Goal: Task Accomplishment & Management: Complete application form

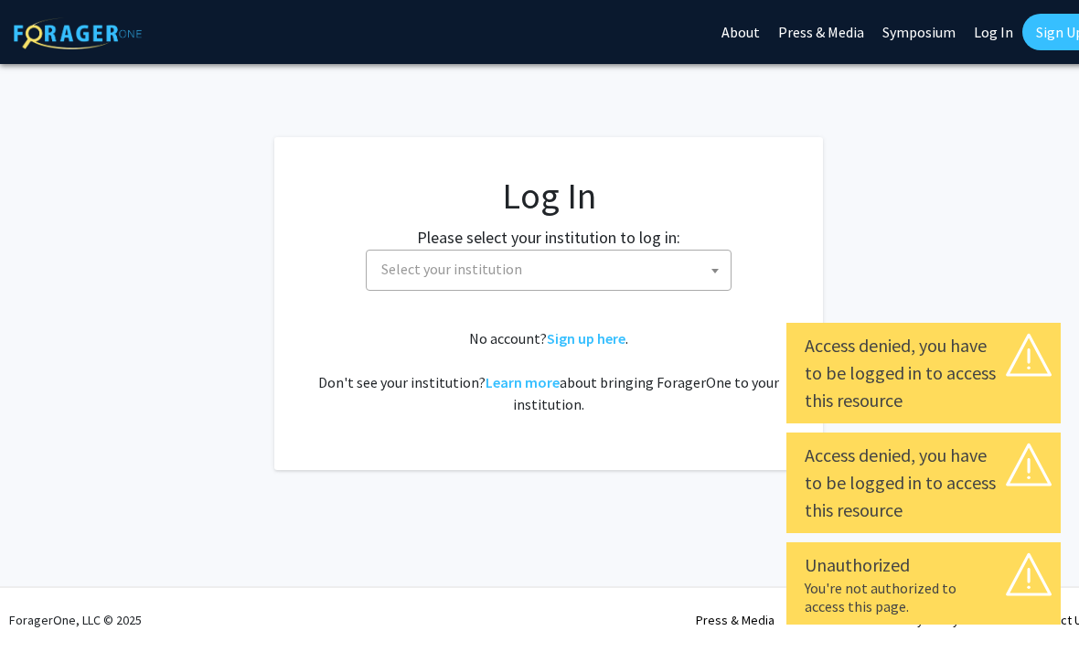
click at [986, 27] on link "Log In" at bounding box center [994, 32] width 58 height 64
select select "34"
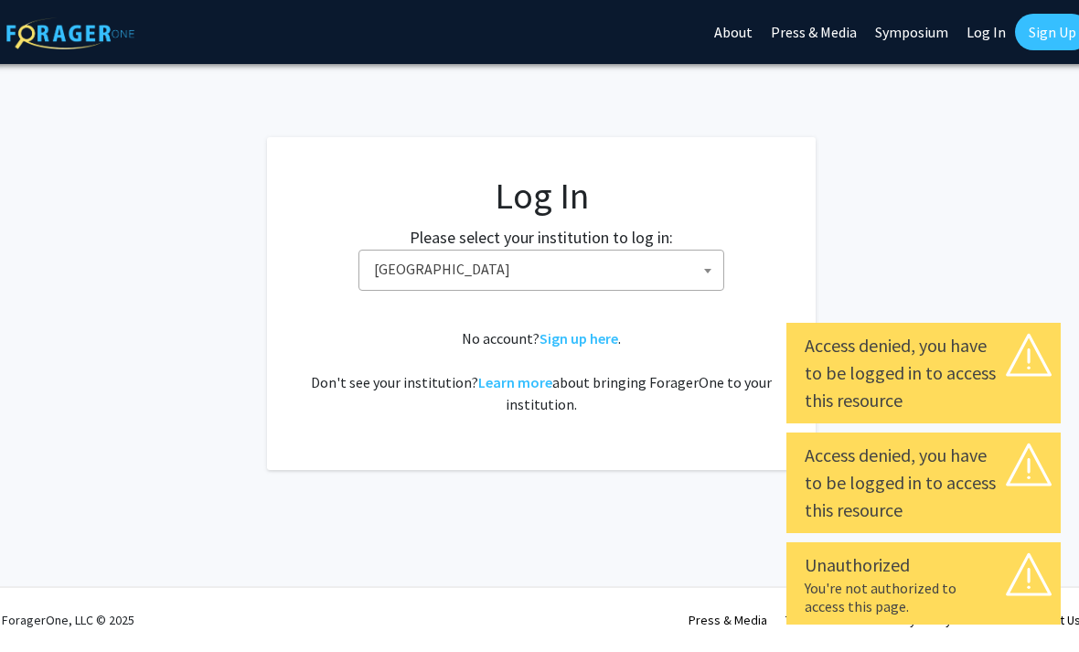
scroll to position [0, 18]
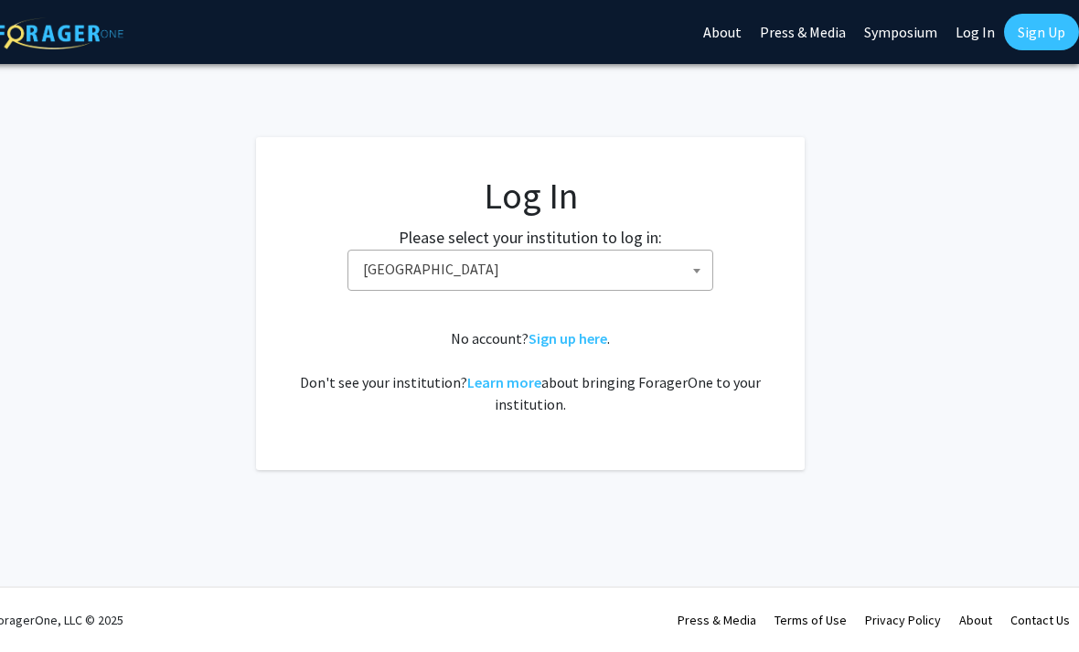
click at [981, 32] on link "Log In" at bounding box center [975, 32] width 58 height 64
click at [978, 36] on link "Log In" at bounding box center [975, 32] width 58 height 64
click at [978, 31] on link "Log In" at bounding box center [975, 32] width 58 height 64
click at [387, 275] on span "Baylor University" at bounding box center [534, 269] width 357 height 37
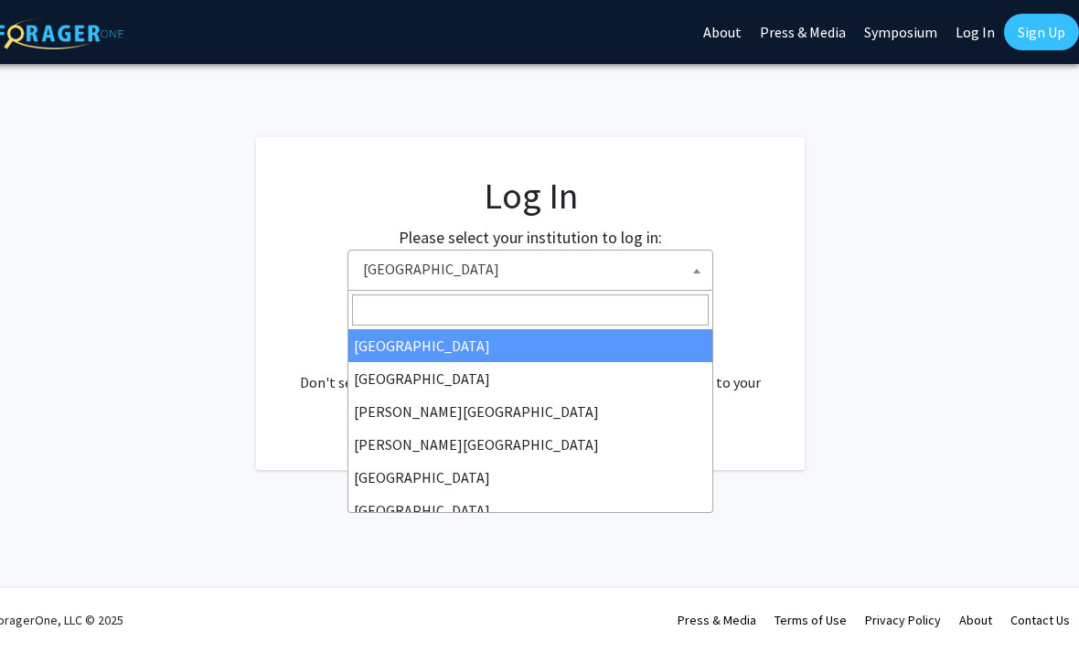
click at [615, 258] on span "Baylor University" at bounding box center [534, 269] width 357 height 37
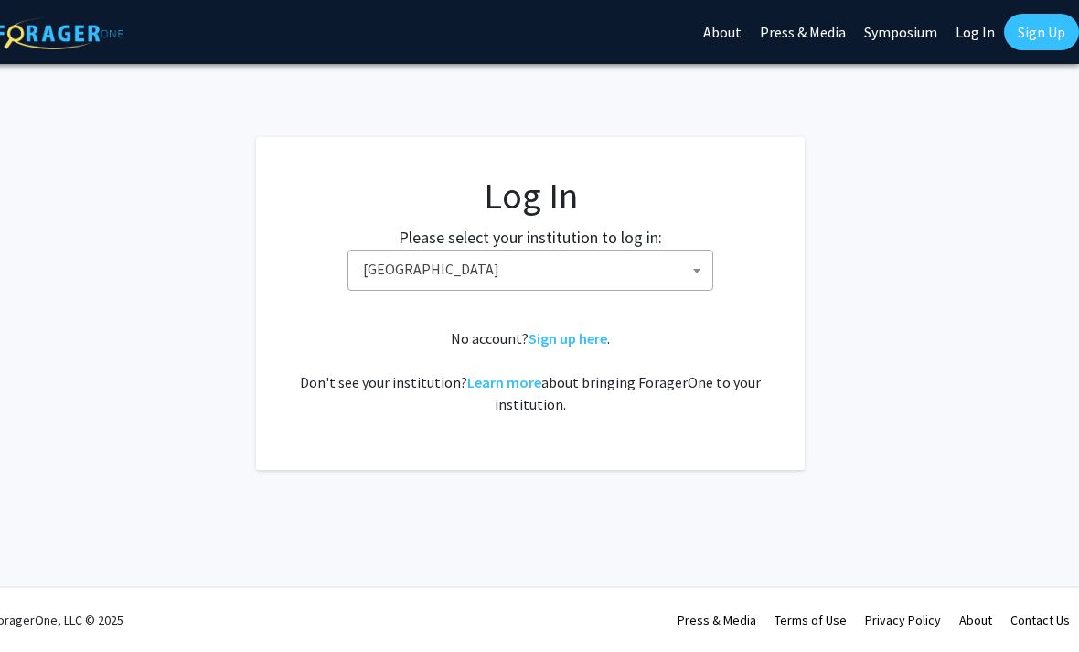
click at [626, 271] on span "Baylor University" at bounding box center [534, 269] width 357 height 37
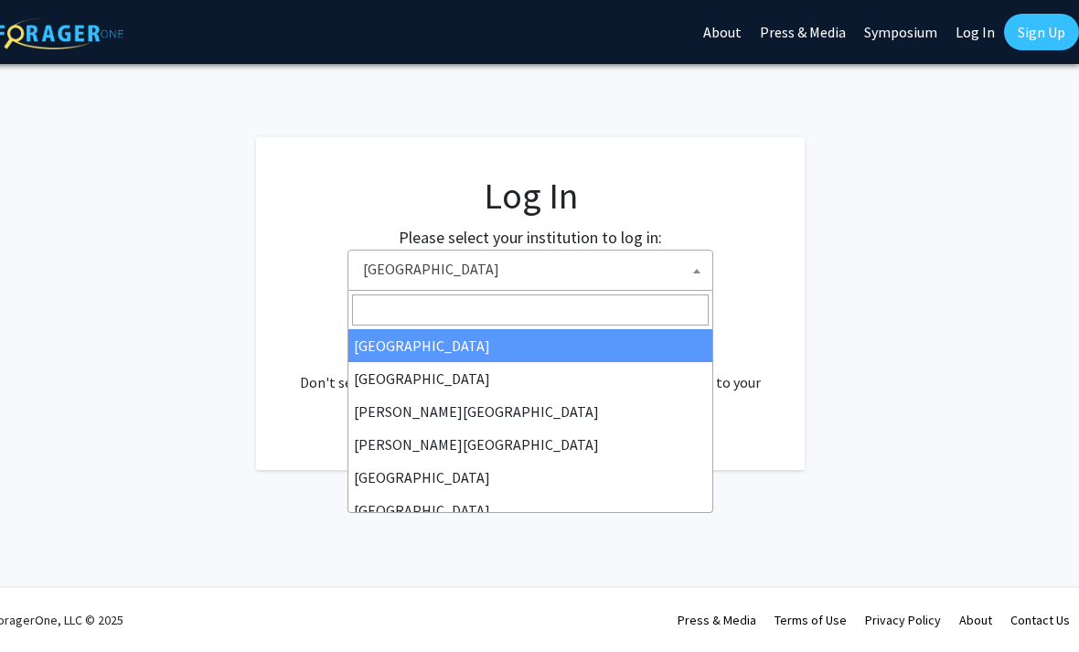
click at [616, 319] on input "Search" at bounding box center [530, 309] width 357 height 31
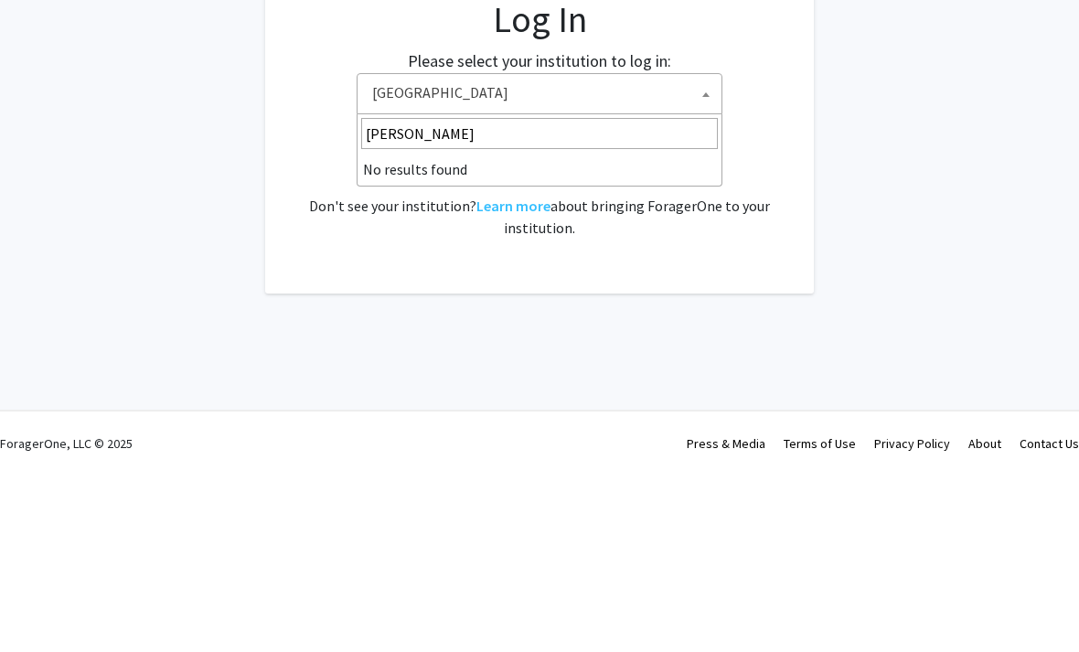
type input "jo"
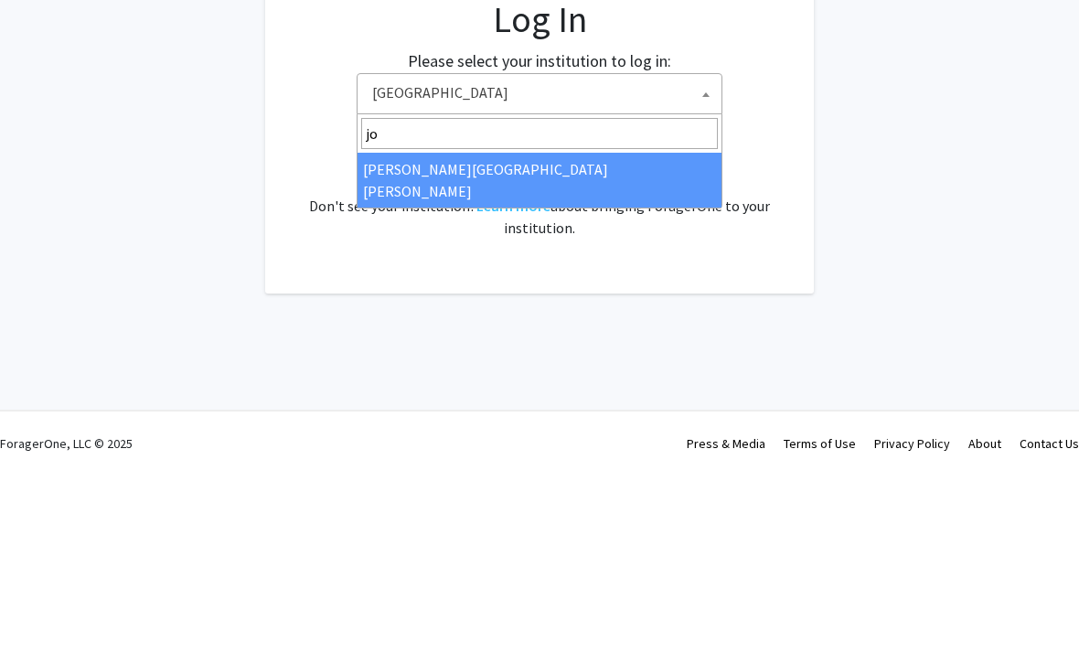
select select "1"
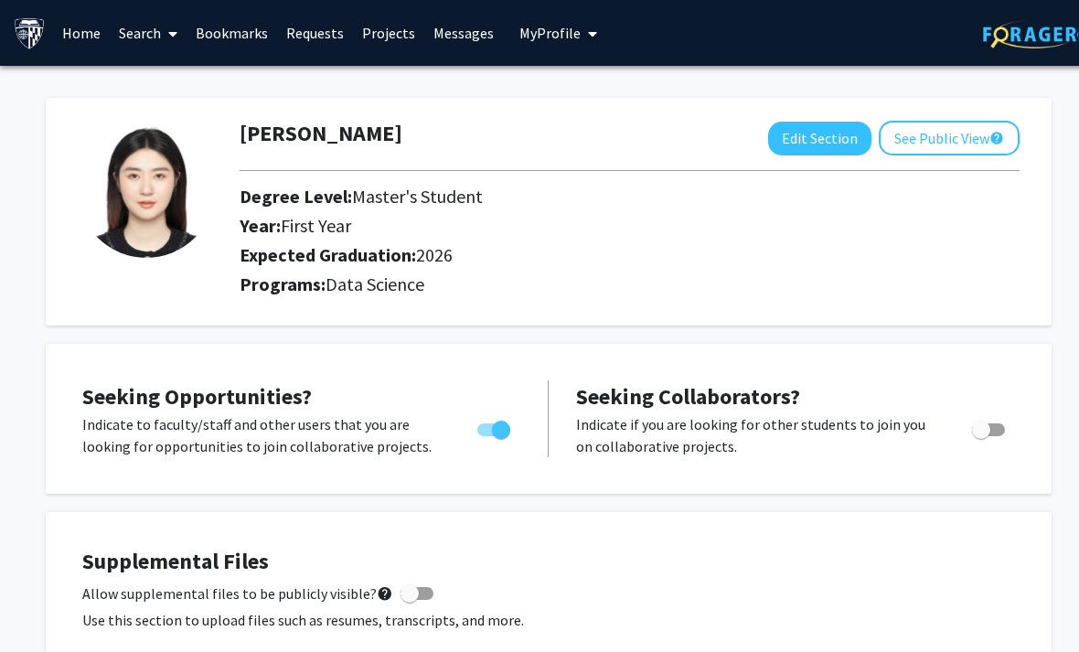
click at [150, 34] on link "Search" at bounding box center [148, 33] width 77 height 64
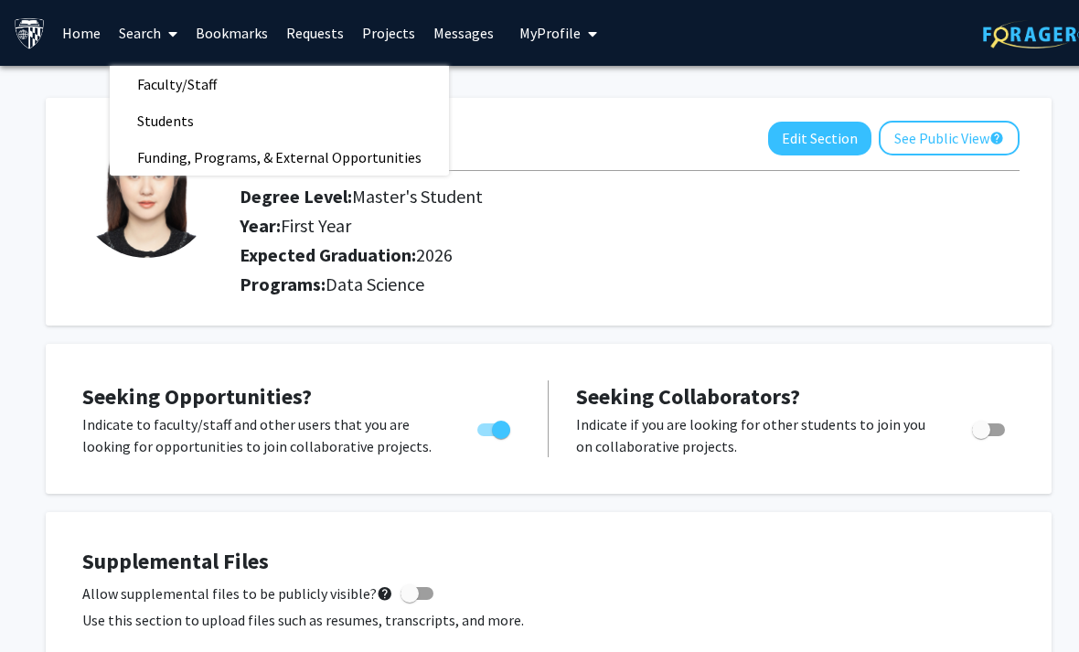
click at [155, 90] on span "Faculty/Staff" at bounding box center [177, 84] width 134 height 37
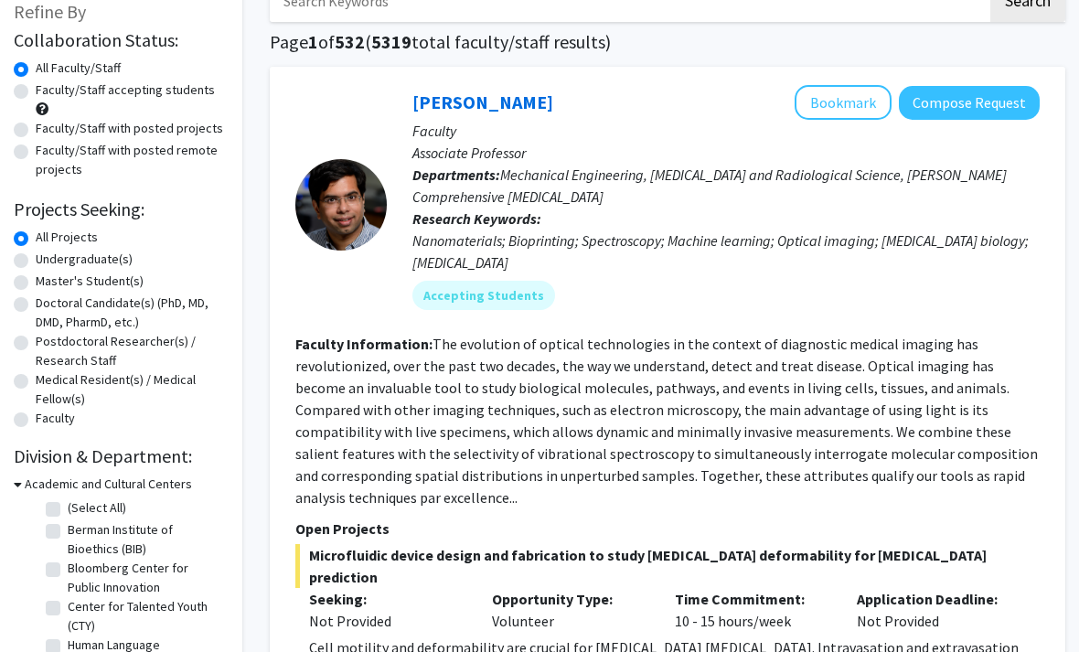
scroll to position [118, 18]
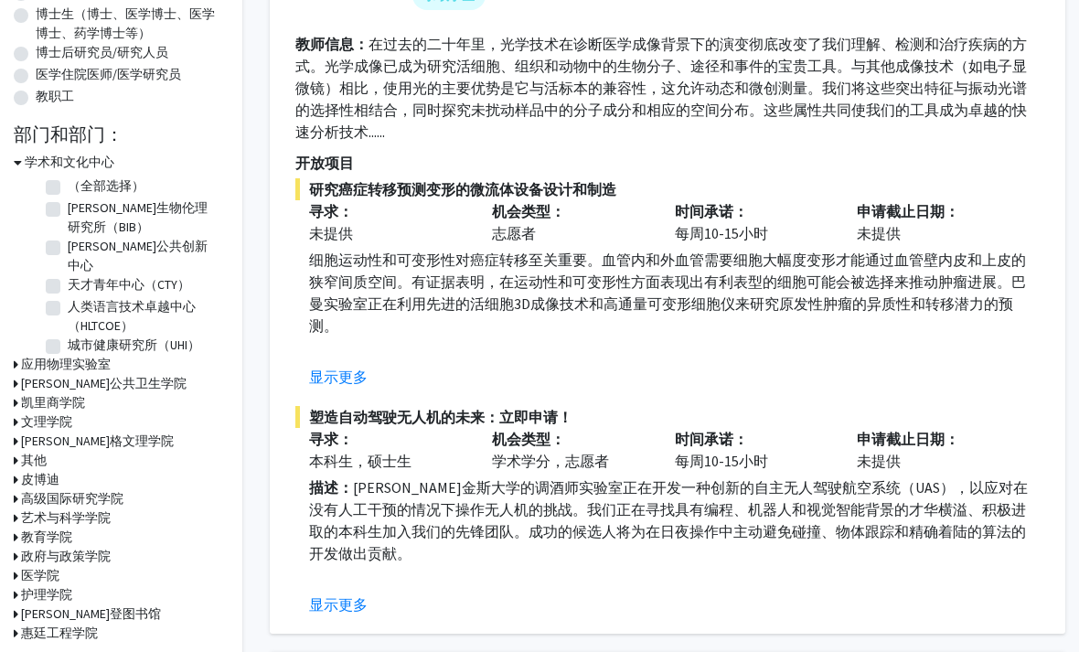
click at [326, 376] on button "显示更多" at bounding box center [338, 378] width 59 height 22
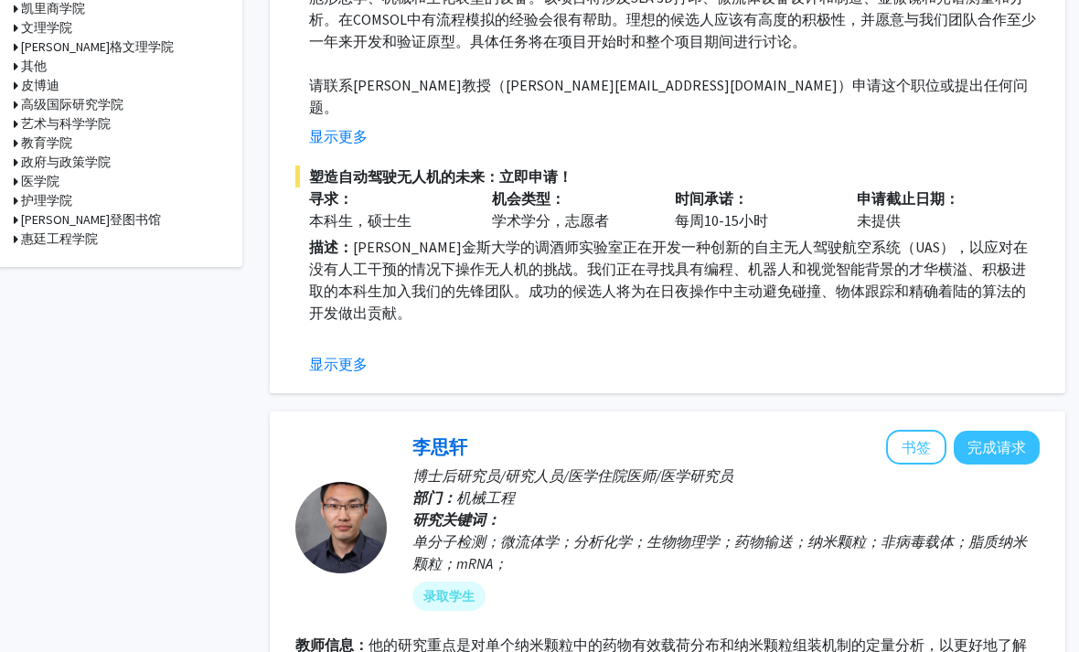
click at [322, 354] on button "显示更多" at bounding box center [338, 365] width 59 height 22
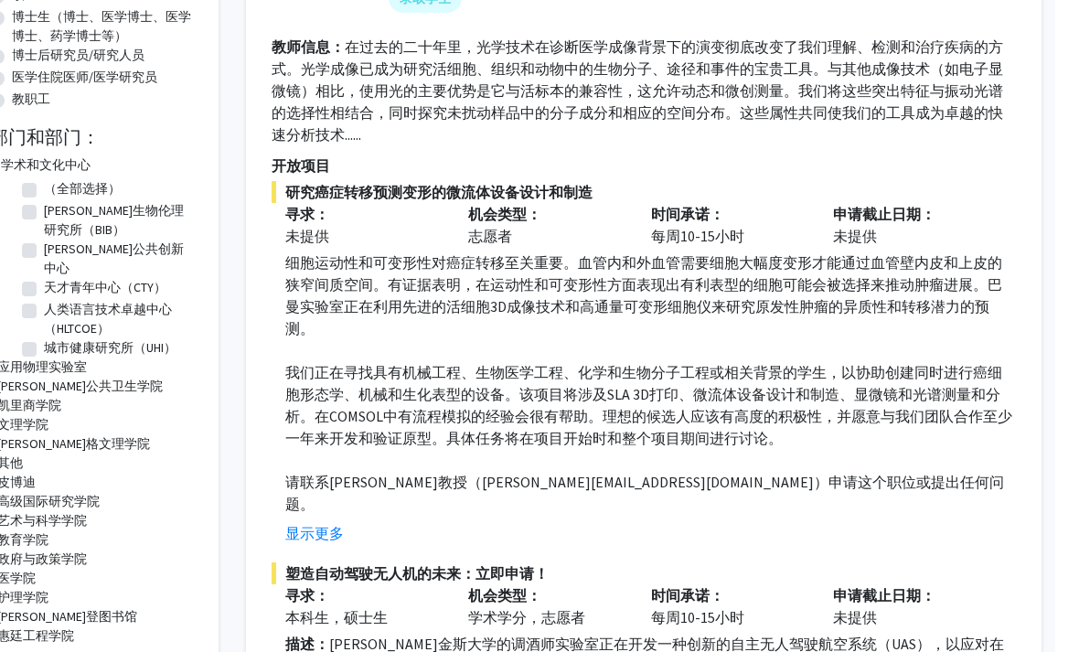
scroll to position [0, 18]
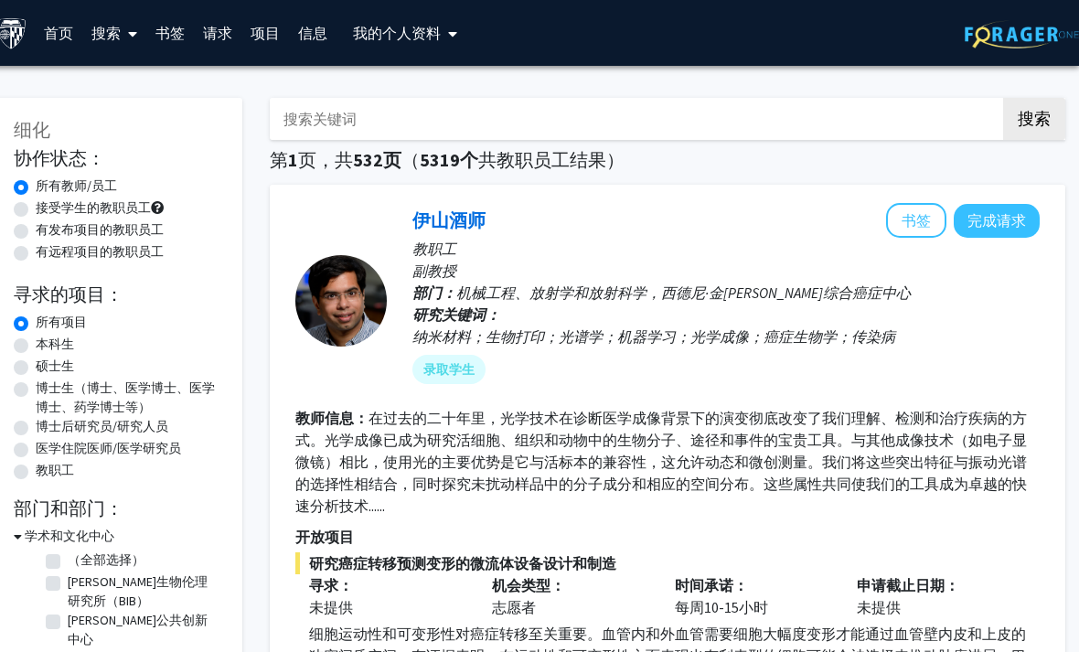
click at [835, 119] on input "搜索关键词" at bounding box center [629, 119] width 718 height 42
type input "data science"
click at [1034, 117] on button "搜索" at bounding box center [1034, 119] width 62 height 42
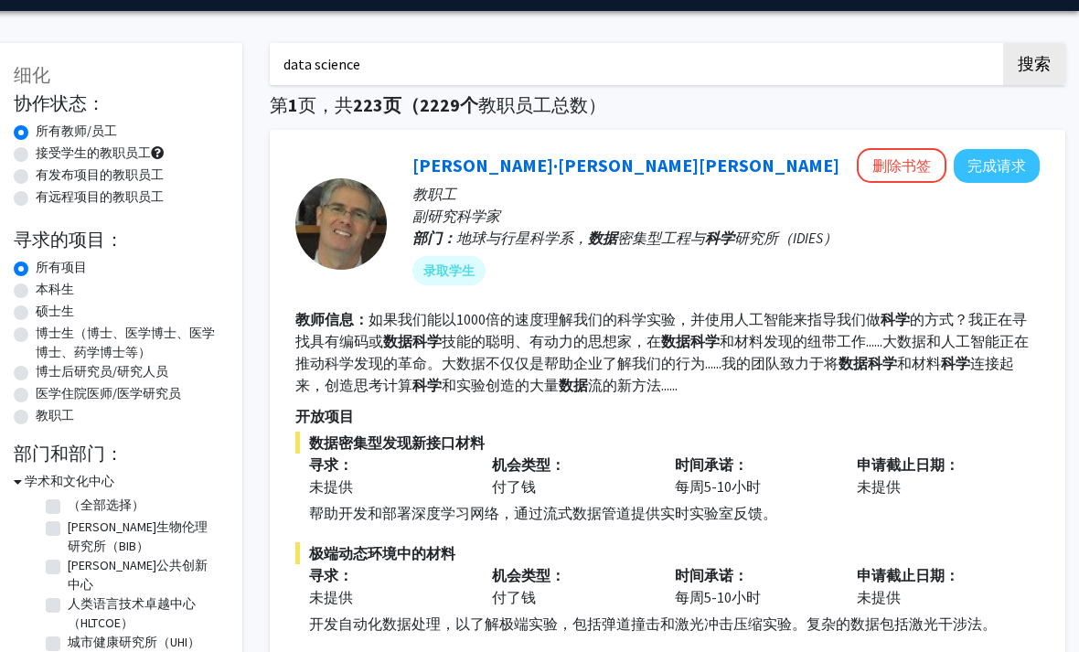
scroll to position [0, 18]
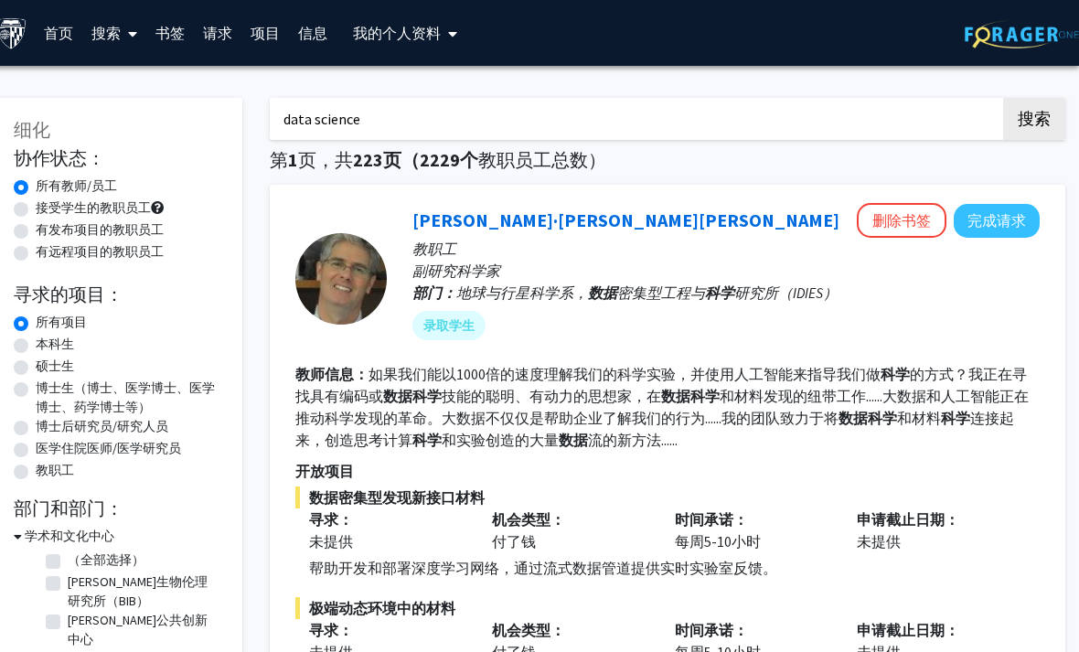
click at [403, 29] on span "我的 个人资料" at bounding box center [397, 33] width 88 height 18
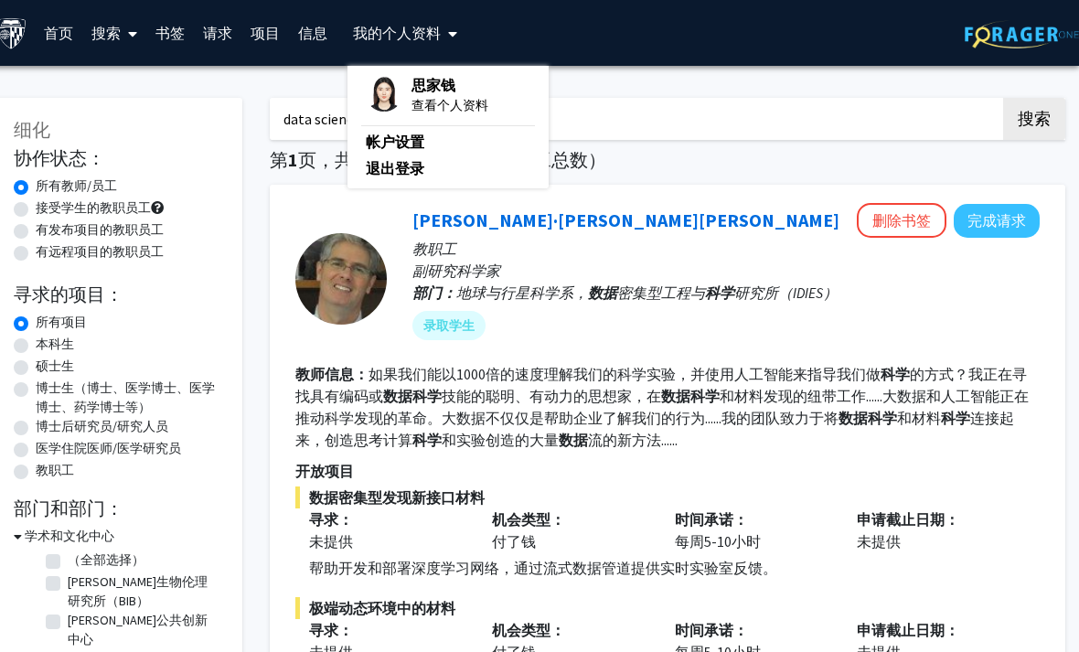
click at [224, 30] on link "请求" at bounding box center [218, 33] width 48 height 64
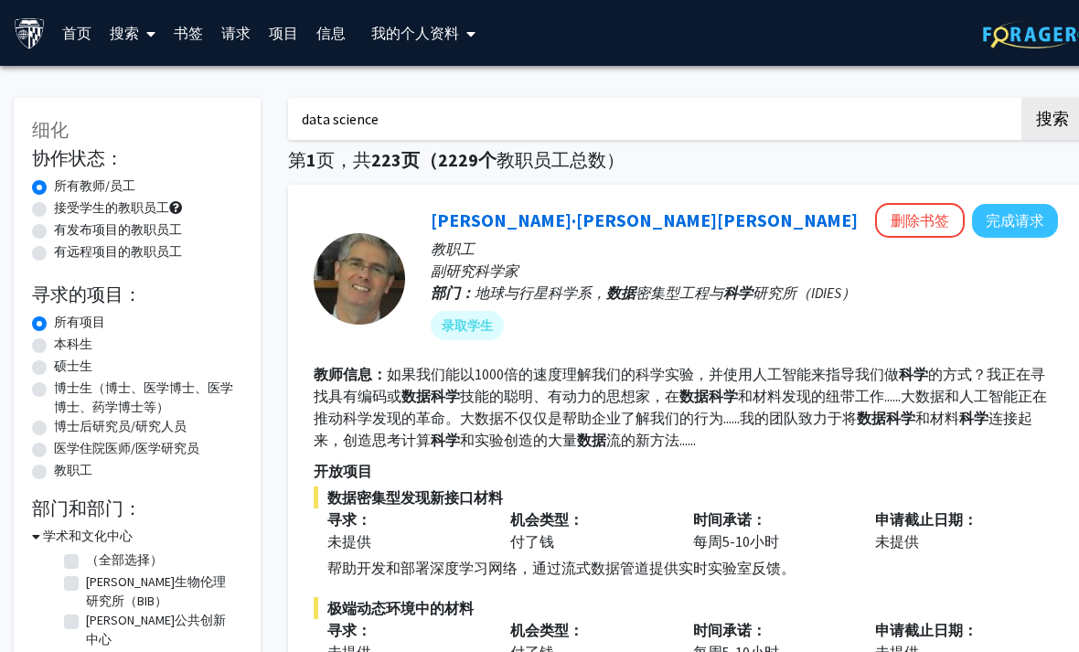
click at [56, 233] on label "有发布项目的教职员工" at bounding box center [118, 229] width 128 height 19
click at [56, 232] on input "有发布项目的教职员工" at bounding box center [60, 226] width 12 height 12
radio input "true"
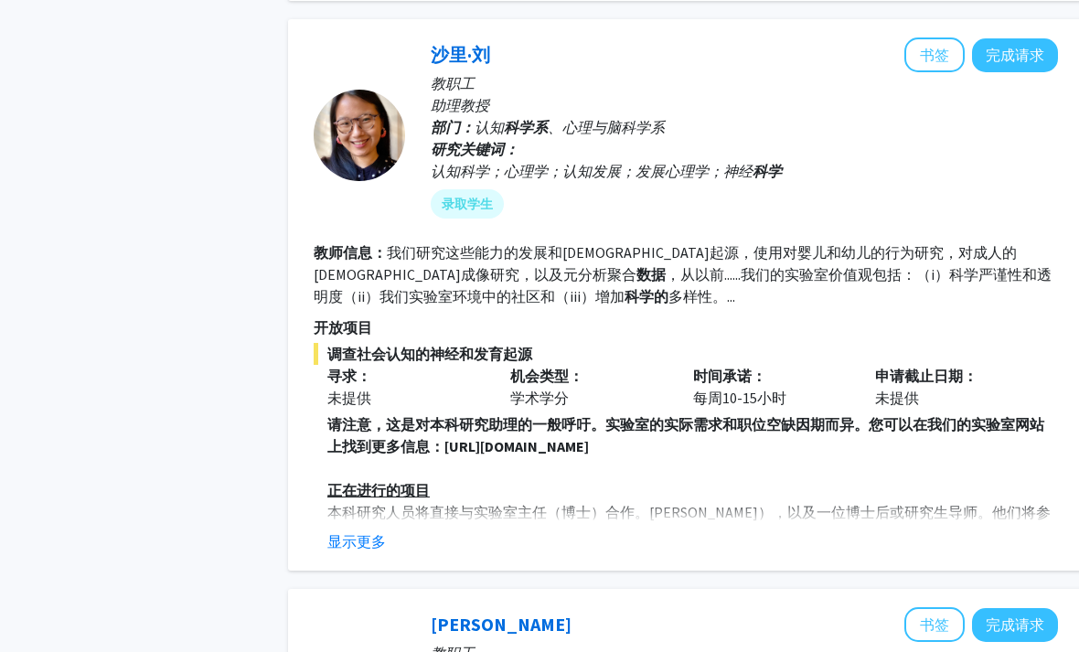
scroll to position [2093, 0]
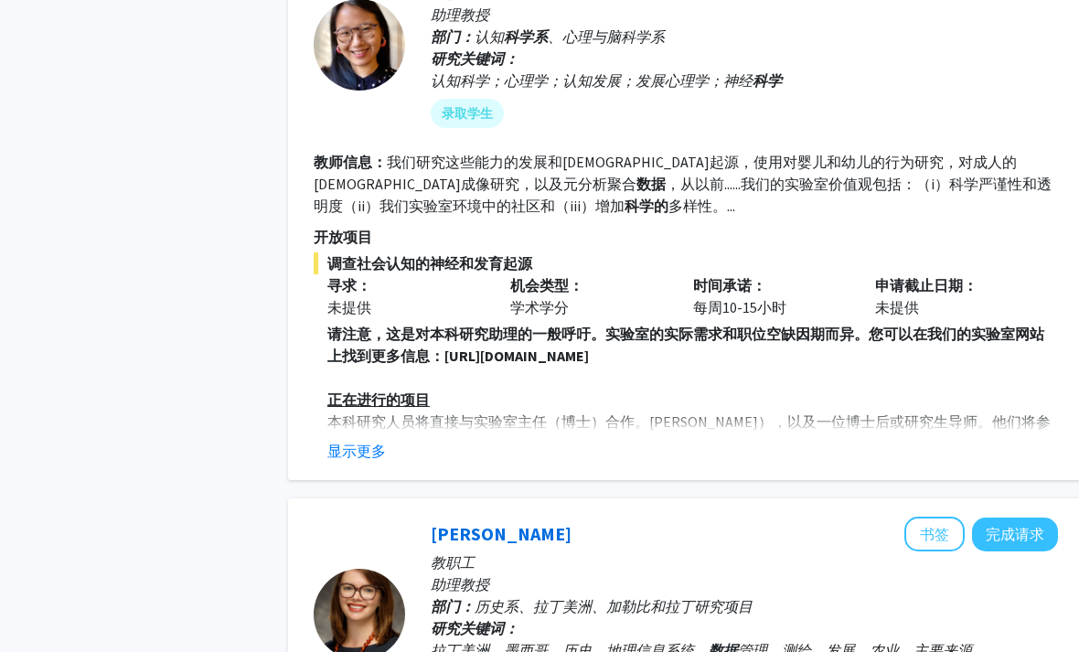
click at [362, 443] on button "显示更多" at bounding box center [356, 451] width 59 height 22
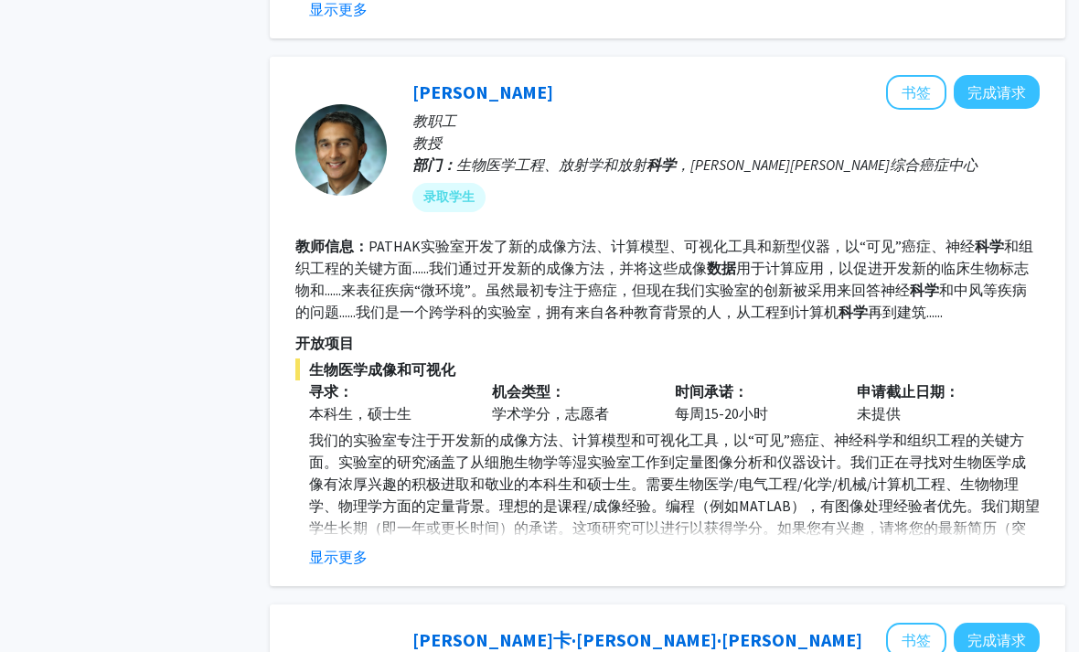
scroll to position [3615, 18]
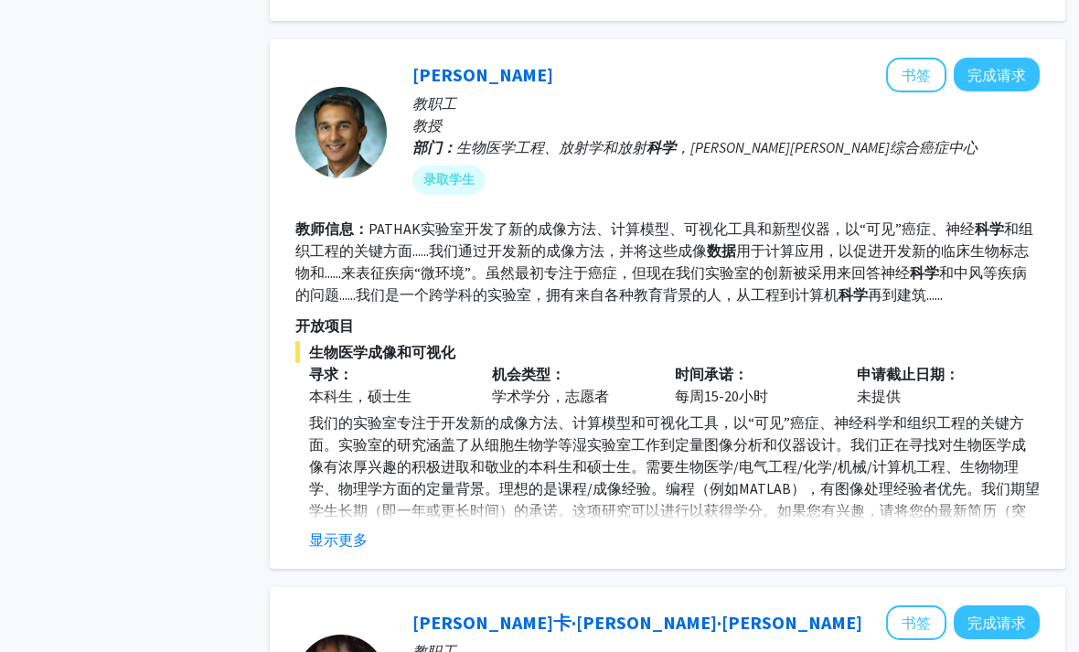
click at [332, 537] on span "我们的实验室专注于开发新的成像方法、计算模型和可视化工具，以“可见”癌症、神经科学和组织工程的关键方面。实验室的研究涵盖了从细胞生物学等湿实验室工作到定量图像…" at bounding box center [674, 478] width 731 height 128
click at [348, 549] on button "显示更多" at bounding box center [338, 540] width 59 height 22
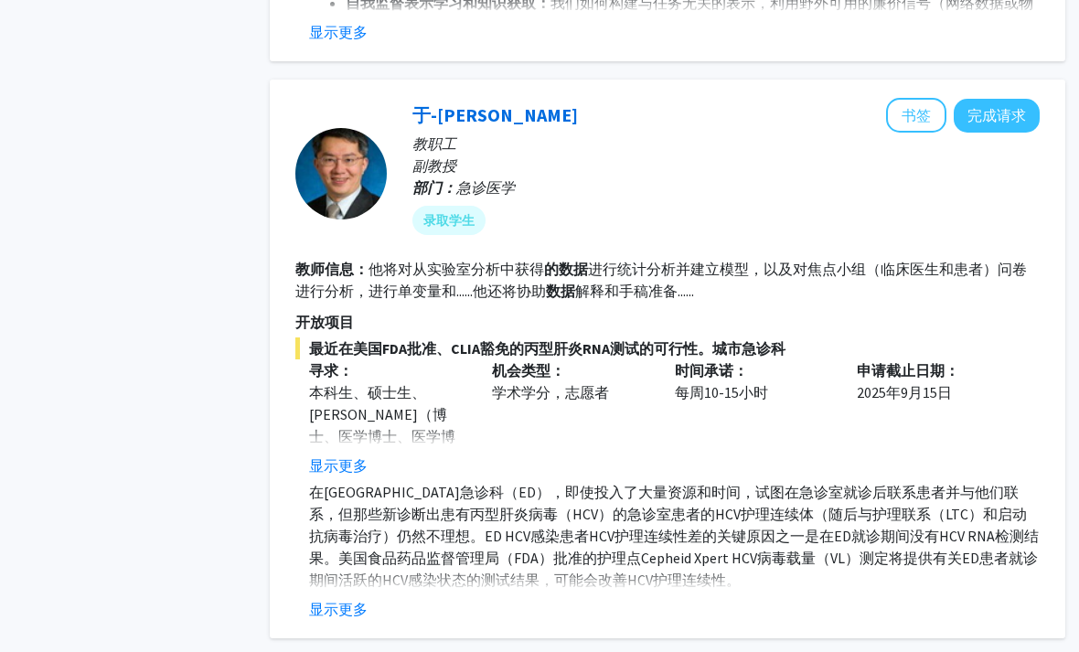
scroll to position [5869, 18]
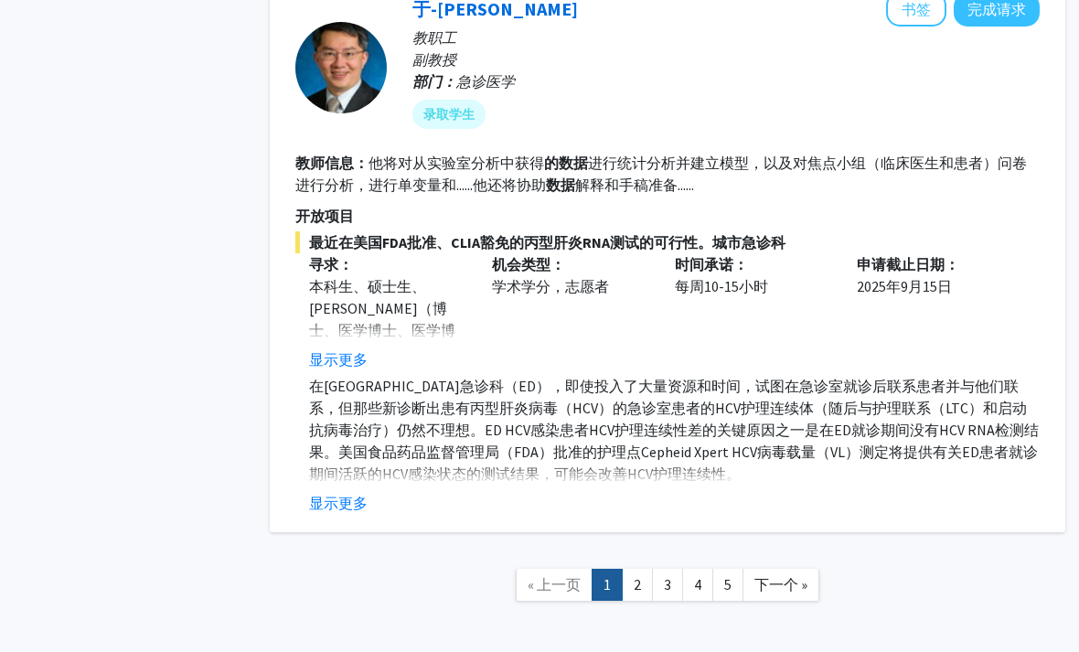
click at [336, 492] on button "显示更多" at bounding box center [338, 503] width 59 height 22
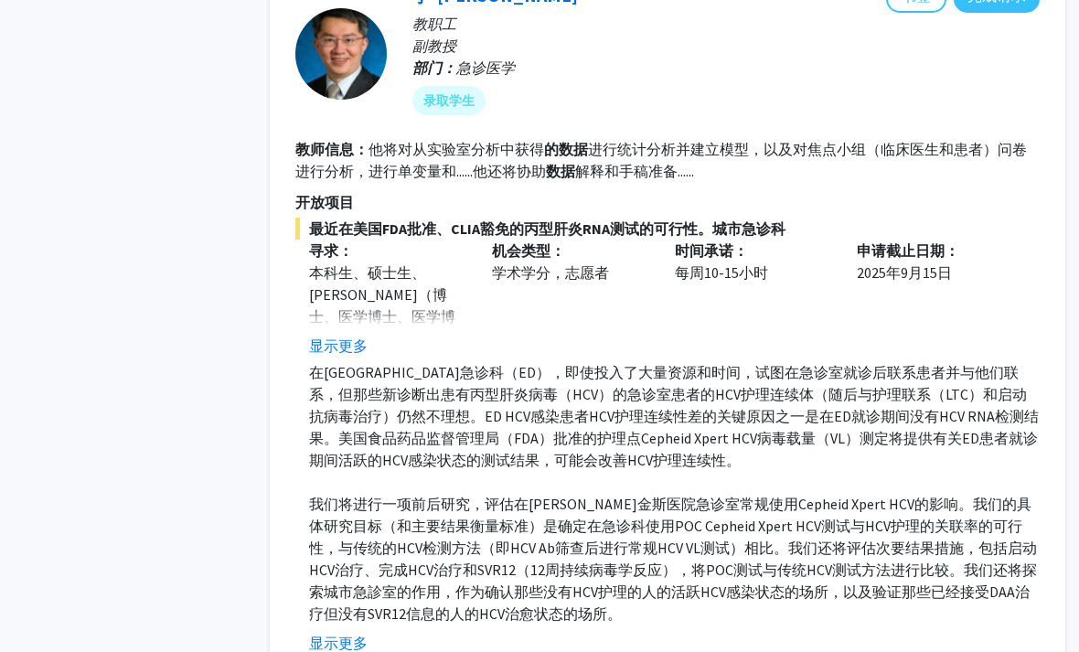
scroll to position [5934, 18]
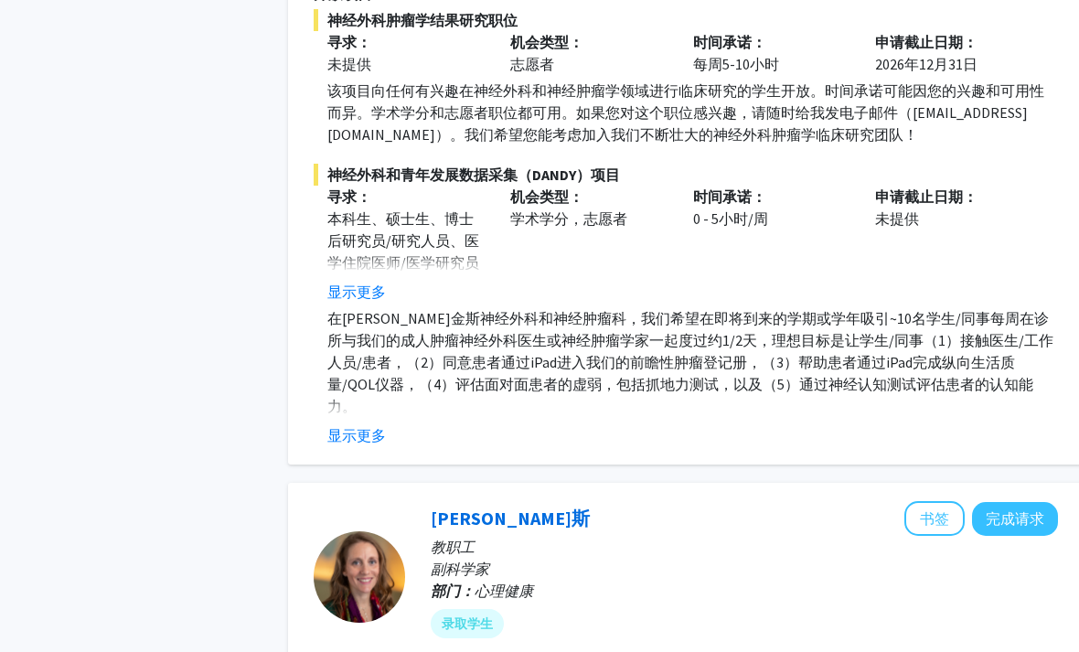
scroll to position [1073, 0]
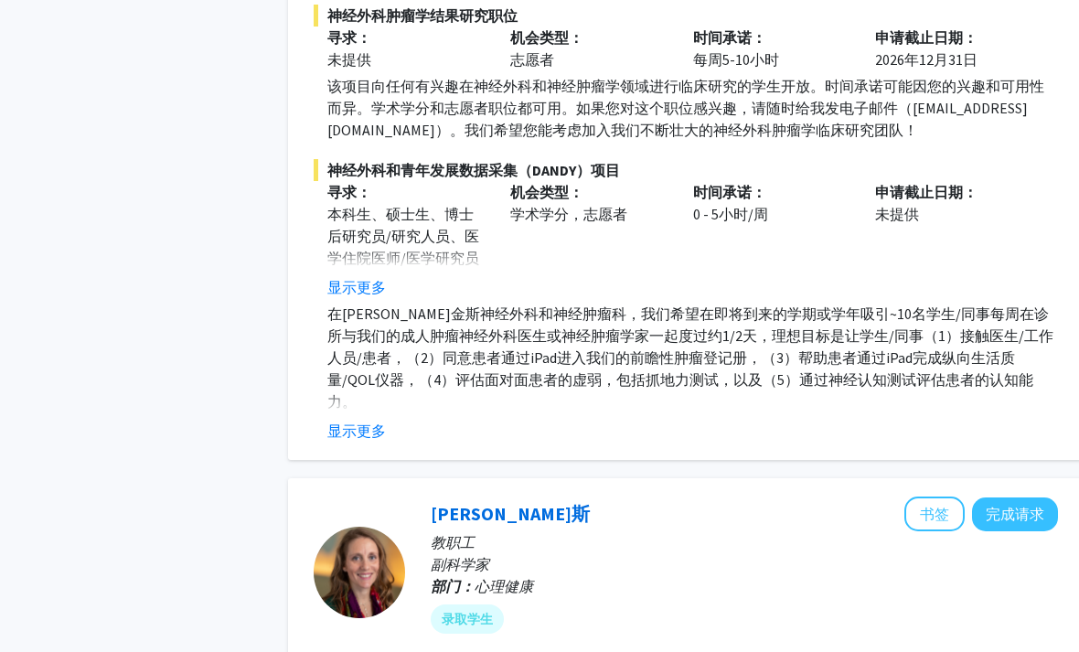
click at [362, 420] on button "显示更多" at bounding box center [356, 431] width 59 height 22
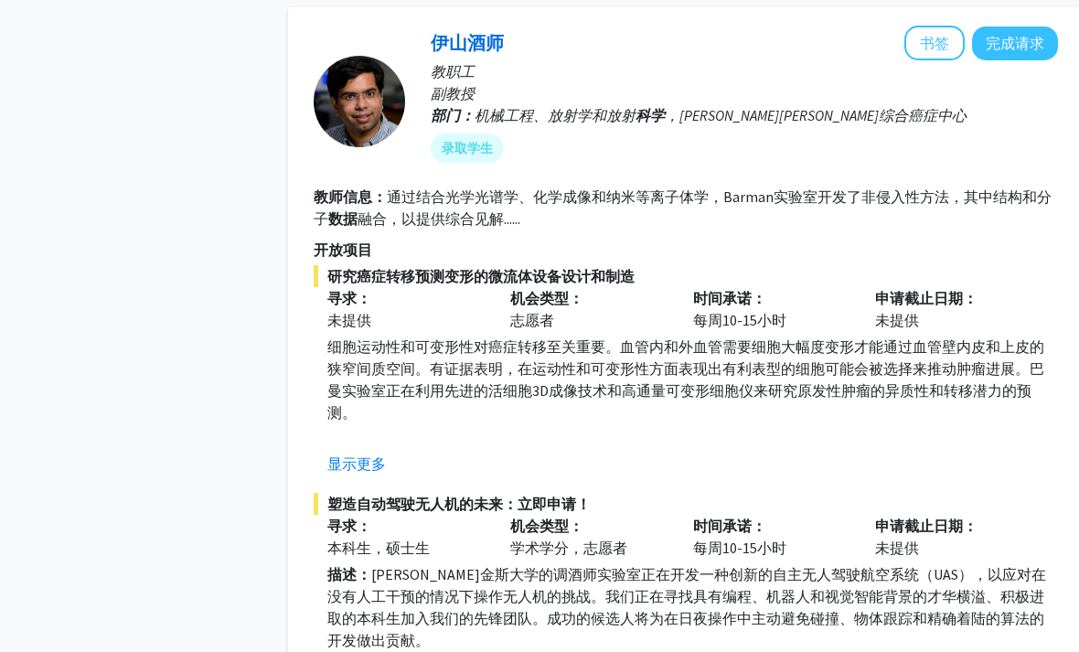
scroll to position [2193, 0]
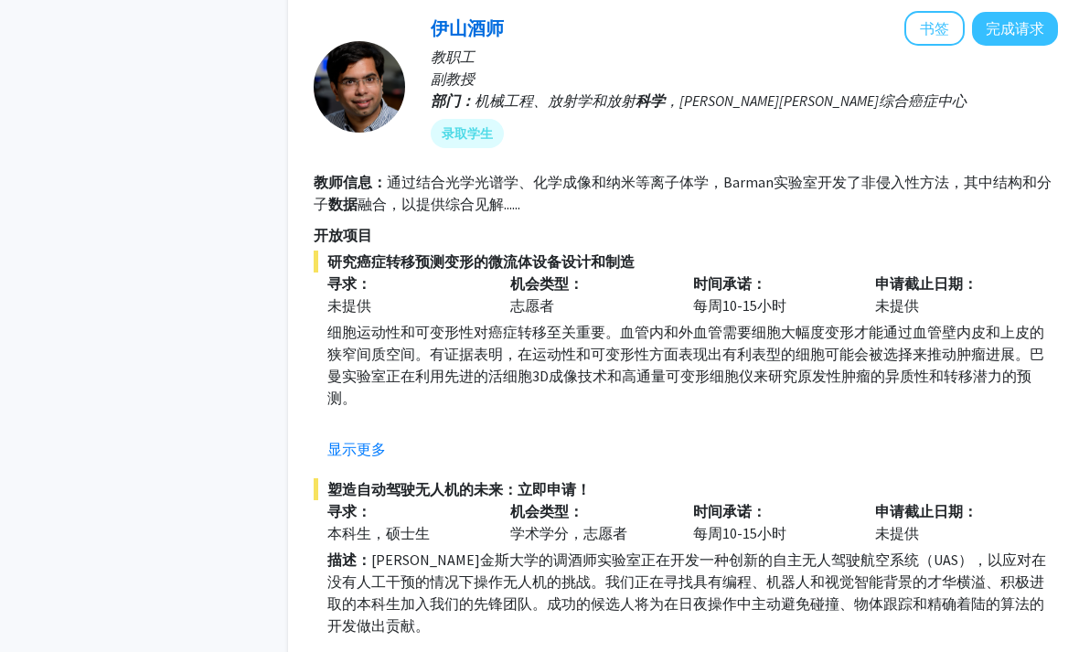
click at [349, 439] on button "显示更多" at bounding box center [356, 450] width 59 height 22
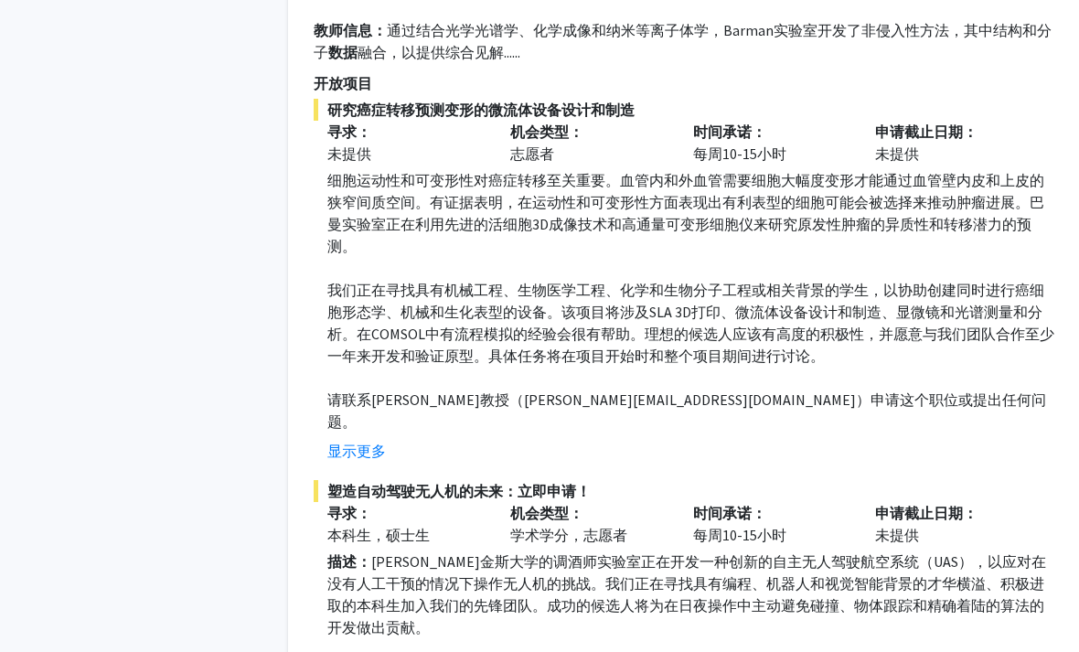
scroll to position [2480, 0]
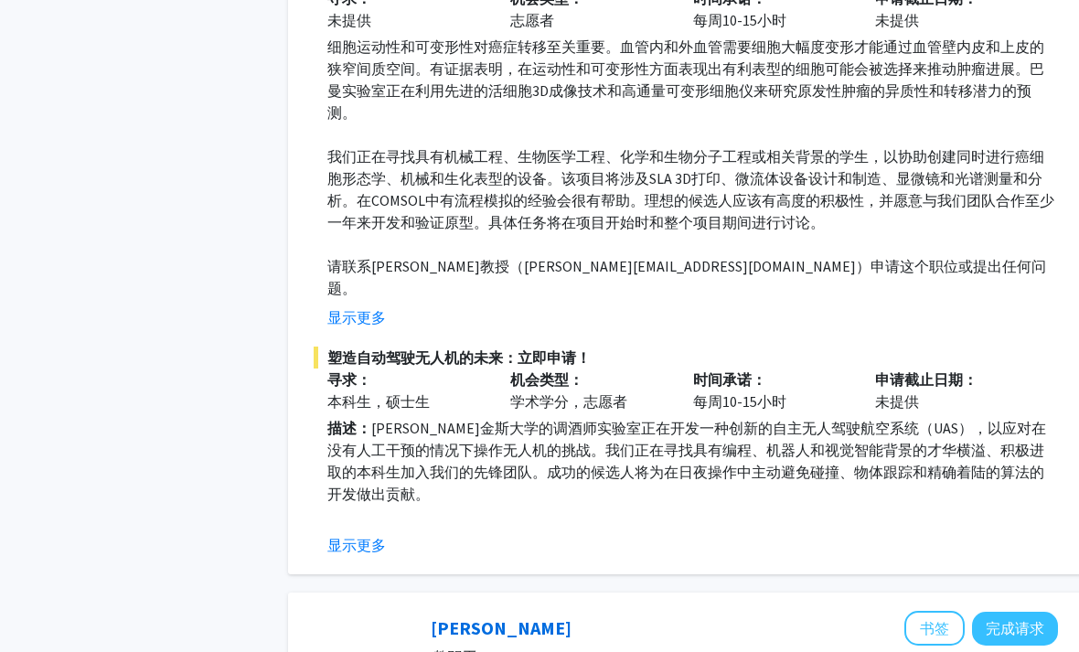
click at [356, 534] on button "显示更多" at bounding box center [356, 545] width 59 height 22
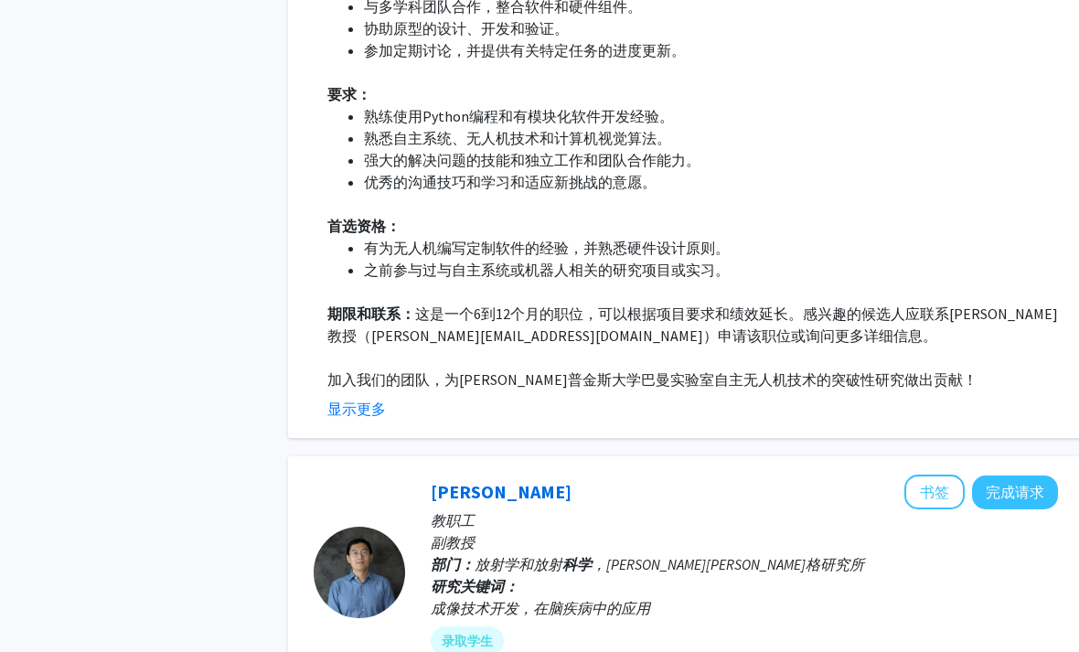
scroll to position [3359, 0]
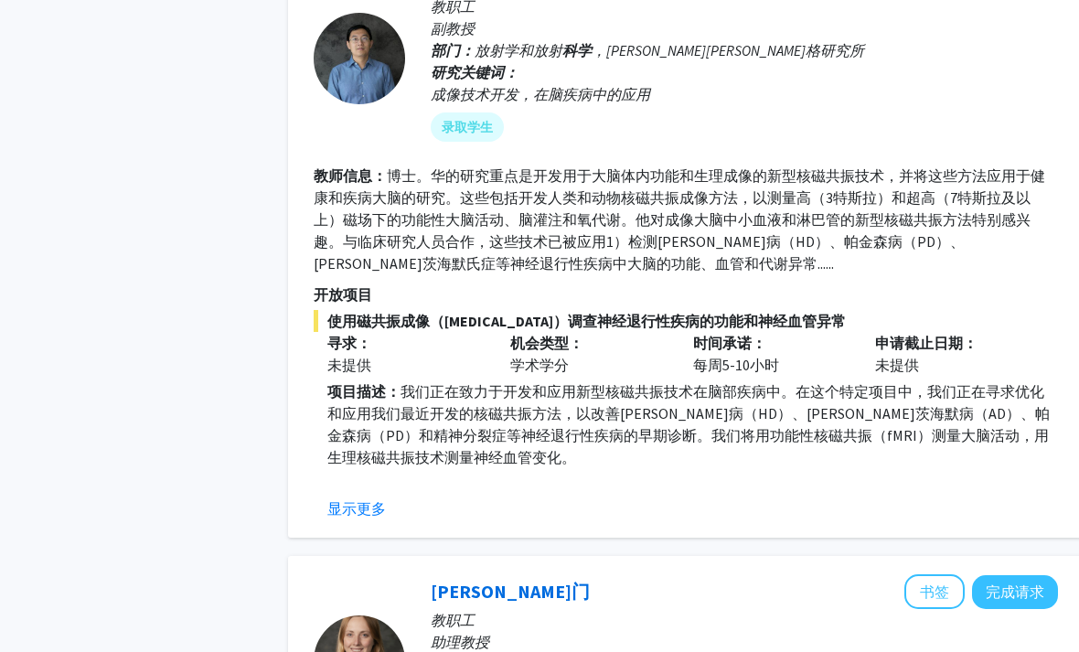
click at [348, 498] on button "显示更多" at bounding box center [356, 509] width 59 height 22
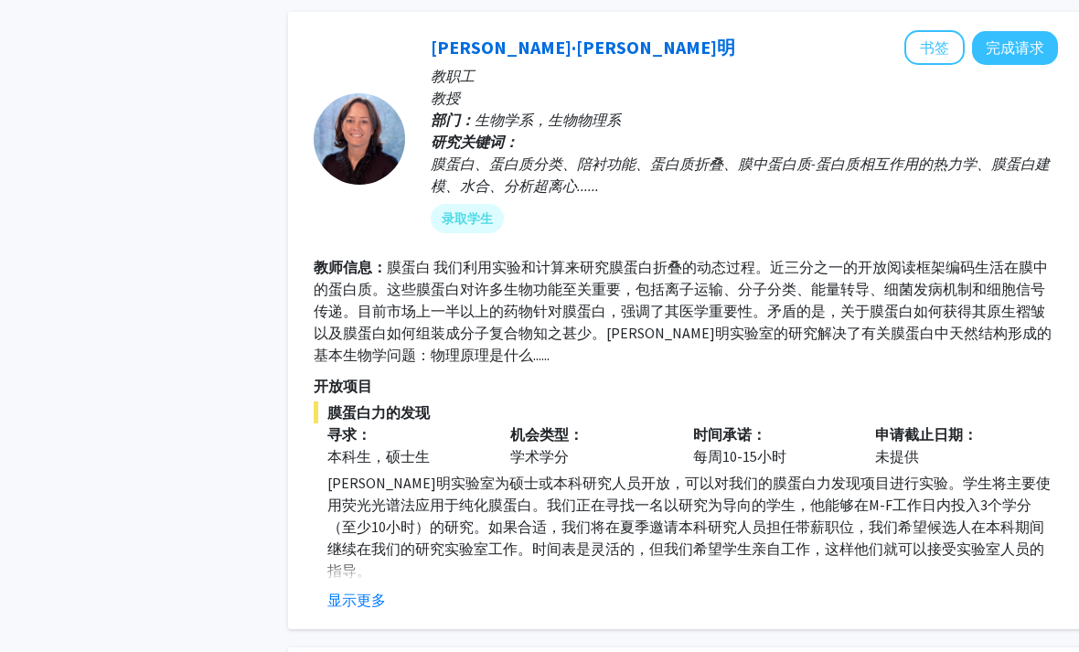
scroll to position [5588, 0]
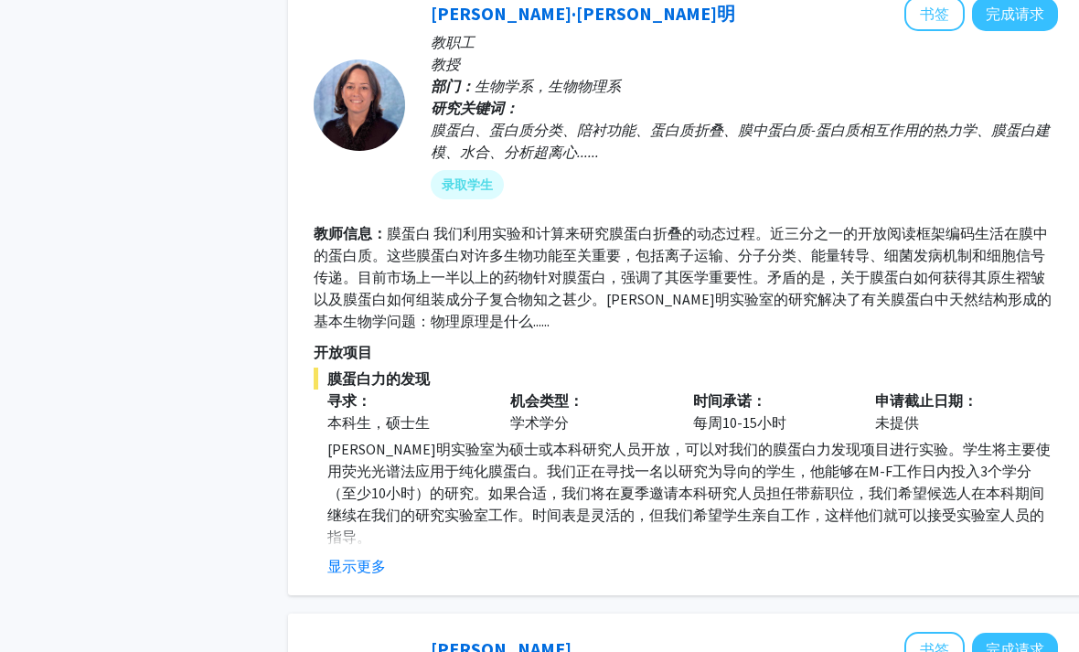
click at [351, 555] on button "显示更多" at bounding box center [356, 566] width 59 height 22
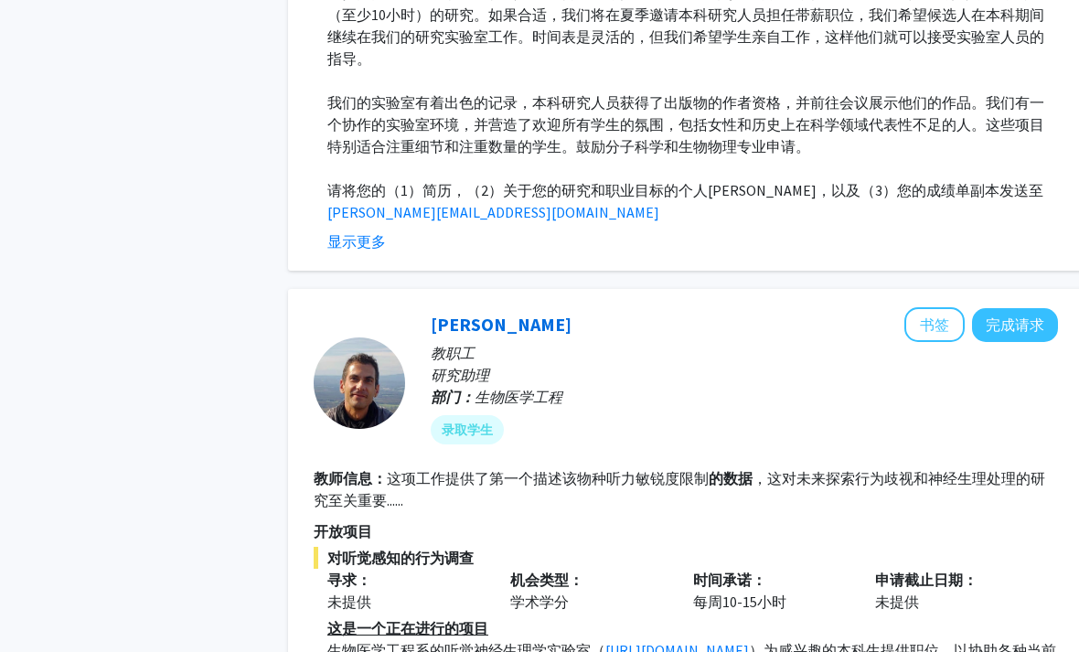
scroll to position [6126, 0]
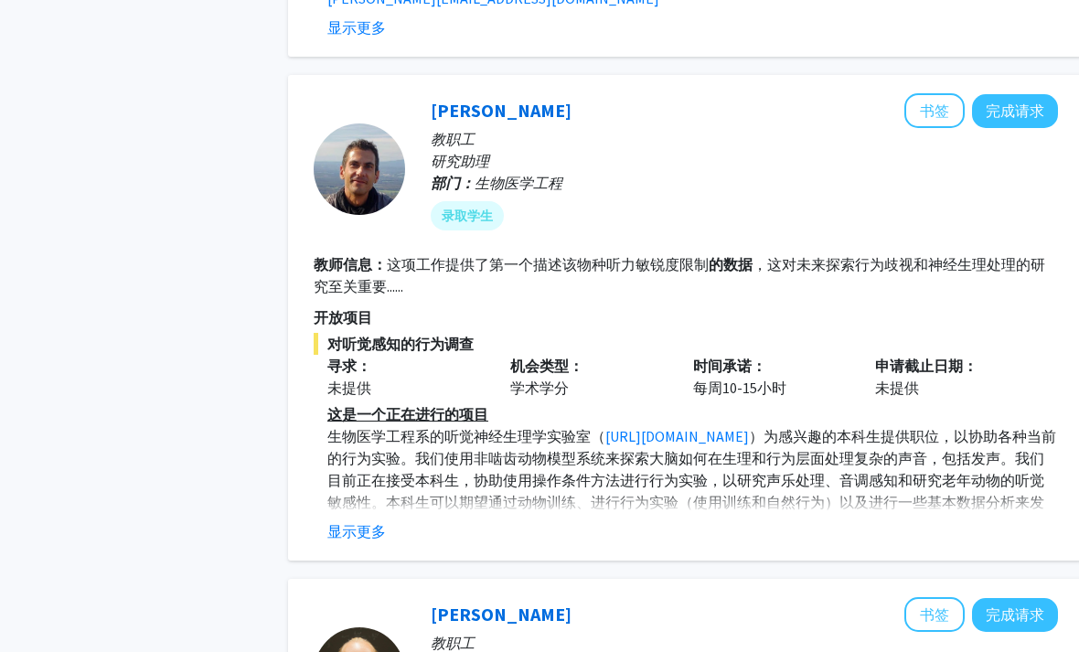
click at [344, 521] on button "显示更多" at bounding box center [356, 532] width 59 height 22
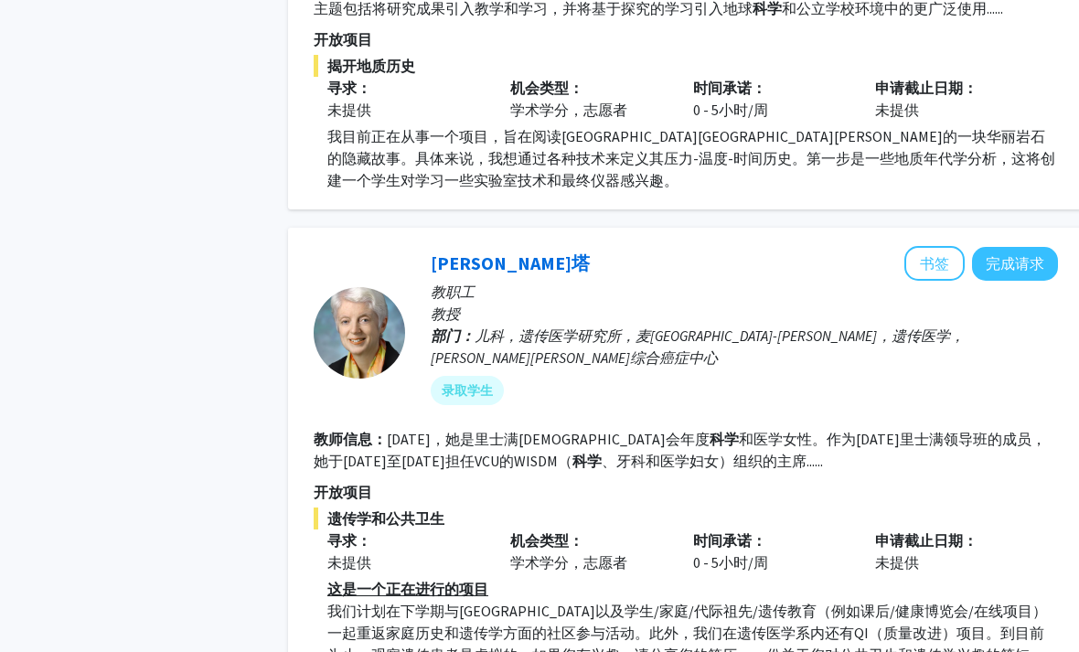
scroll to position [7309, 0]
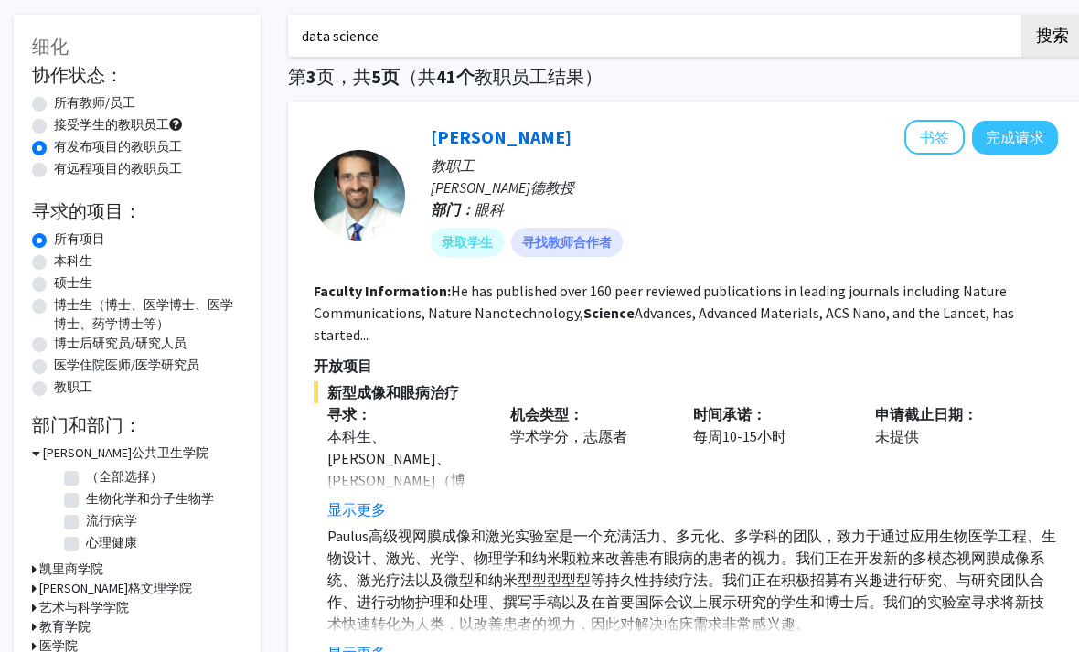
scroll to position [305, 0]
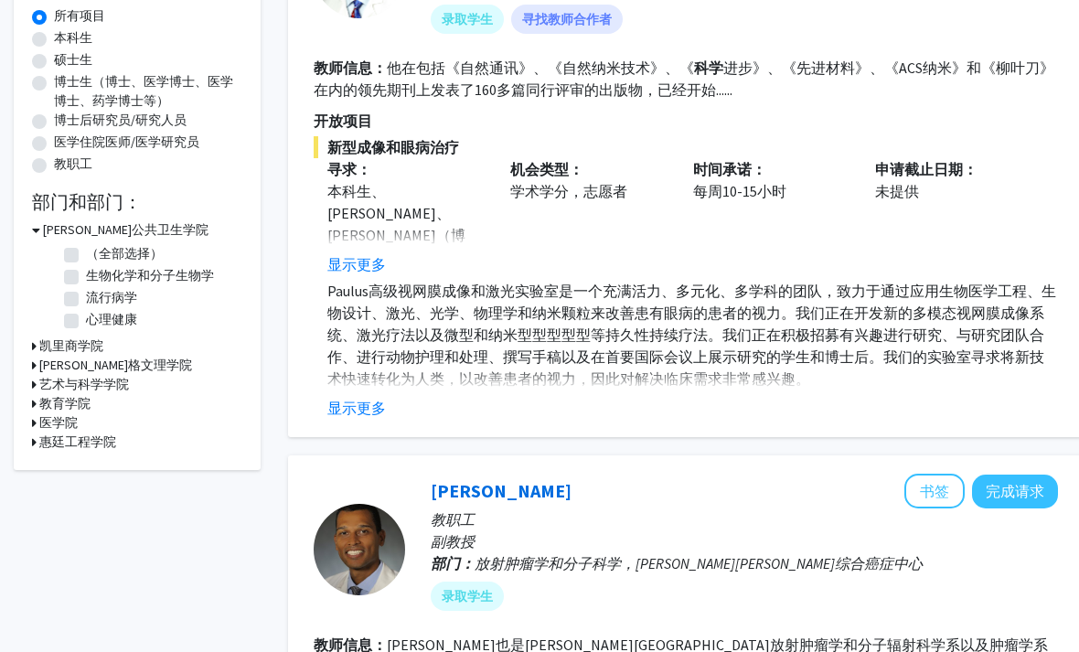
click at [343, 415] on button "显示更多" at bounding box center [356, 409] width 59 height 22
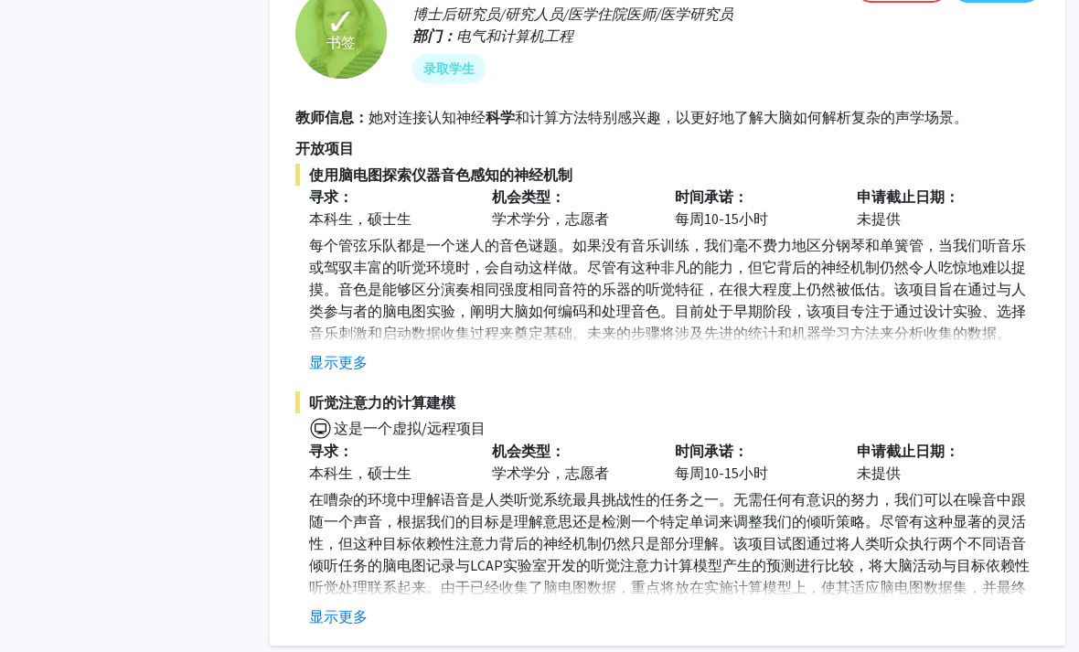
scroll to position [2319, 18]
click at [335, 605] on button "显示更多" at bounding box center [338, 616] width 59 height 22
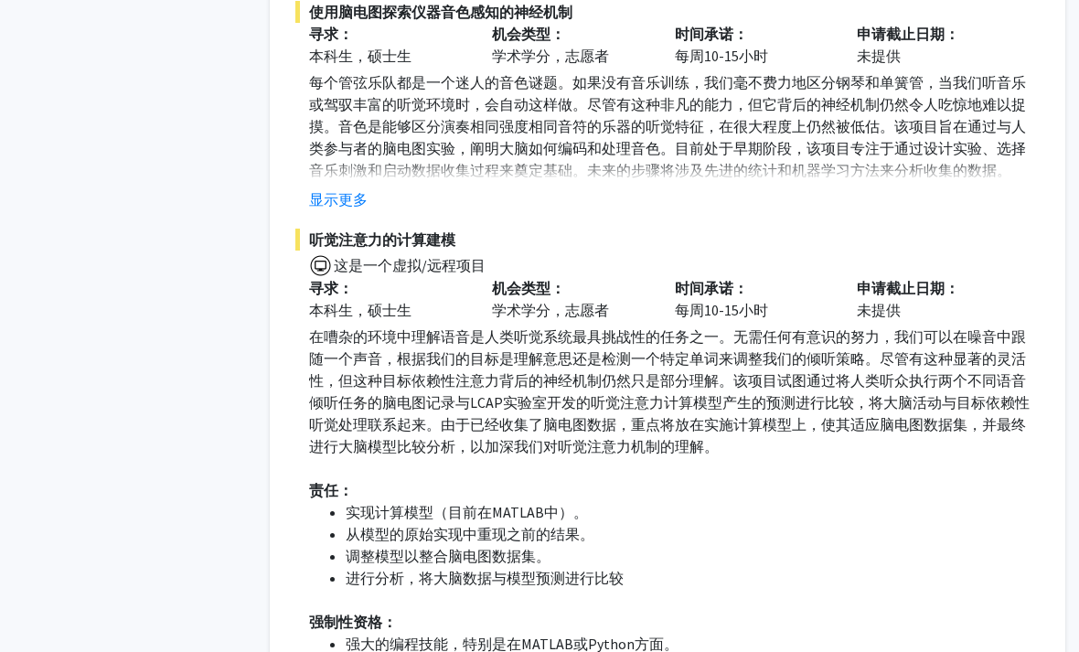
scroll to position [2309, 18]
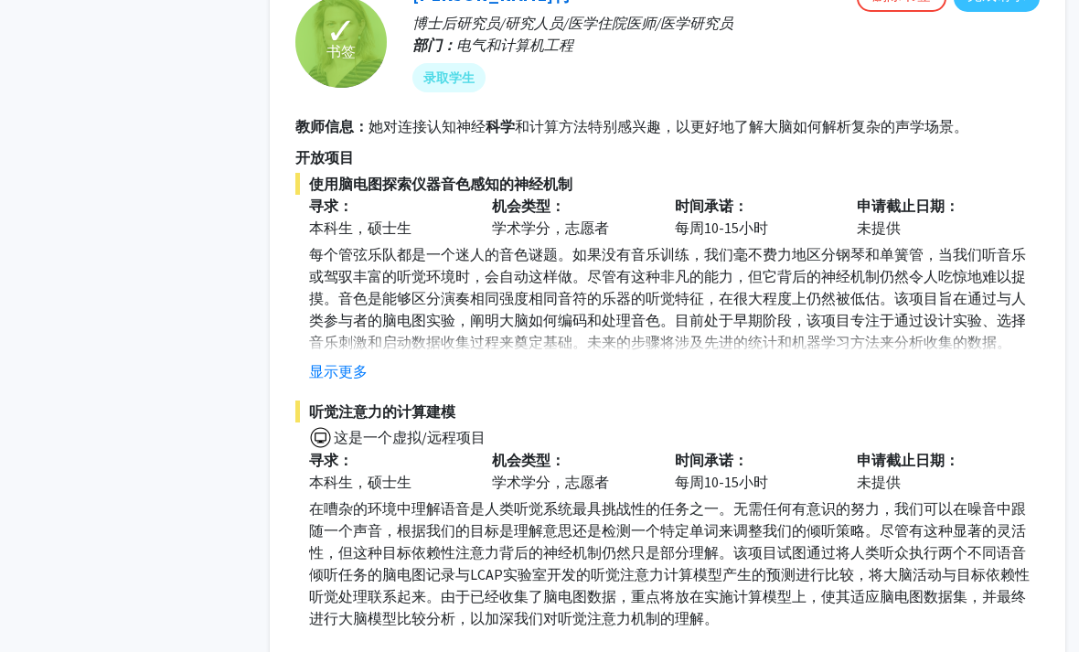
click at [343, 361] on button "显示更多" at bounding box center [338, 372] width 59 height 22
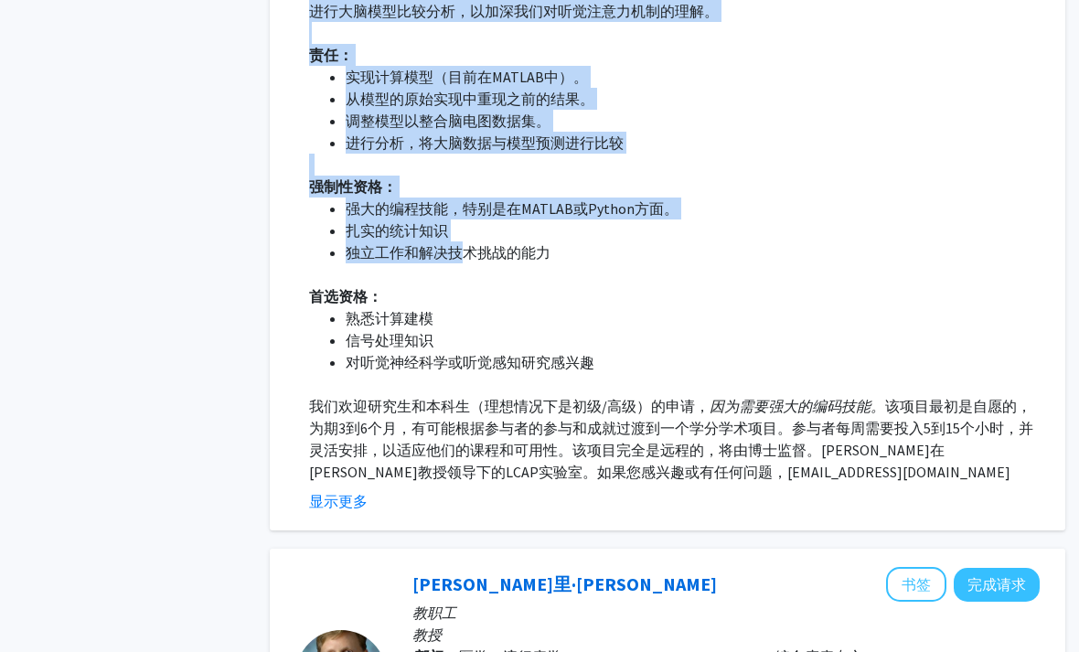
scroll to position [3356, 18]
click at [822, 614] on p "教职工" at bounding box center [725, 613] width 627 height 22
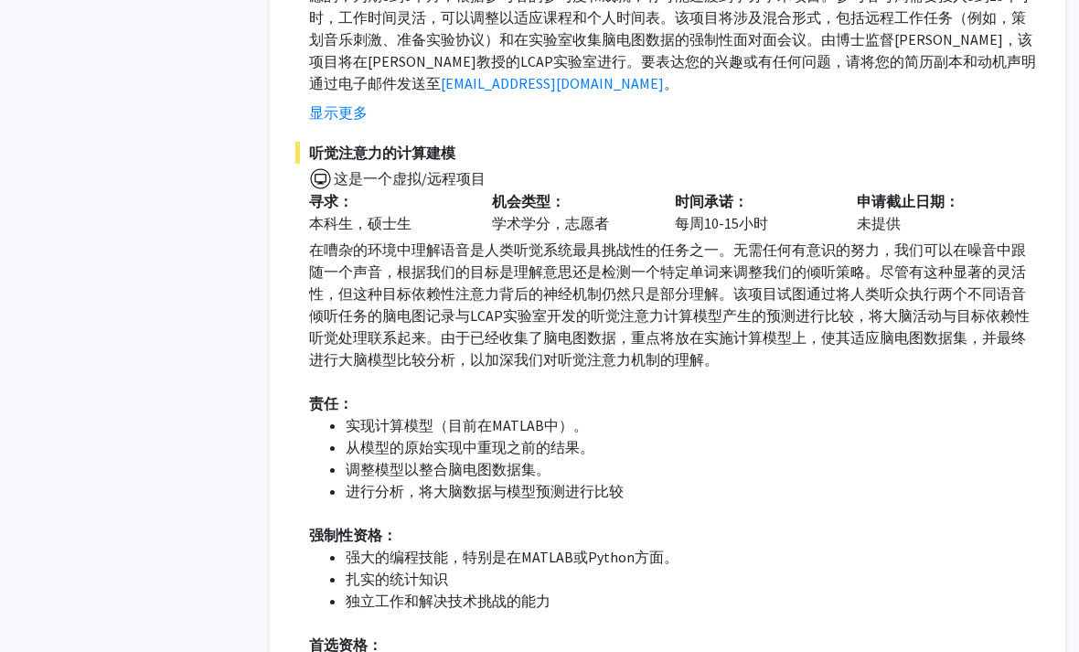
scroll to position [2929, 18]
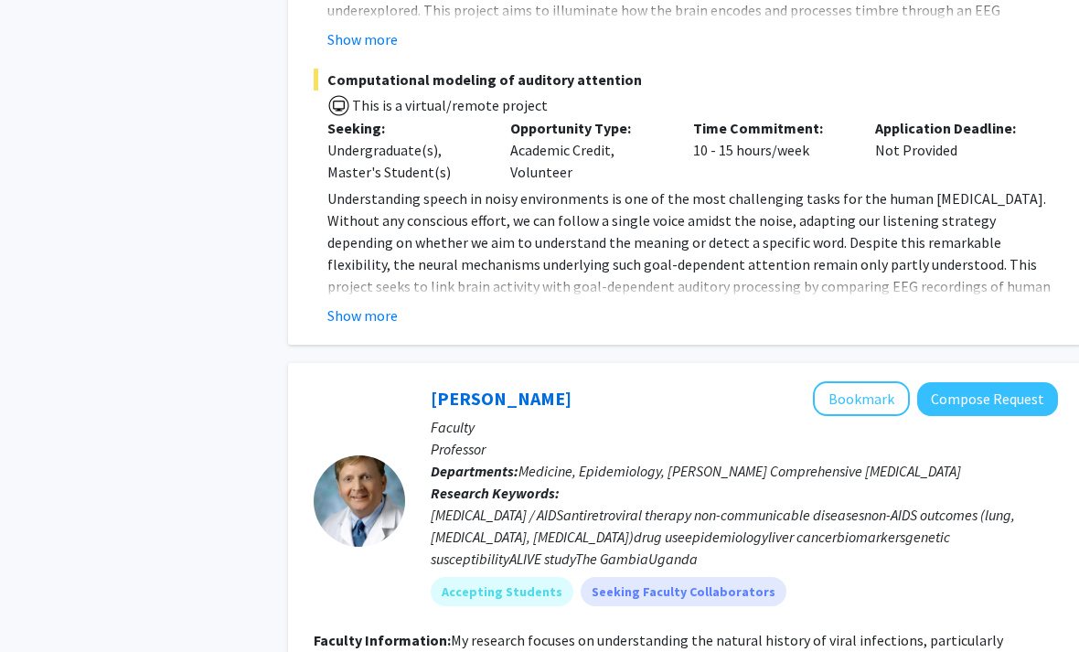
click at [361, 320] on button "Show more" at bounding box center [362, 316] width 70 height 22
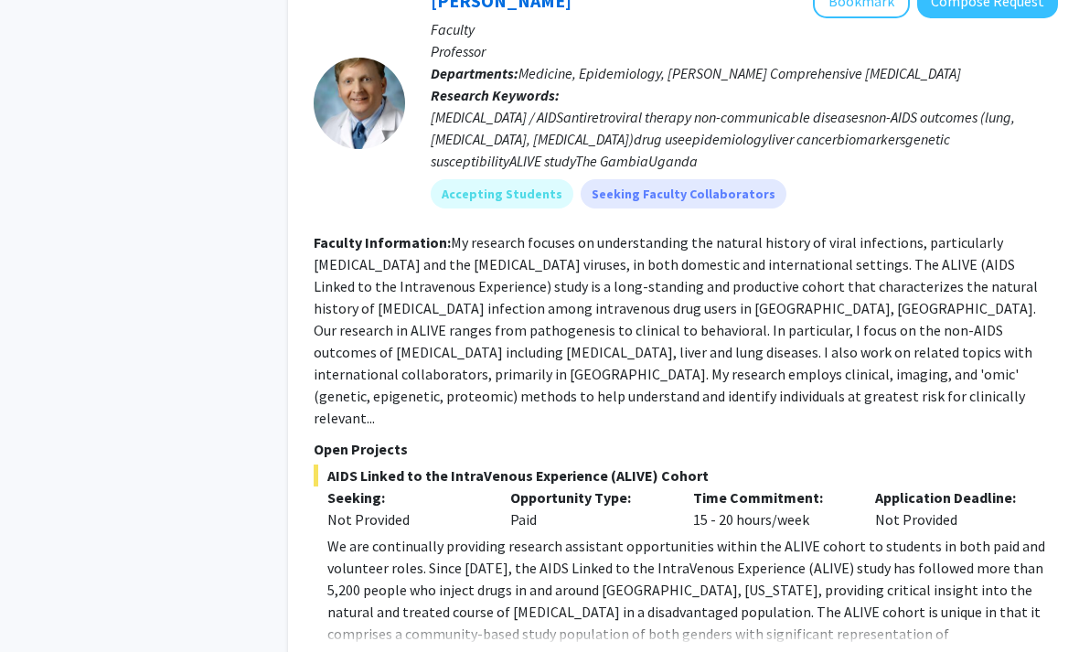
scroll to position [3775, 0]
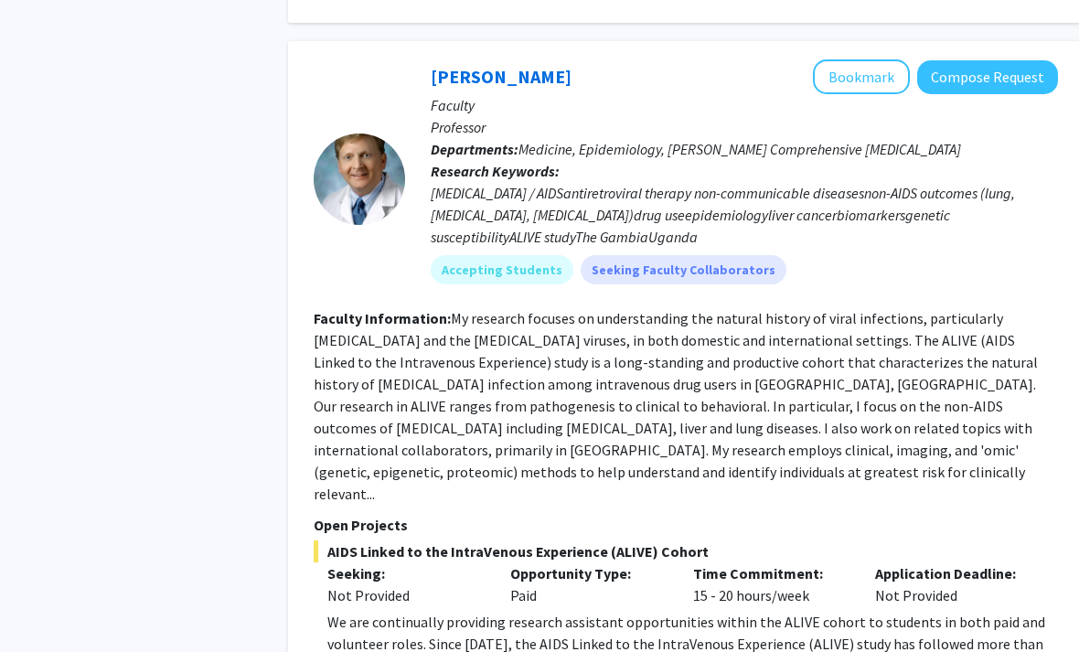
click at [825, 443] on fg-search-faculty "Gregory Kirk Bookmark Compose Request Faculty Professor Departments: Medicine, …" at bounding box center [686, 404] width 744 height 690
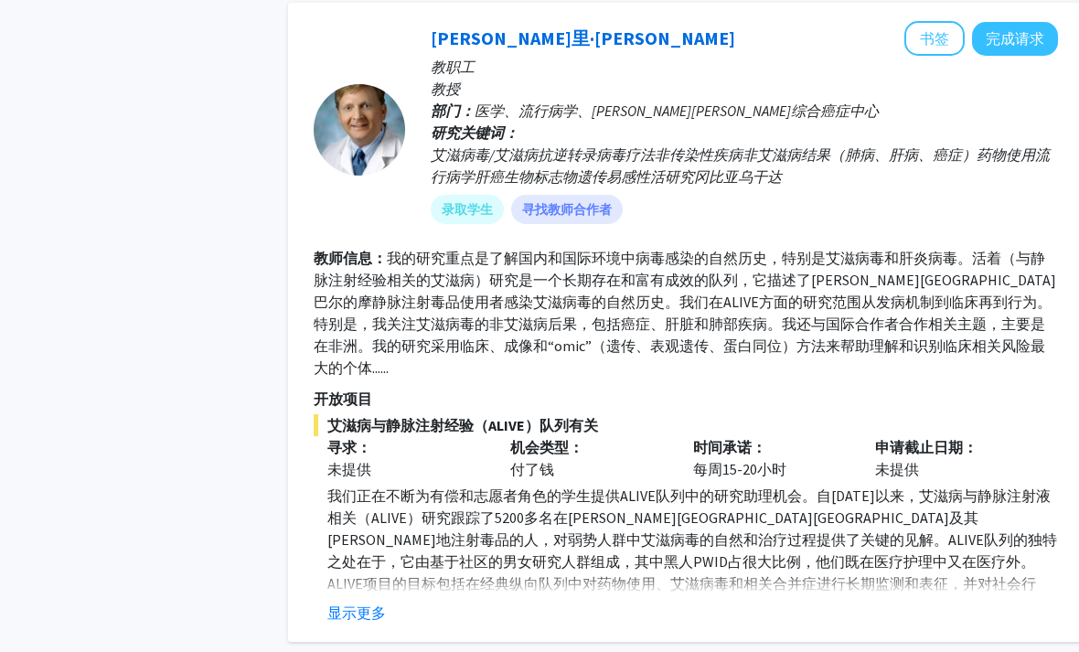
scroll to position [3451, 0]
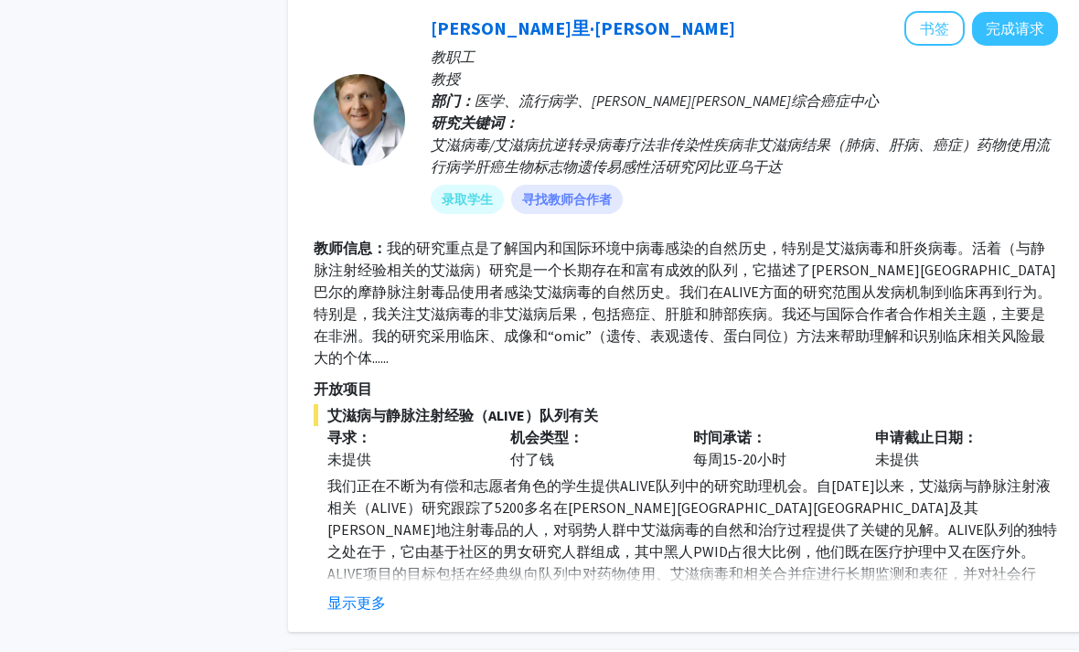
click at [348, 606] on button "显示更多" at bounding box center [356, 603] width 59 height 22
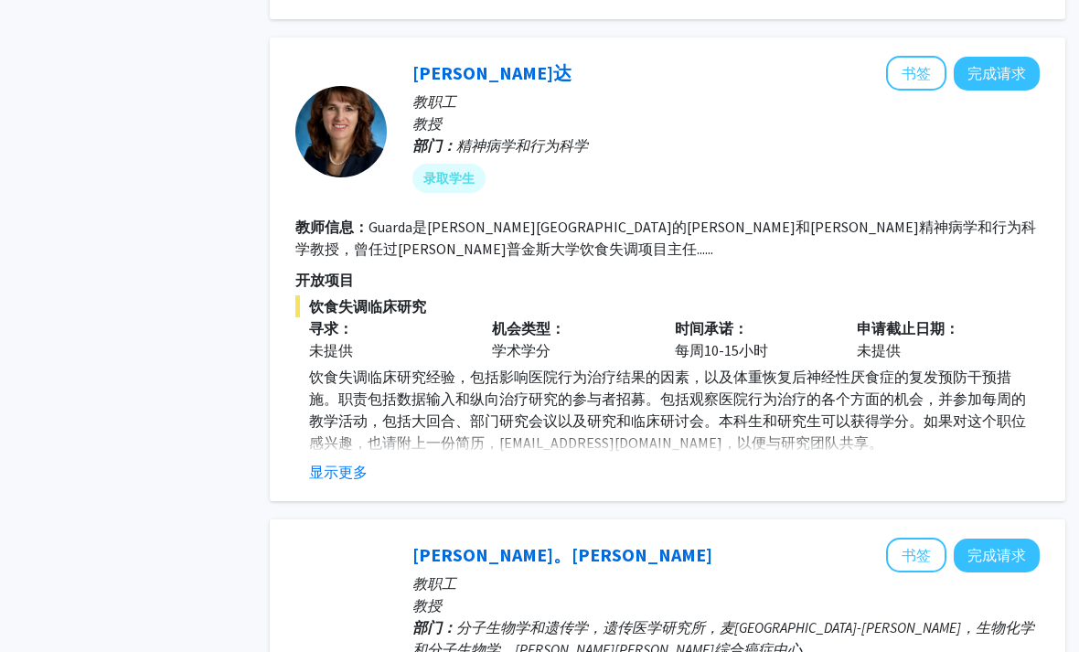
scroll to position [4137, 18]
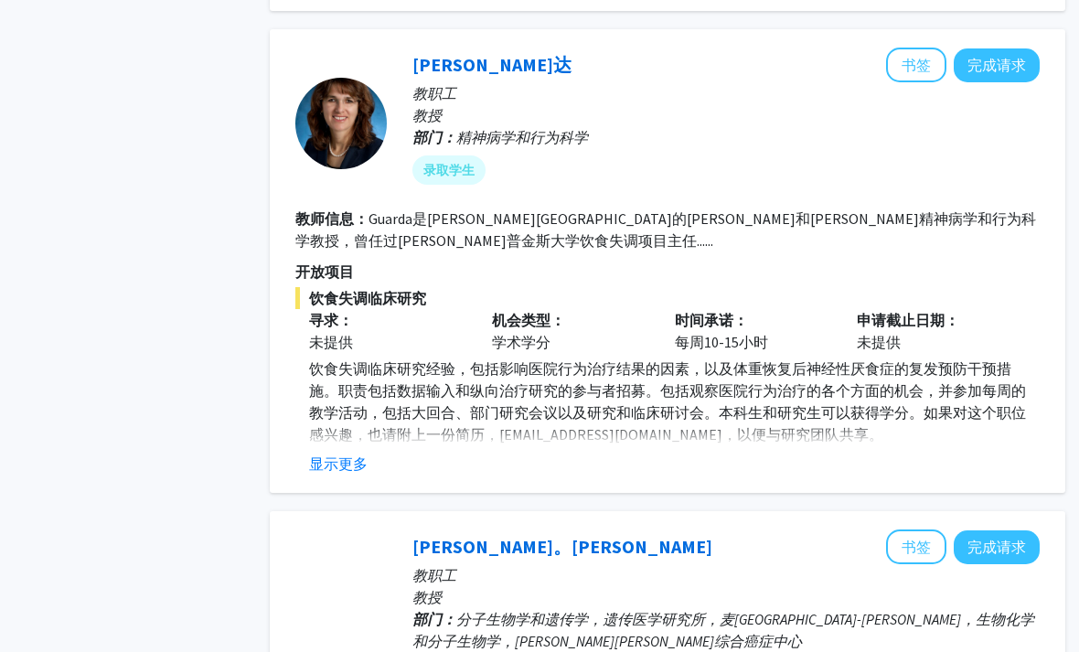
click at [326, 468] on button "显示更多" at bounding box center [338, 464] width 59 height 22
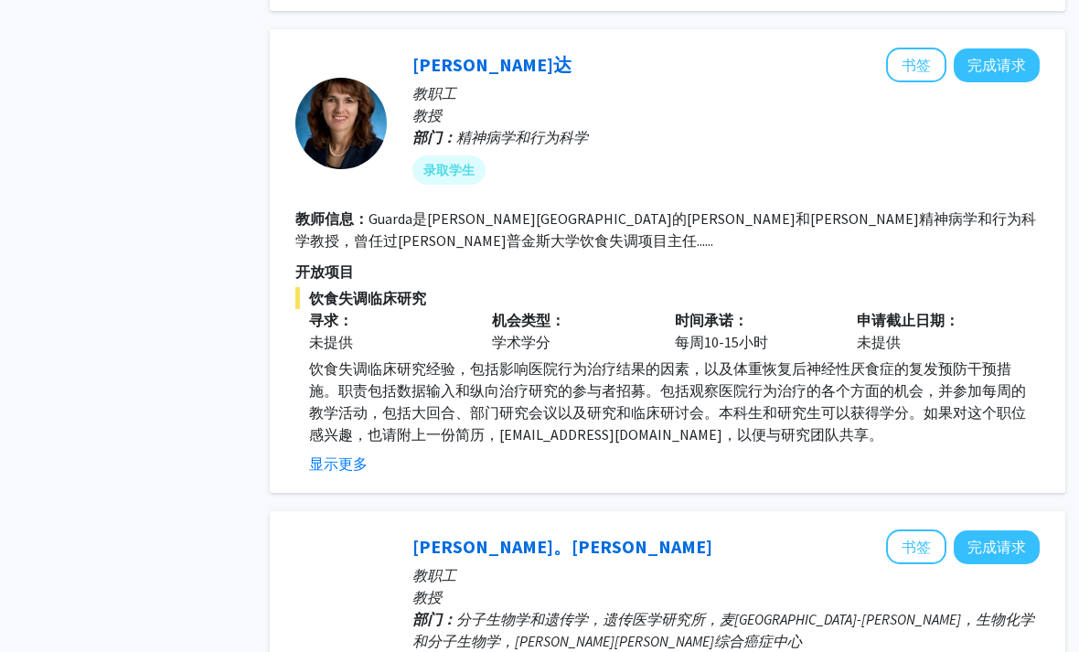
click at [333, 462] on button "显示更多" at bounding box center [338, 464] width 59 height 22
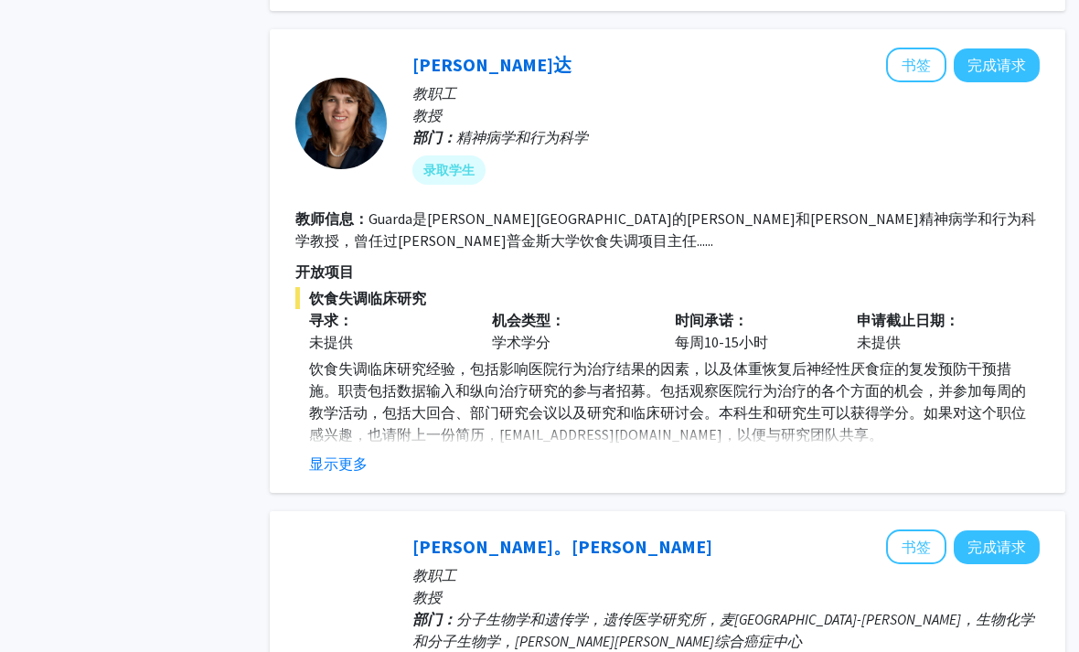
click at [336, 457] on button "显示更多" at bounding box center [338, 464] width 59 height 22
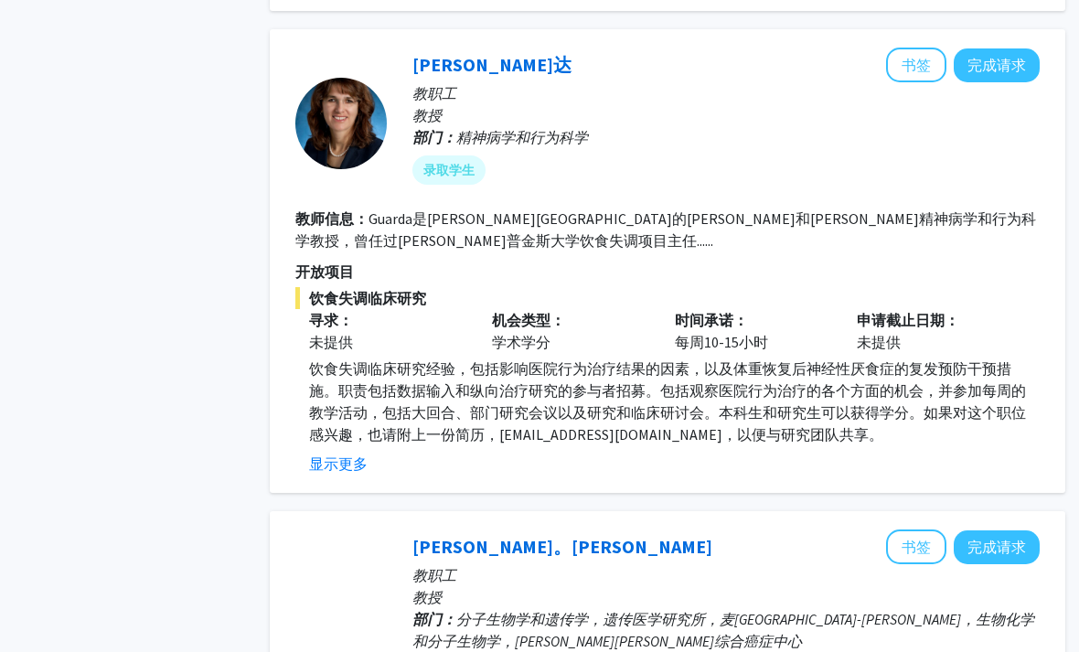
click at [323, 467] on button "显示更多" at bounding box center [338, 464] width 59 height 22
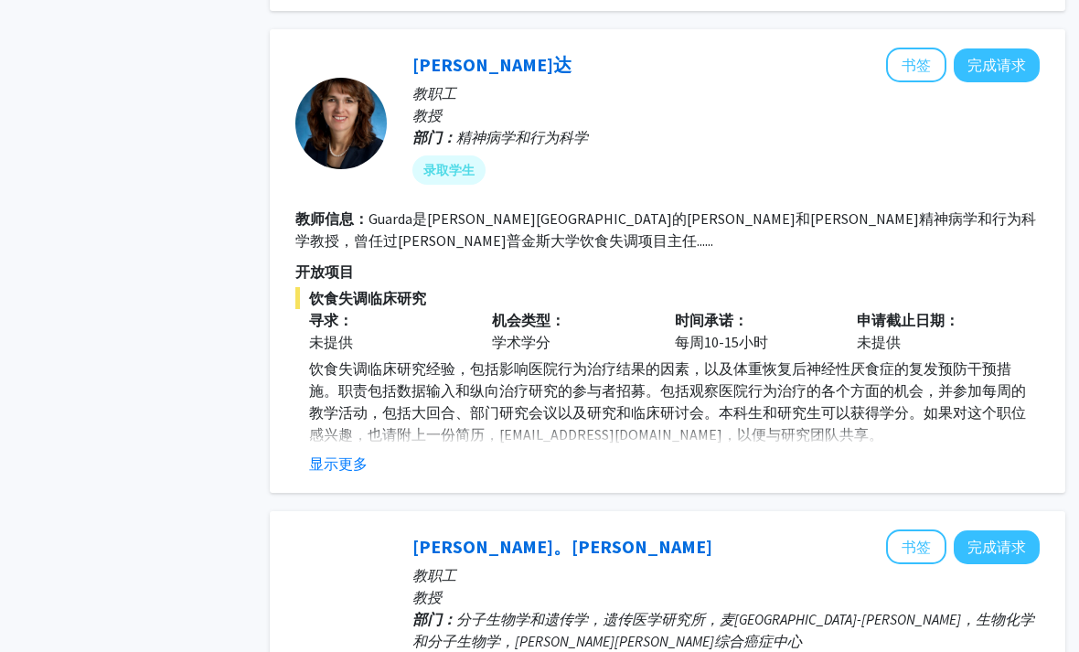
click at [336, 464] on button "显示更多" at bounding box center [338, 464] width 59 height 22
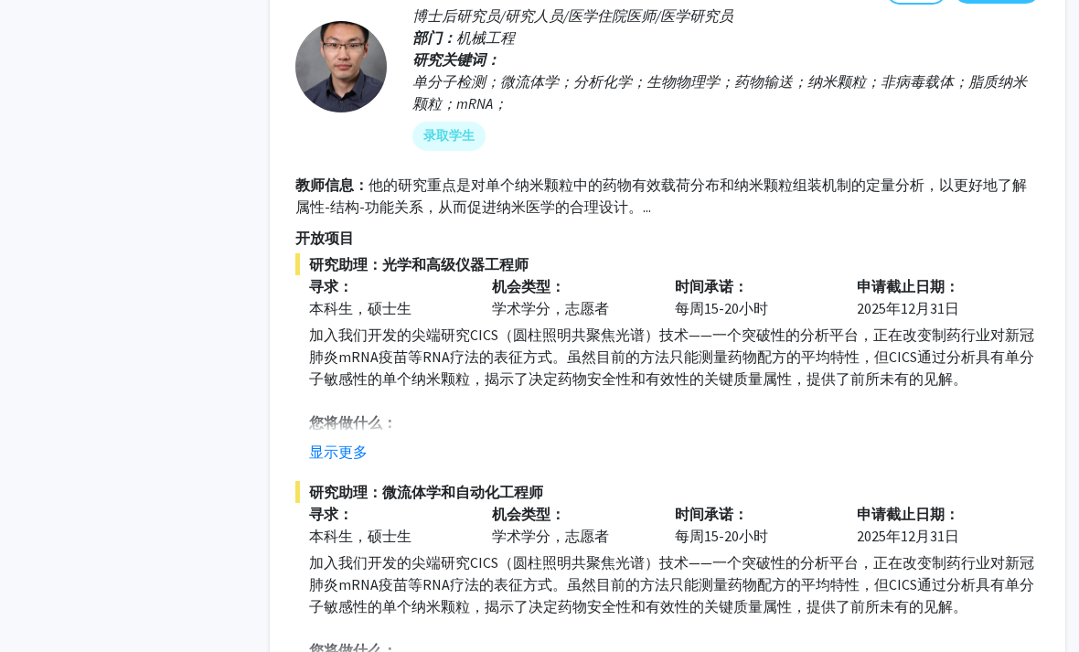
scroll to position [6150, 18]
click at [336, 452] on button "显示更多" at bounding box center [338, 452] width 59 height 22
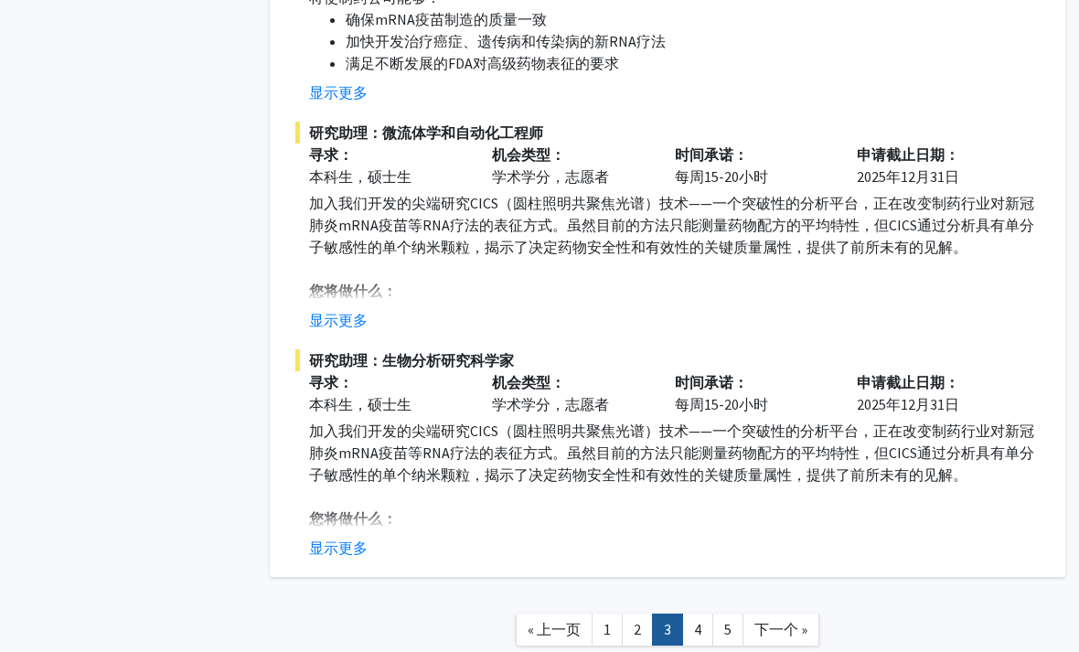
scroll to position [7081, 18]
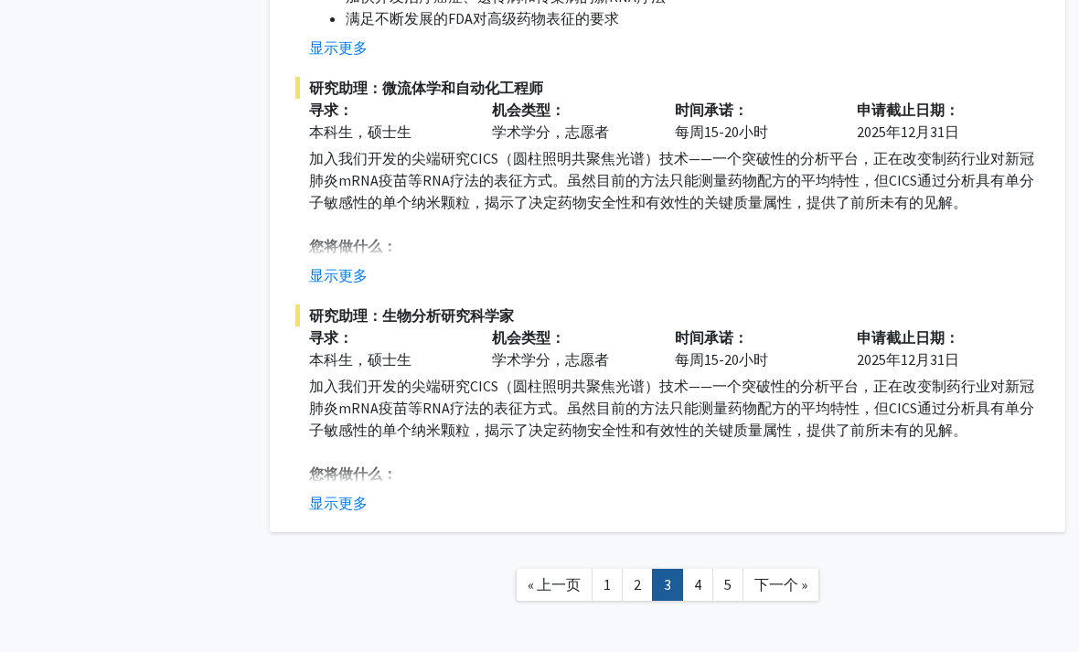
click at [699, 569] on link "4" at bounding box center [697, 585] width 31 height 32
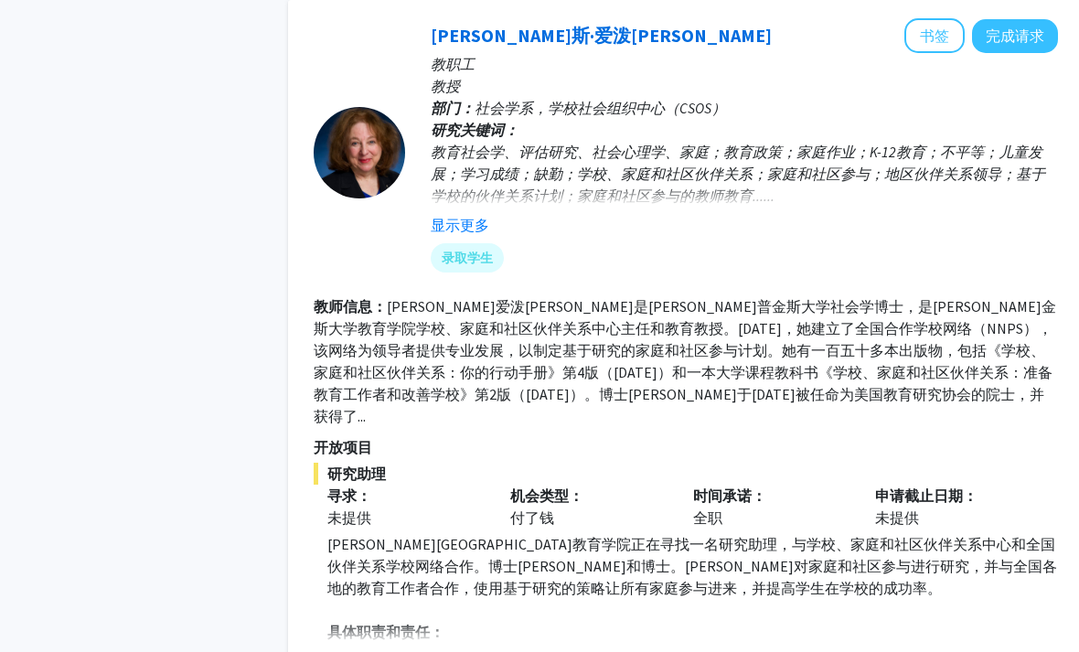
scroll to position [1144, 0]
click at [350, 650] on button "显示更多" at bounding box center [356, 661] width 59 height 22
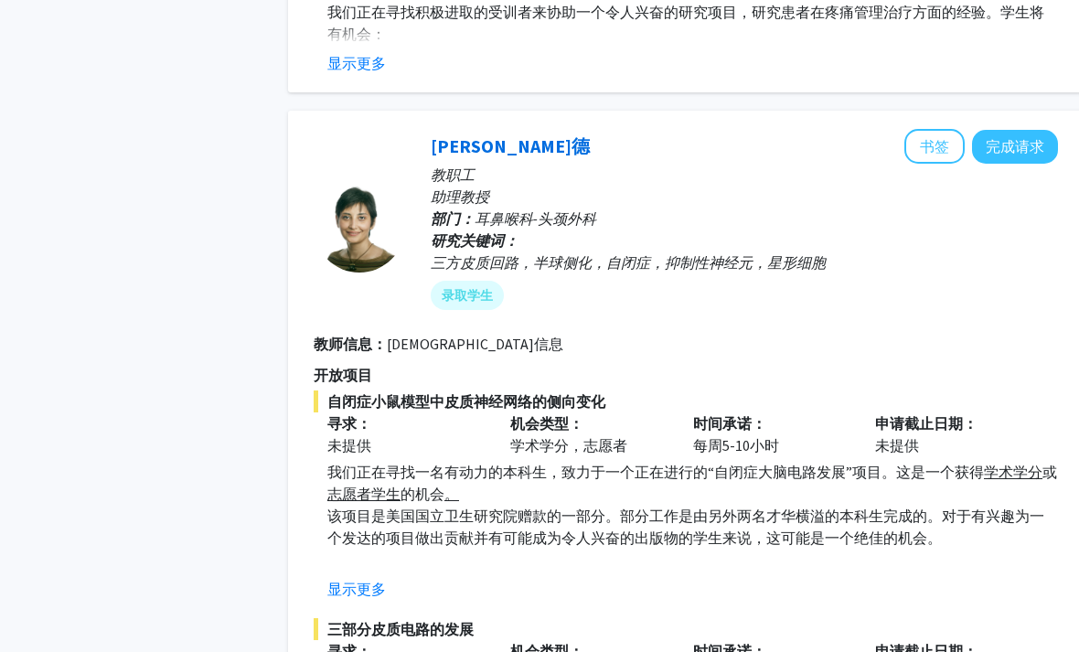
scroll to position [3268, 0]
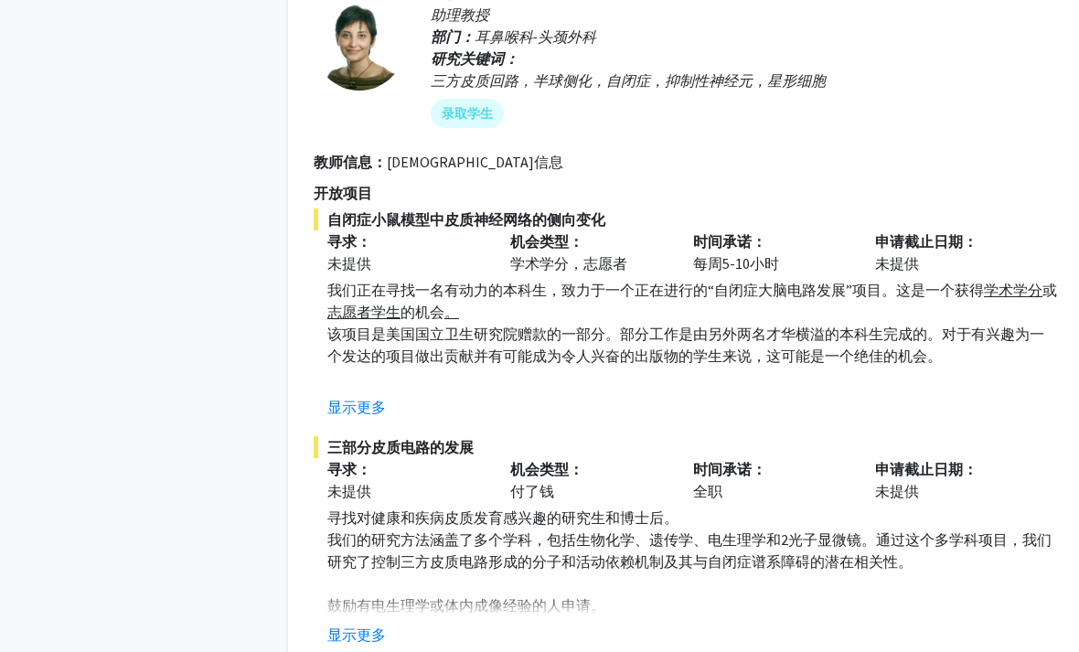
click at [347, 624] on button "显示更多" at bounding box center [356, 635] width 59 height 22
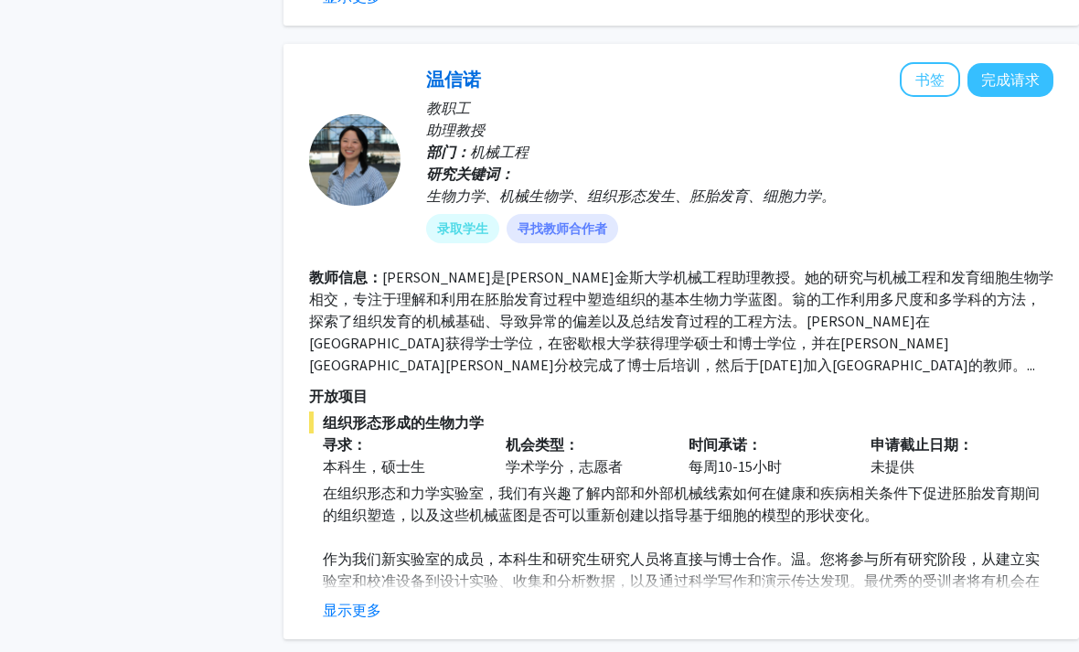
scroll to position [3884, 5]
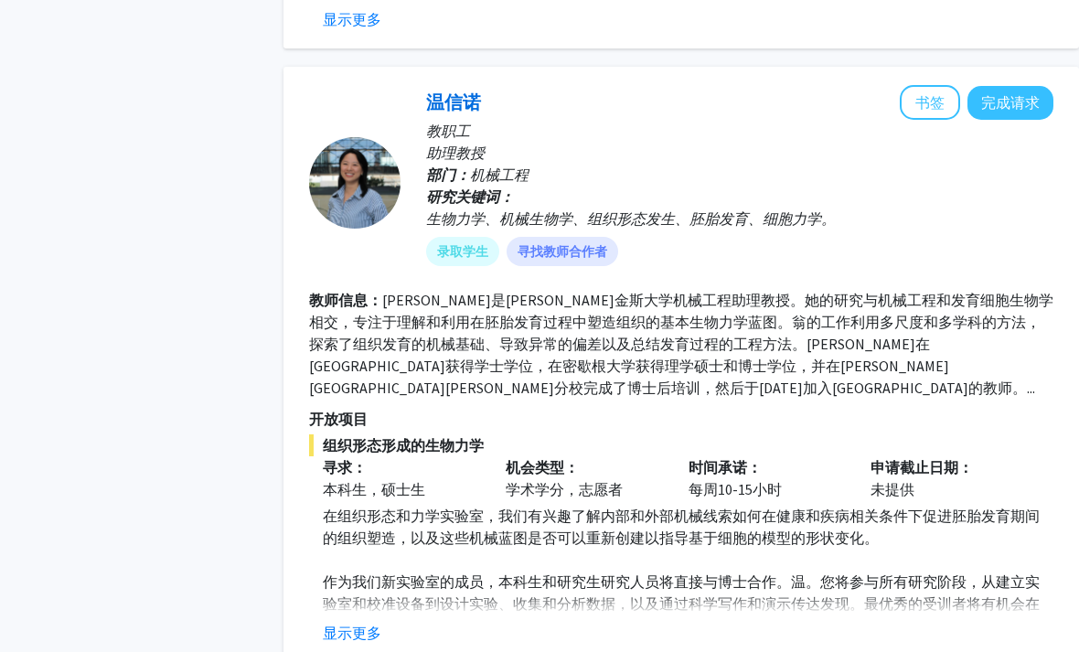
click at [334, 622] on button "显示更多" at bounding box center [352, 633] width 59 height 22
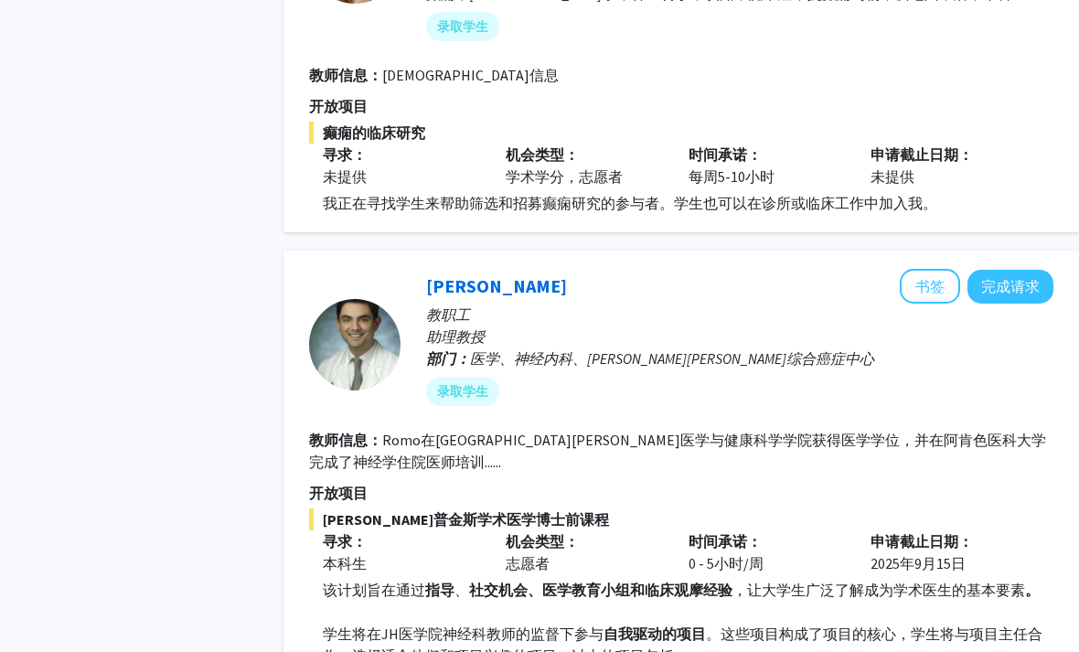
scroll to position [5996, 5]
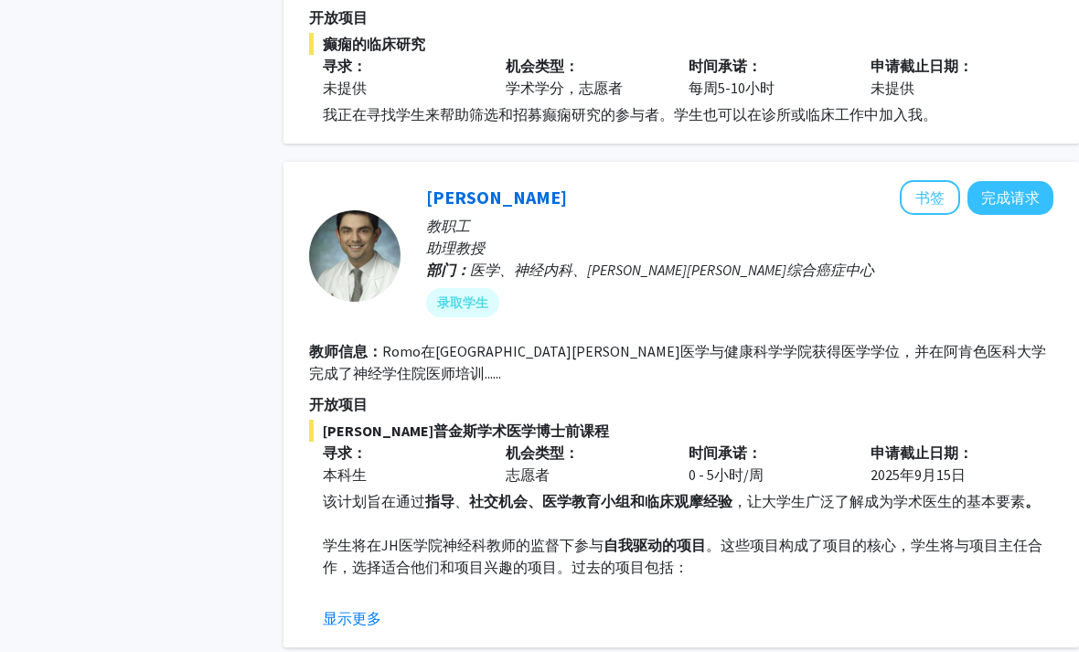
click at [349, 607] on button "显示更多" at bounding box center [352, 618] width 59 height 22
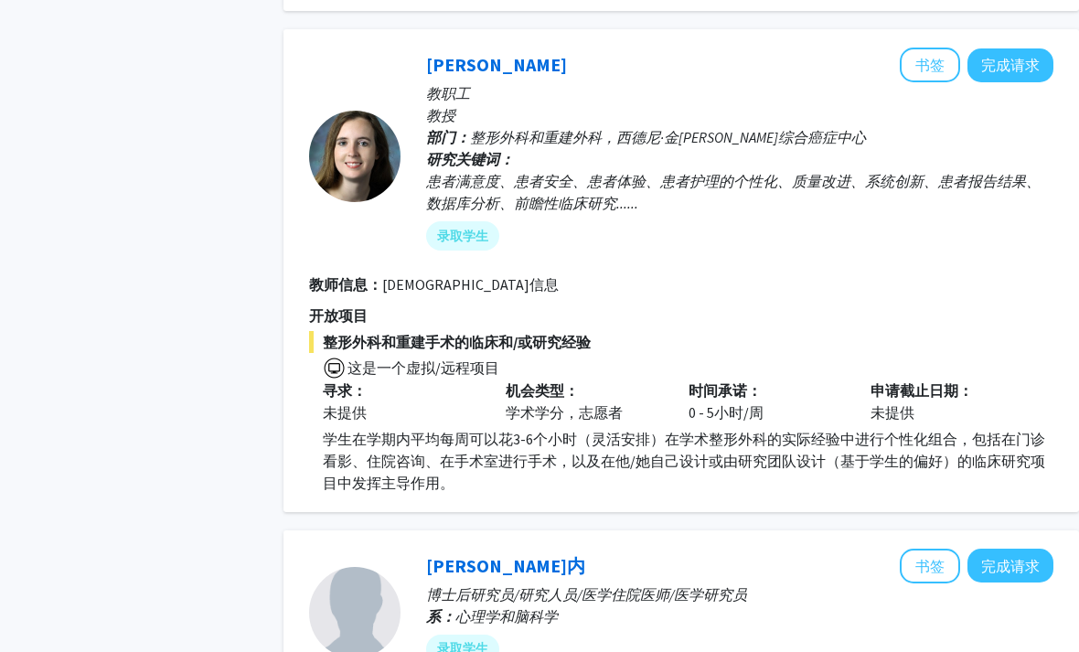
scroll to position [7604, 5]
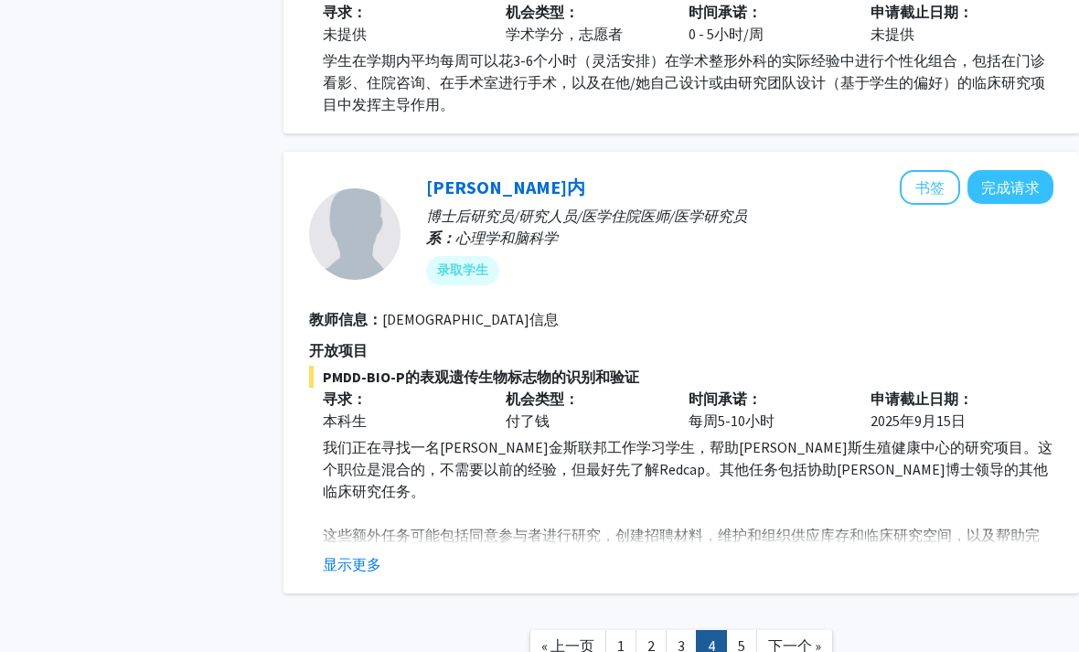
click at [748, 630] on link "5" at bounding box center [741, 646] width 31 height 32
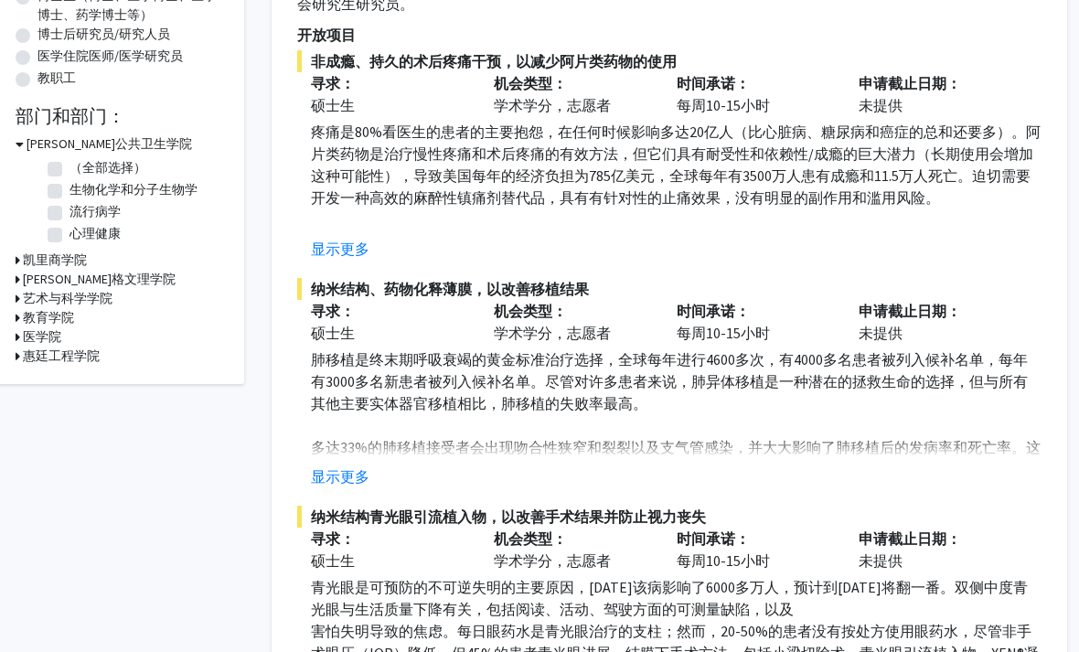
scroll to position [397, 16]
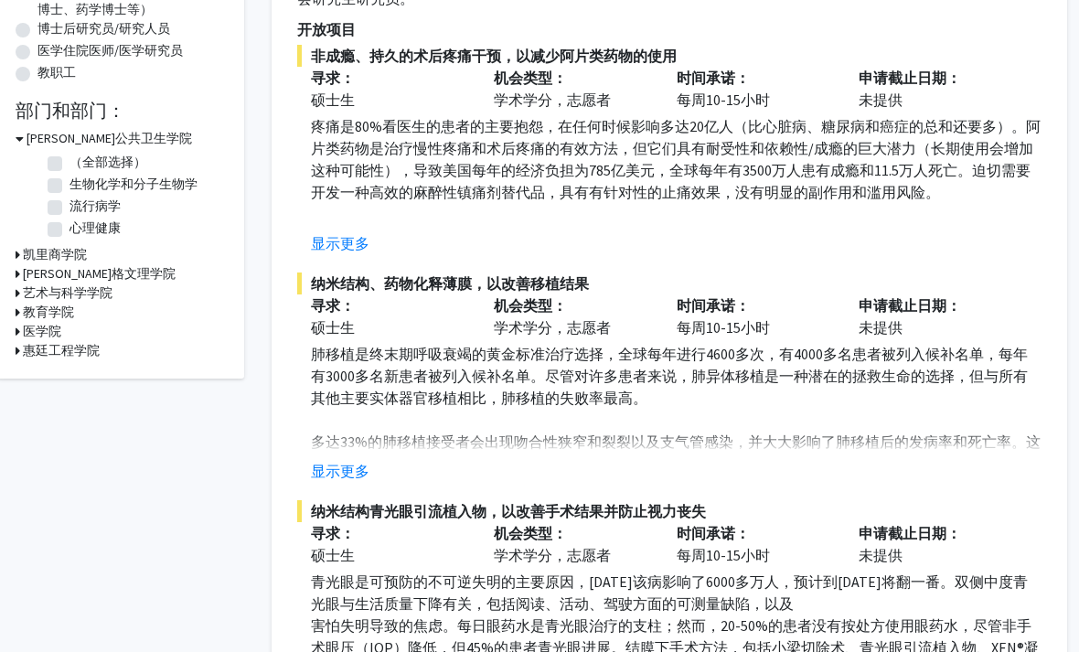
click at [344, 233] on button "显示更多" at bounding box center [341, 244] width 59 height 22
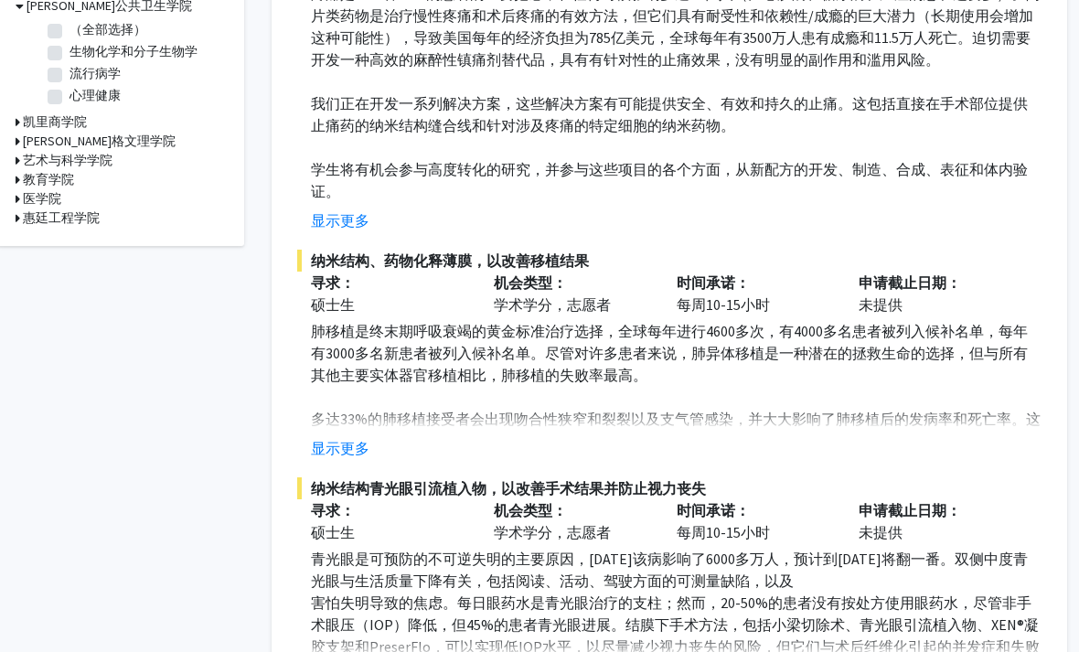
scroll to position [548, 16]
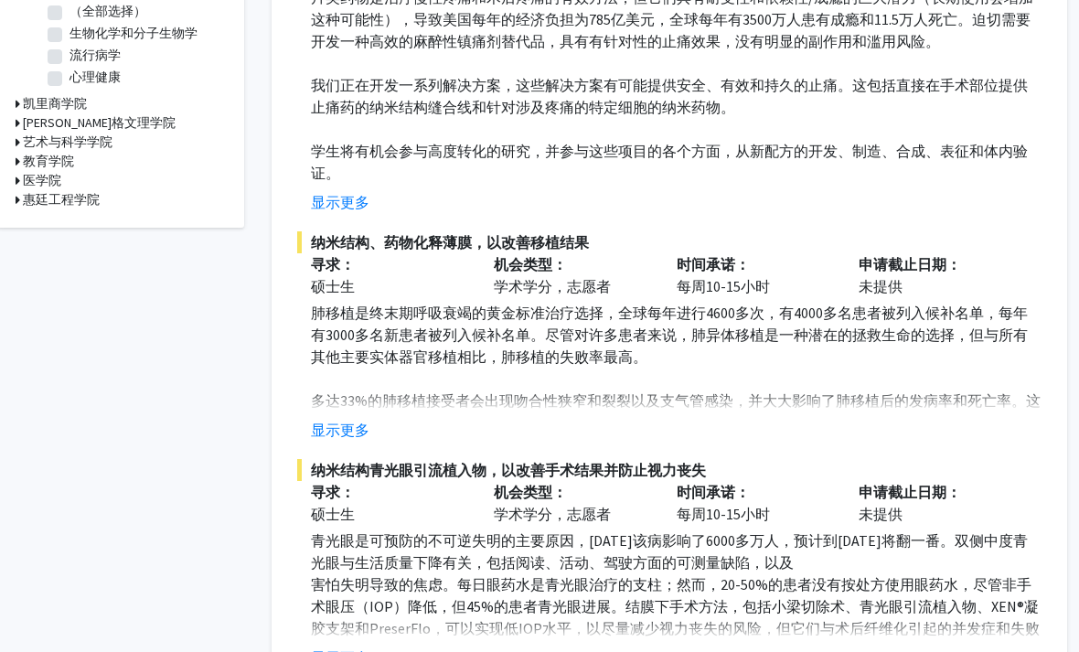
click at [339, 420] on button "显示更多" at bounding box center [341, 431] width 59 height 22
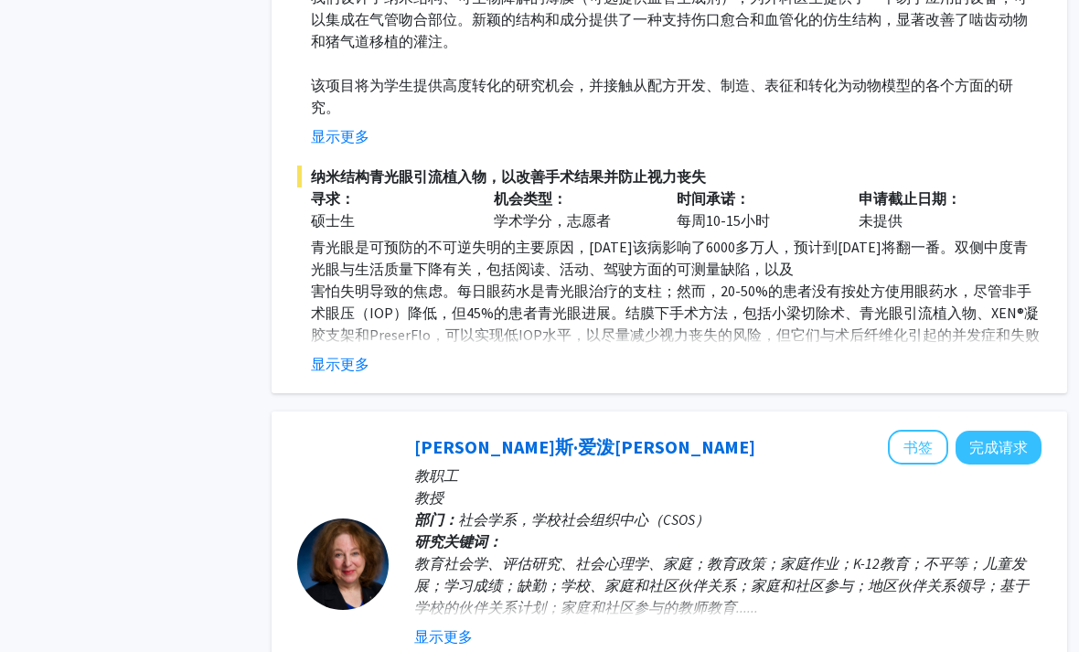
click at [334, 354] on button "显示更多" at bounding box center [341, 365] width 59 height 22
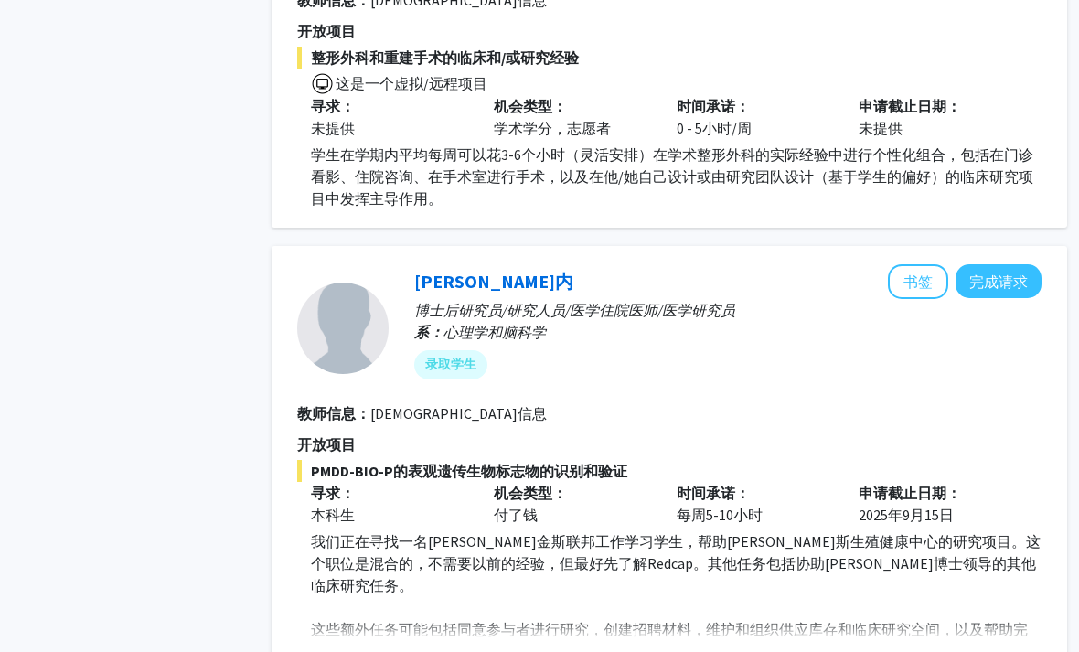
scroll to position [6348, 16]
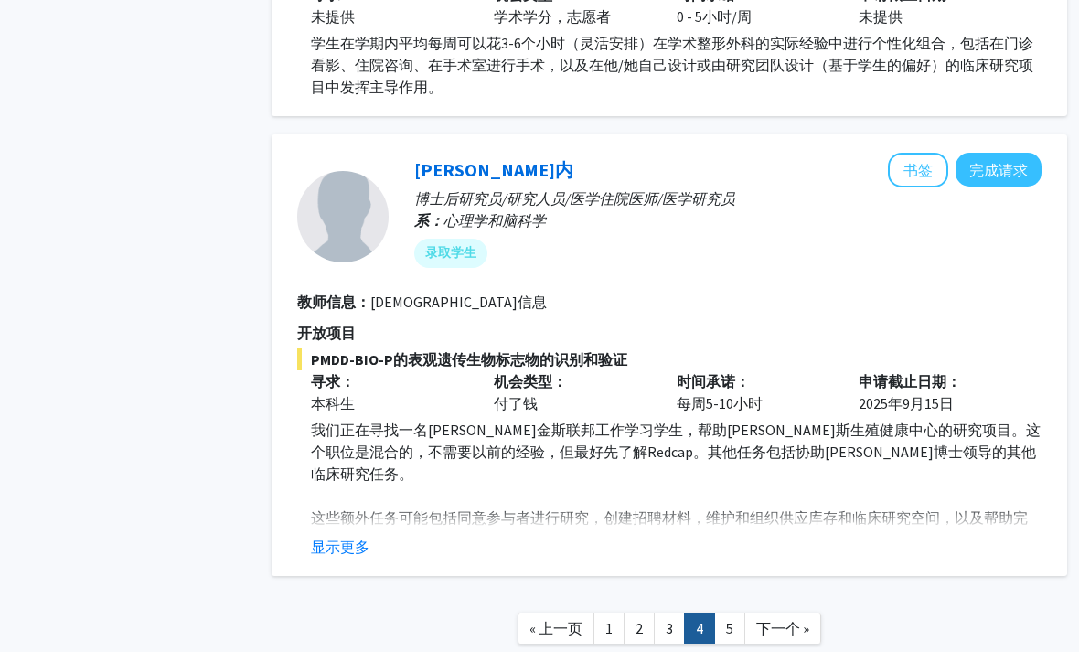
click at [335, 536] on button "显示更多" at bounding box center [341, 547] width 59 height 22
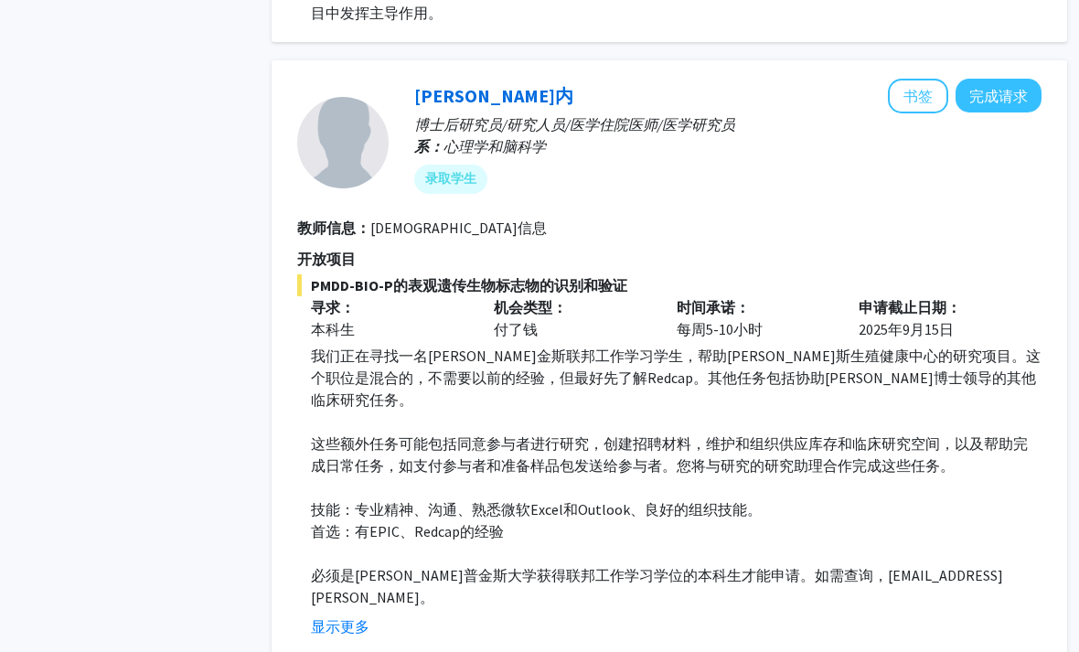
scroll to position [6422, 16]
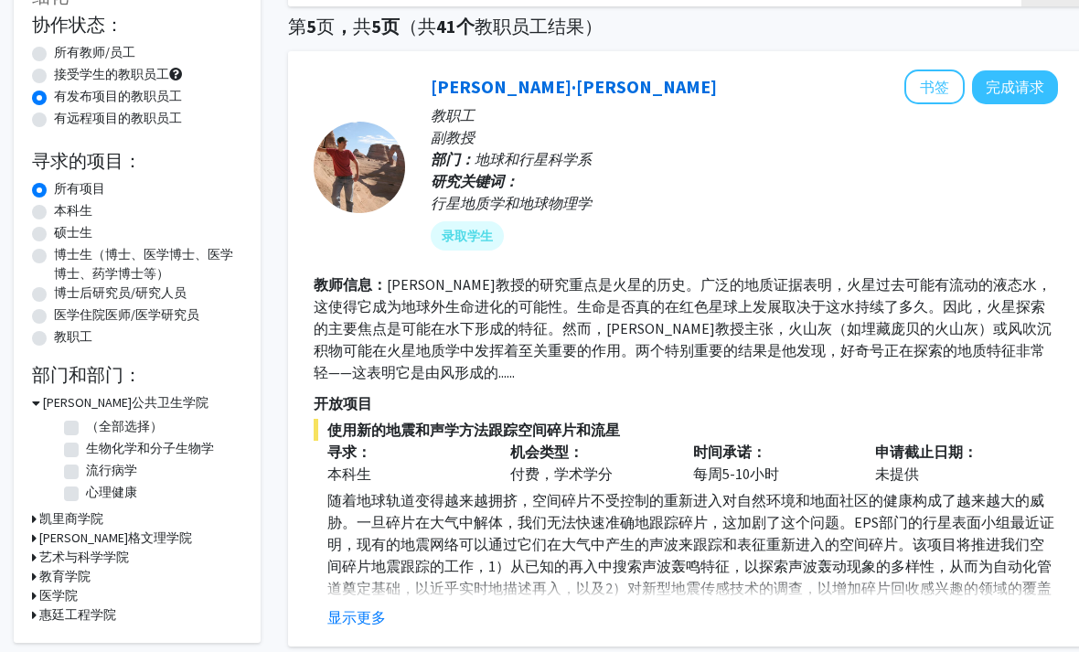
scroll to position [270, 0]
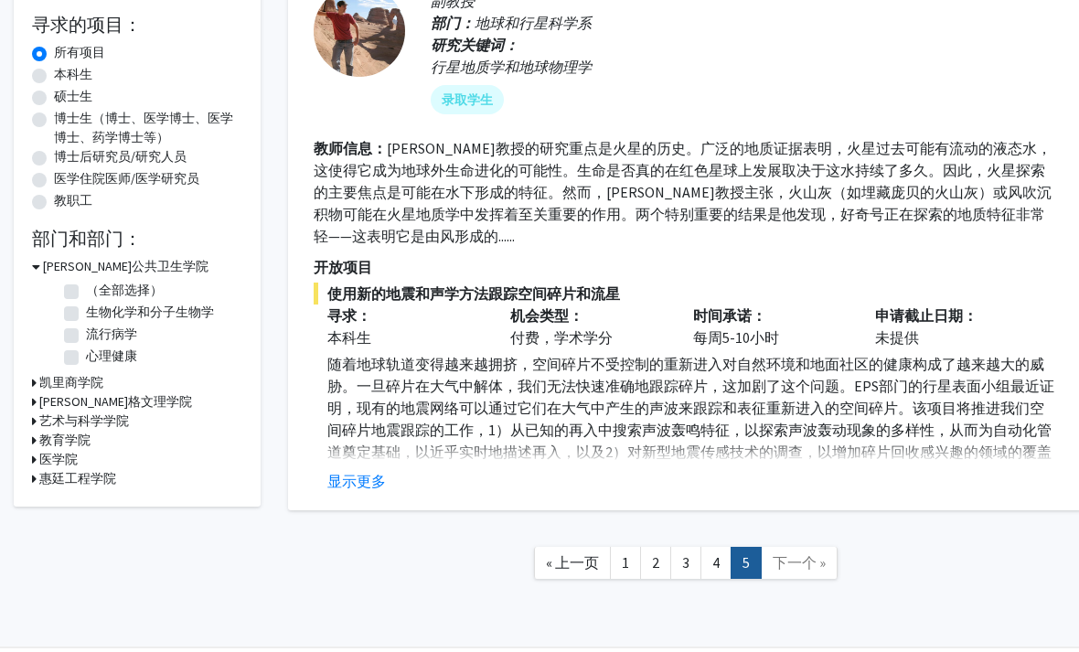
click at [358, 489] on button "显示更多" at bounding box center [356, 481] width 59 height 22
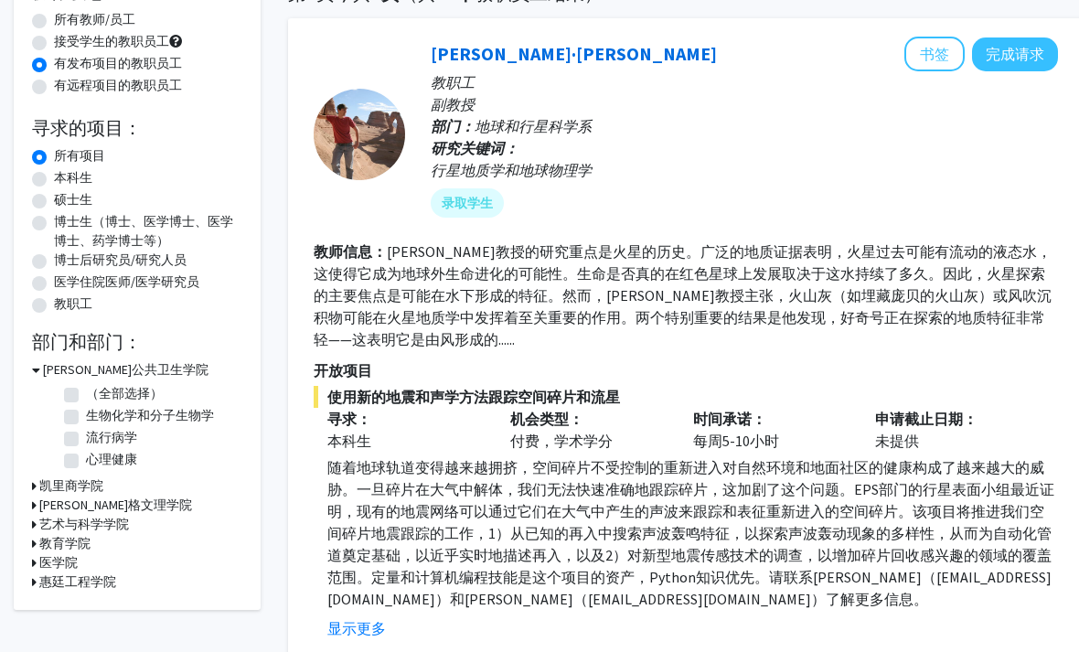
scroll to position [0, 0]
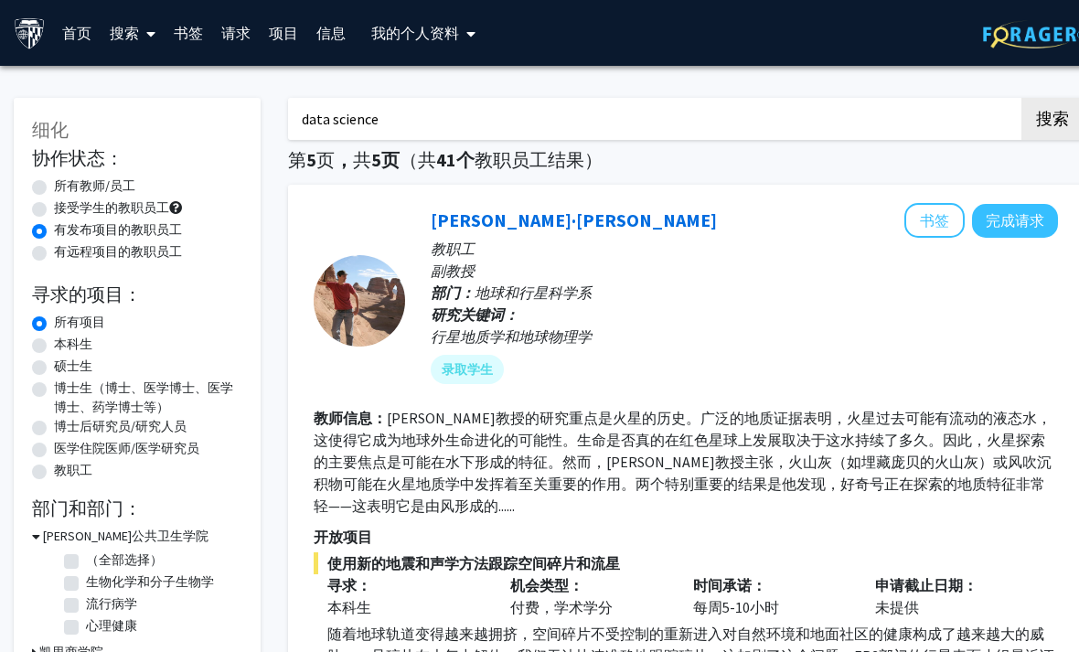
click at [200, 41] on link "书签" at bounding box center [189, 33] width 48 height 64
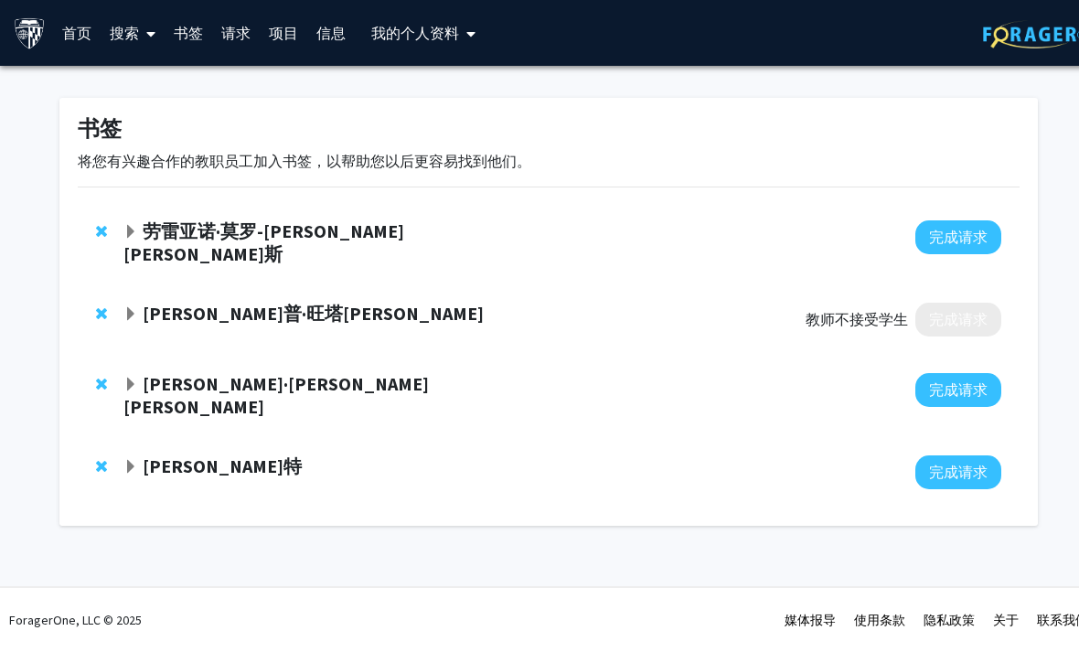
click at [143, 303] on strong "桑迪普·旺塔卡尔" at bounding box center [313, 313] width 341 height 23
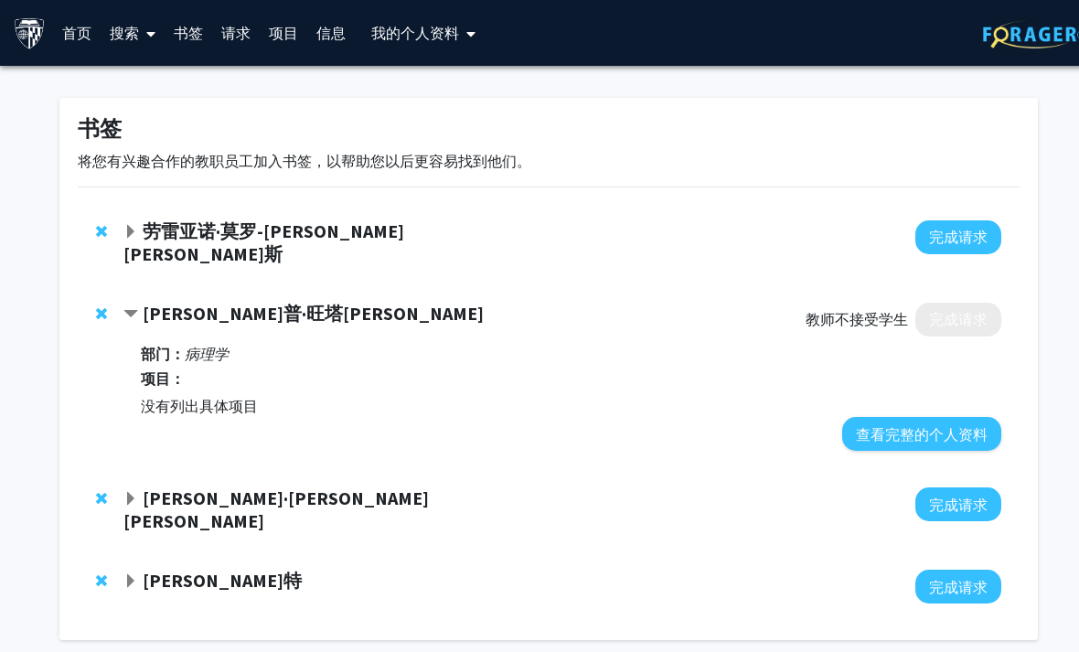
click at [134, 307] on span "Contract Sandeep Wontakal Bookmark" at bounding box center [130, 314] width 15 height 15
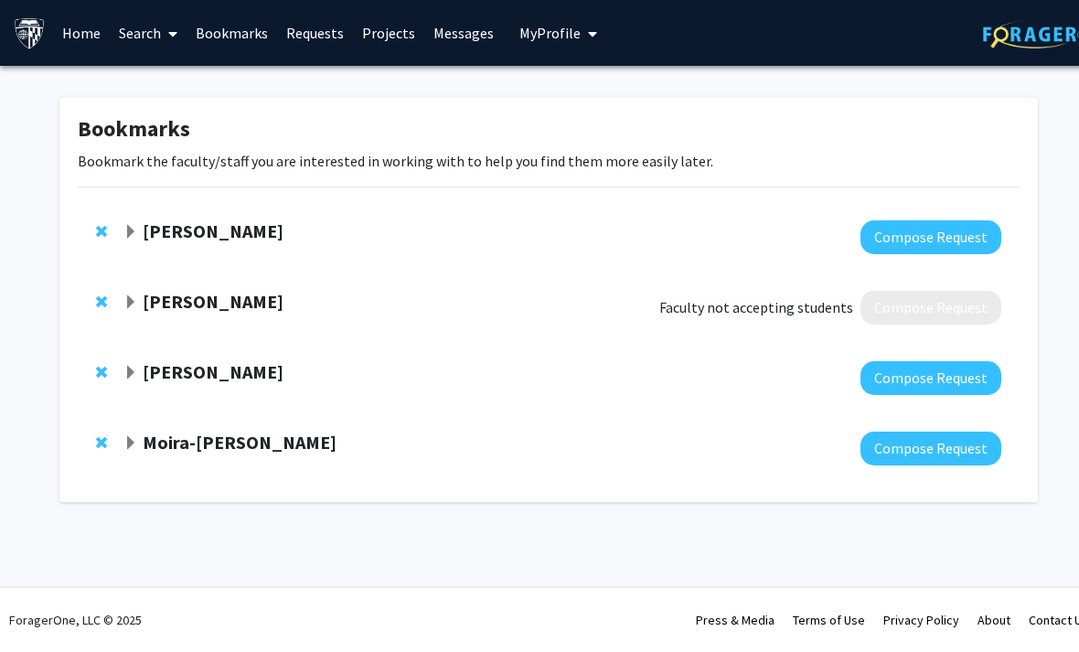
click at [136, 230] on span "Expand Laureano Moro-Velazquez Bookmark" at bounding box center [130, 232] width 15 height 15
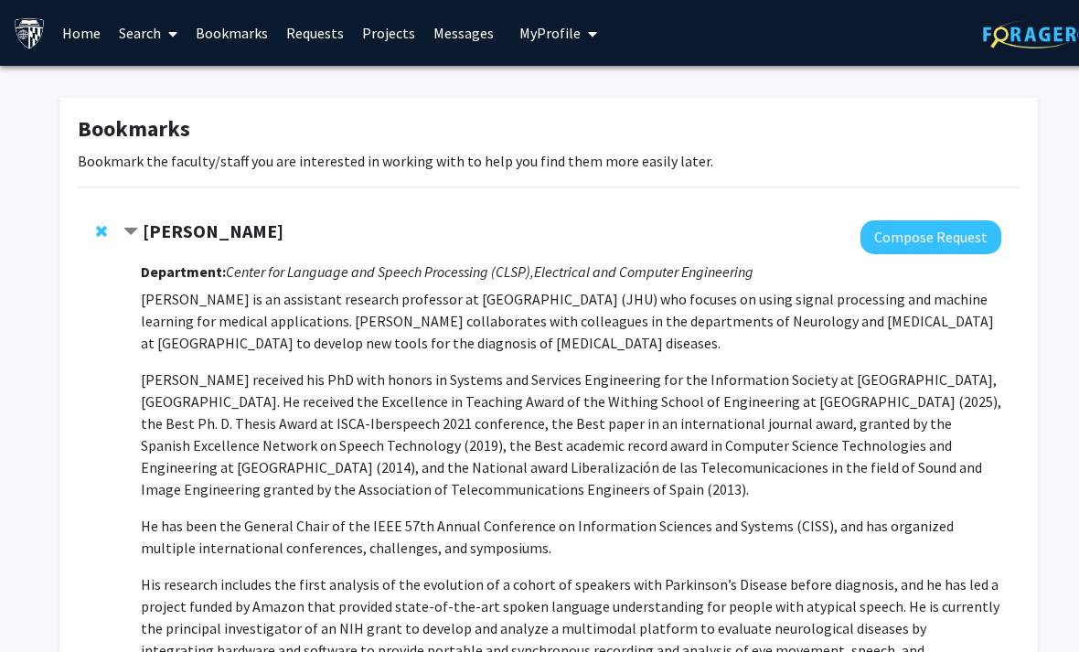
click at [169, 229] on strong "[PERSON_NAME]" at bounding box center [213, 230] width 141 height 23
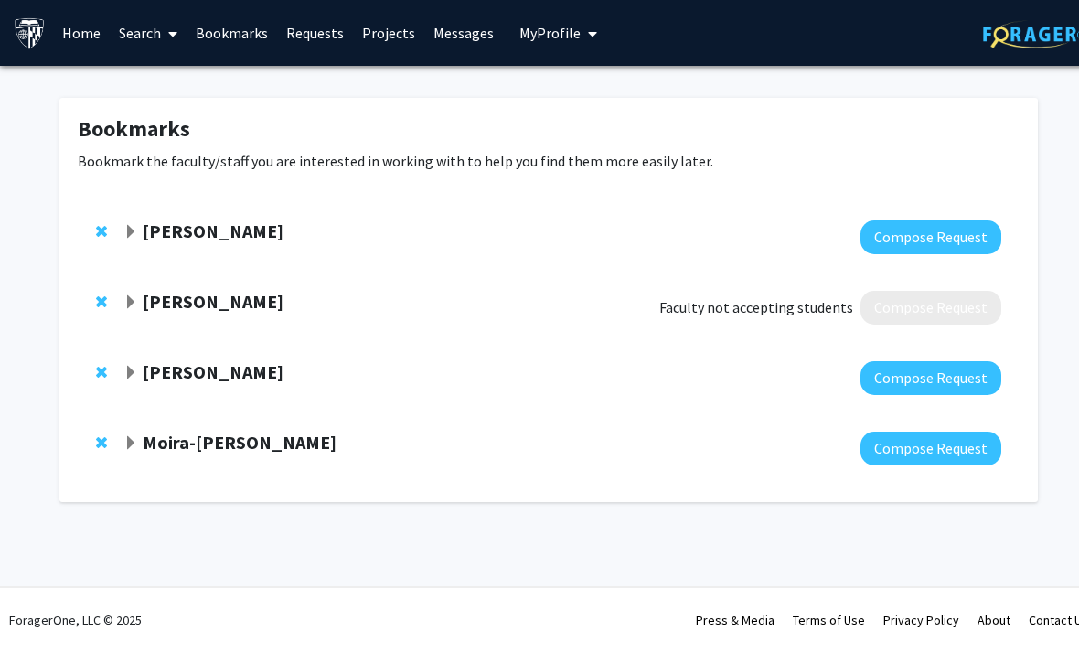
click at [136, 228] on span "Expand Laureano Moro-Velazquez Bookmark" at bounding box center [130, 232] width 15 height 15
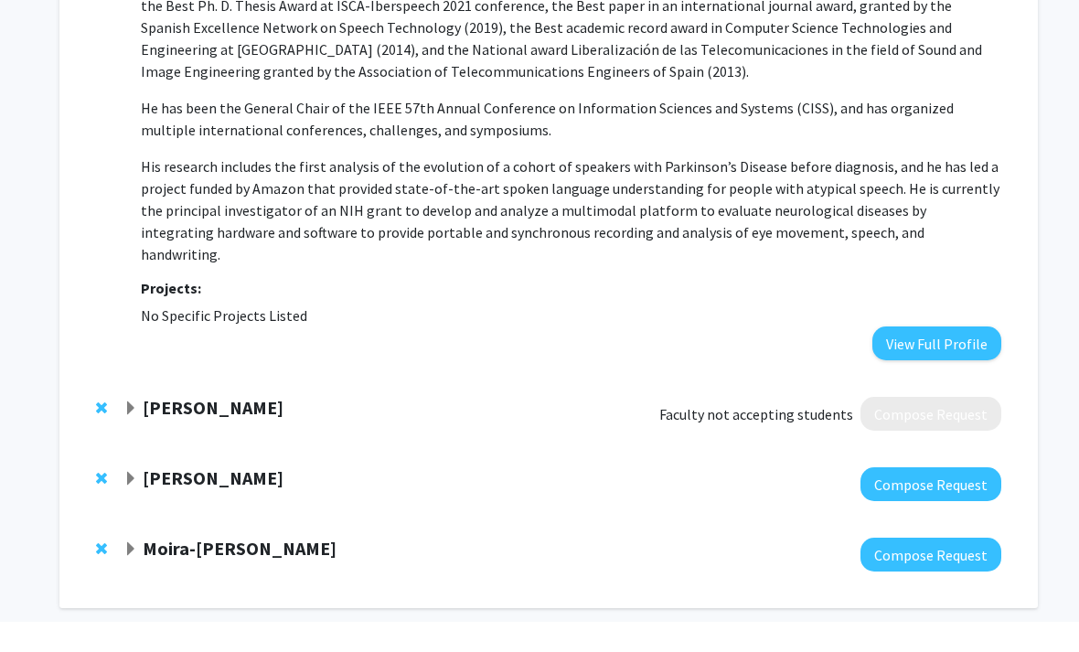
scroll to position [387, 0]
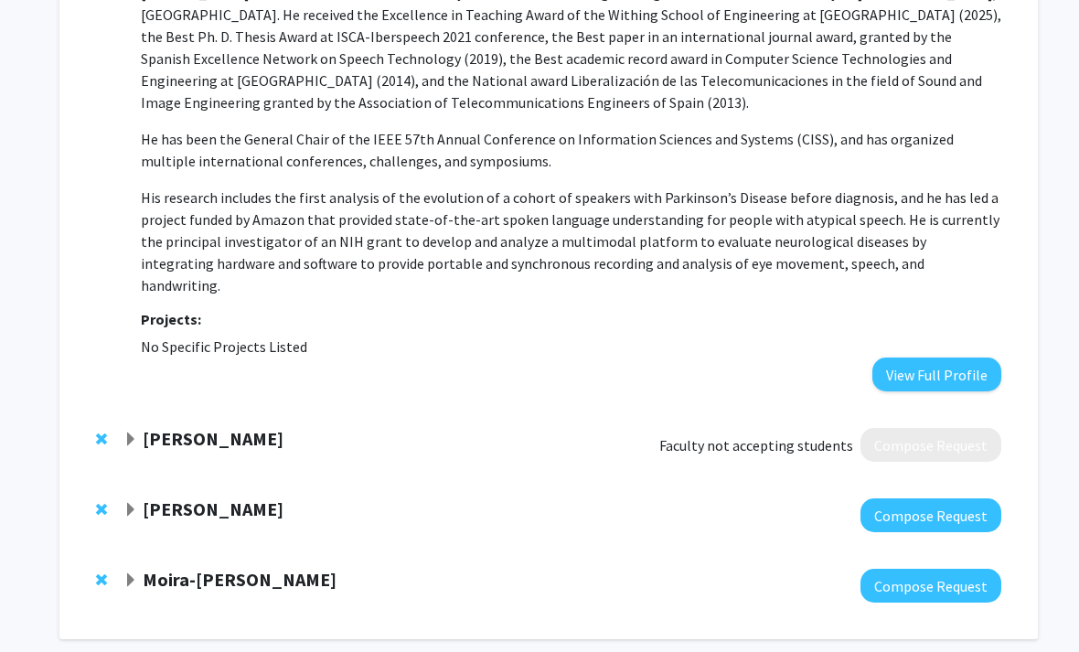
click at [128, 503] on span "Expand David Elbert Bookmark" at bounding box center [130, 510] width 15 height 15
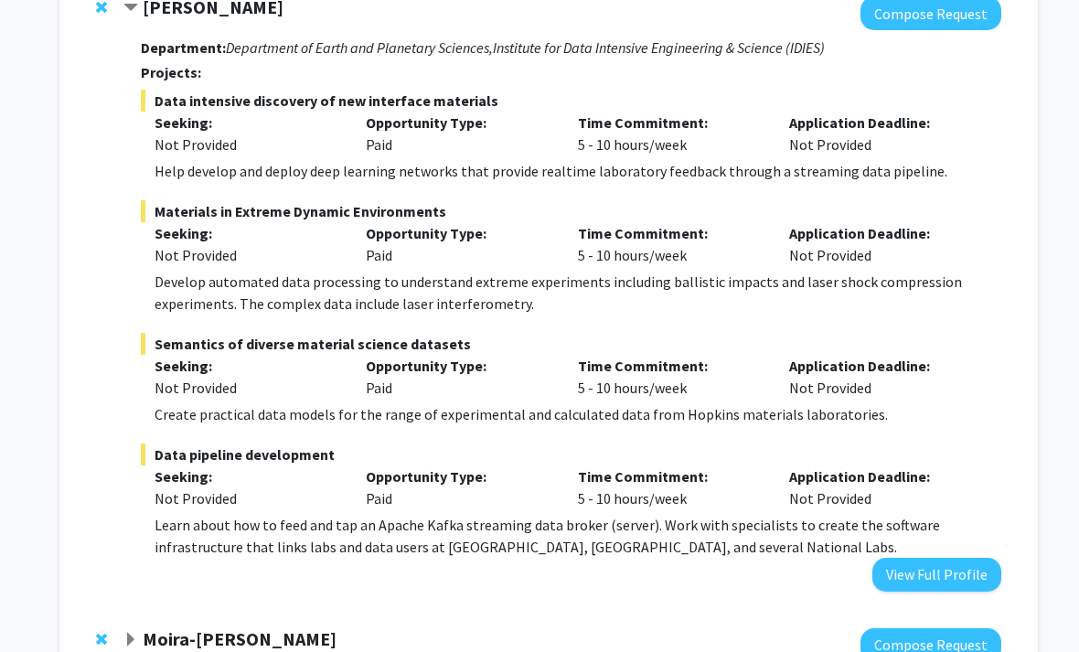
scroll to position [924, 0]
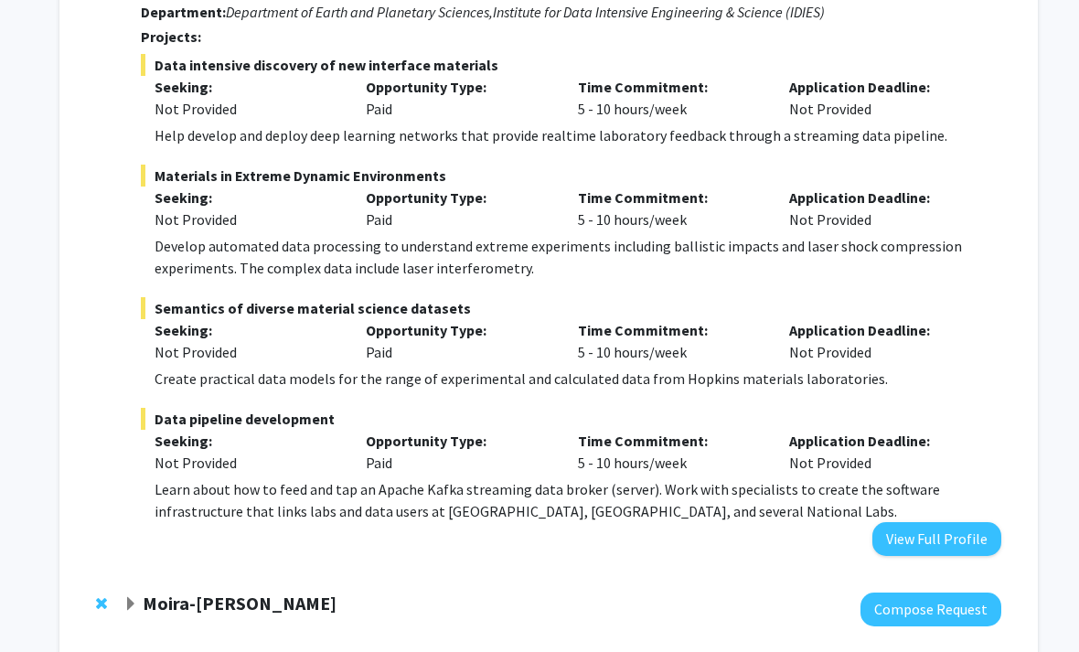
click at [149, 592] on strong "Moira-[PERSON_NAME]" at bounding box center [240, 603] width 194 height 23
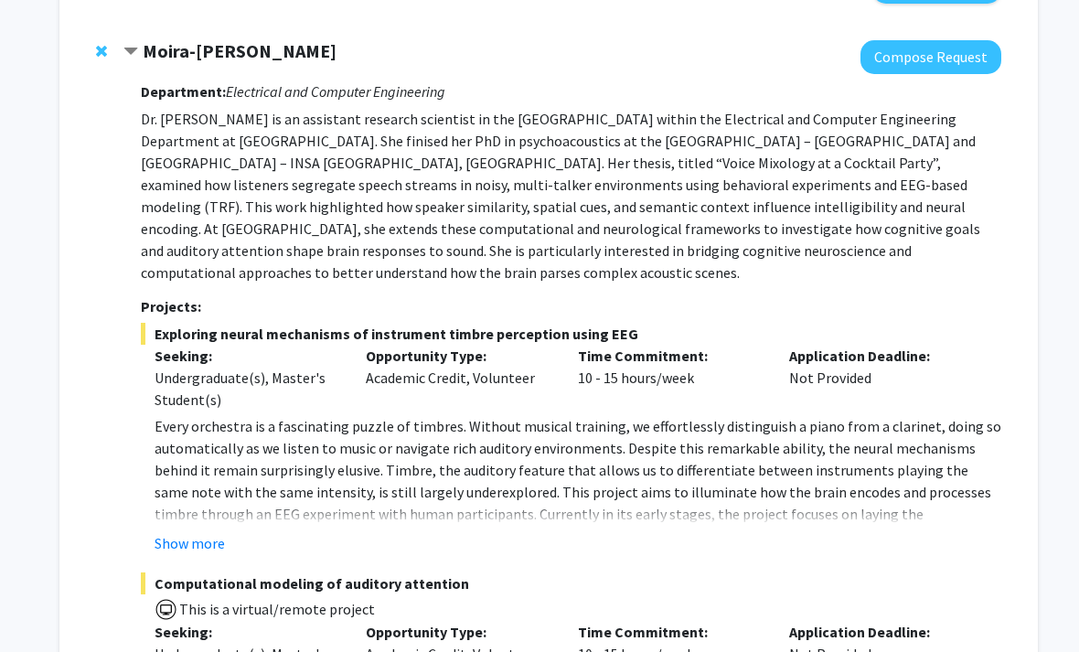
scroll to position [1666, 0]
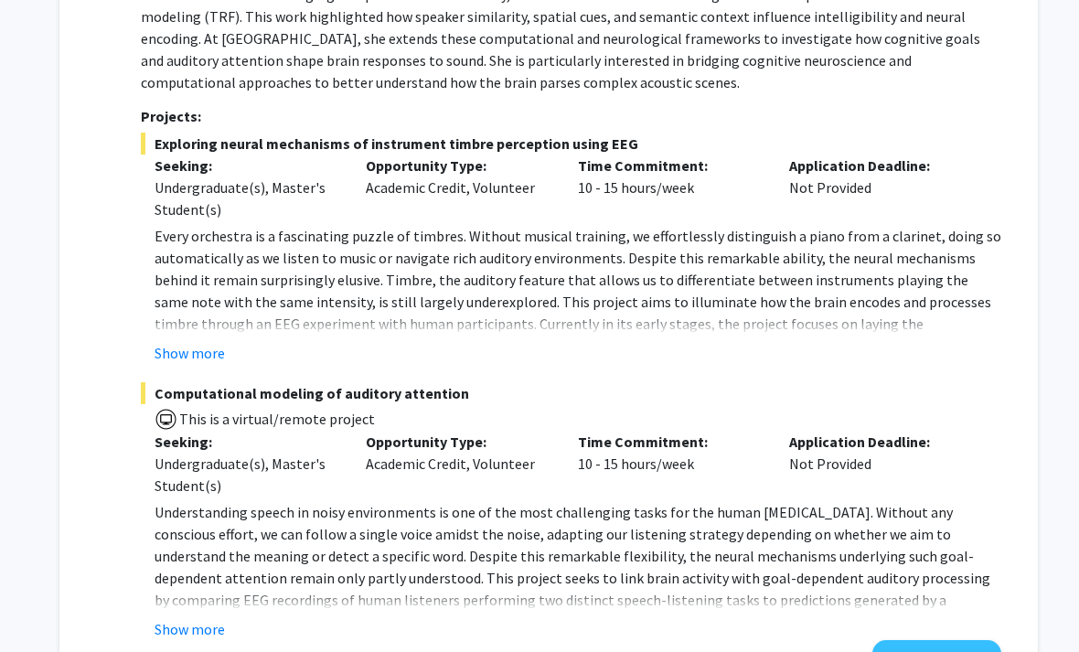
click at [946, 641] on button "View Full Profile" at bounding box center [936, 658] width 129 height 34
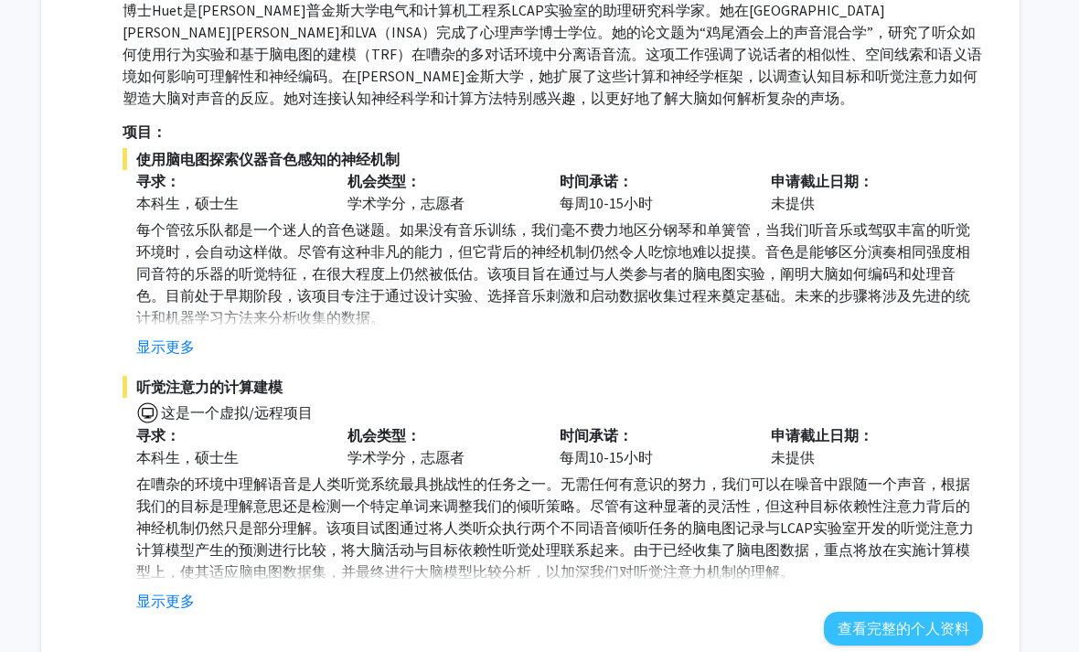
scroll to position [1496, 18]
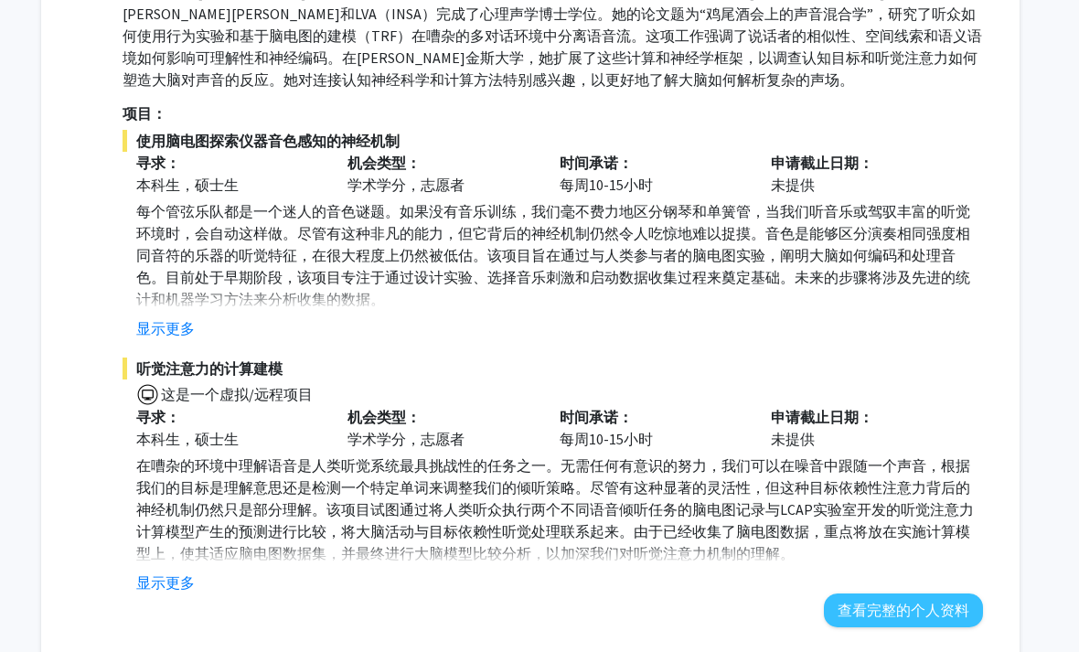
click at [158, 571] on button "显示更多" at bounding box center [165, 582] width 59 height 22
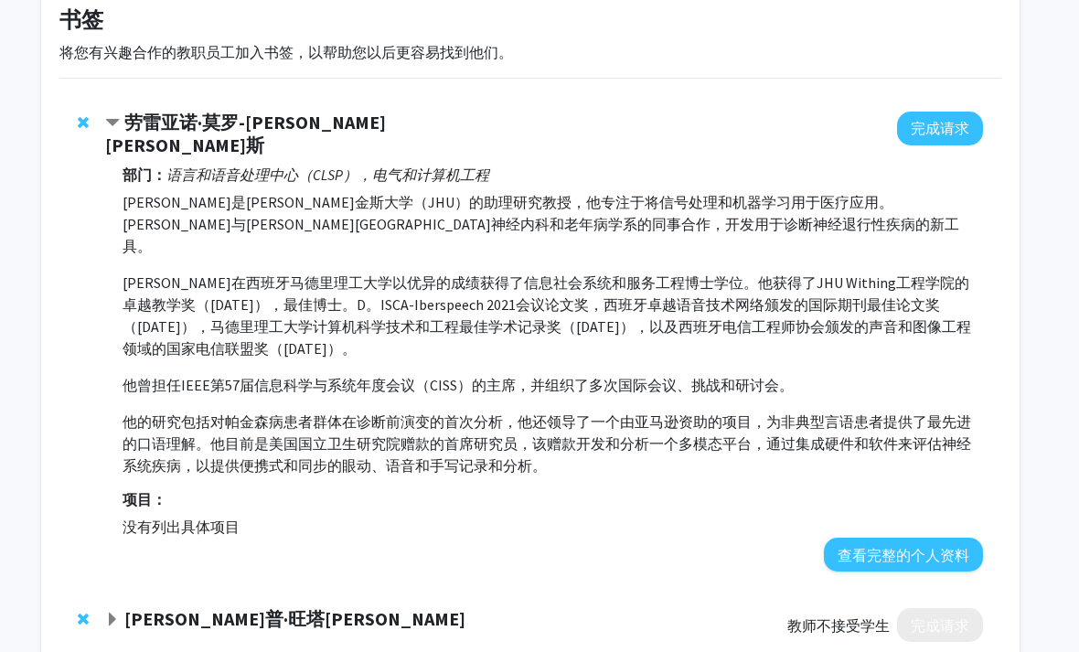
scroll to position [0, 18]
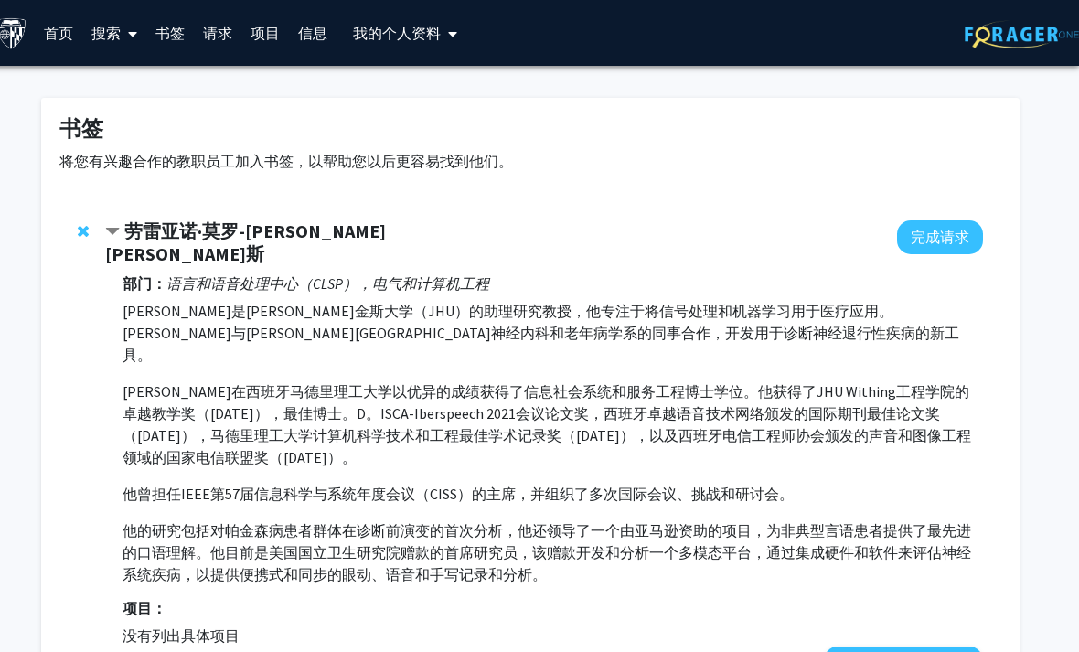
click at [65, 34] on link "首页" at bounding box center [59, 33] width 48 height 64
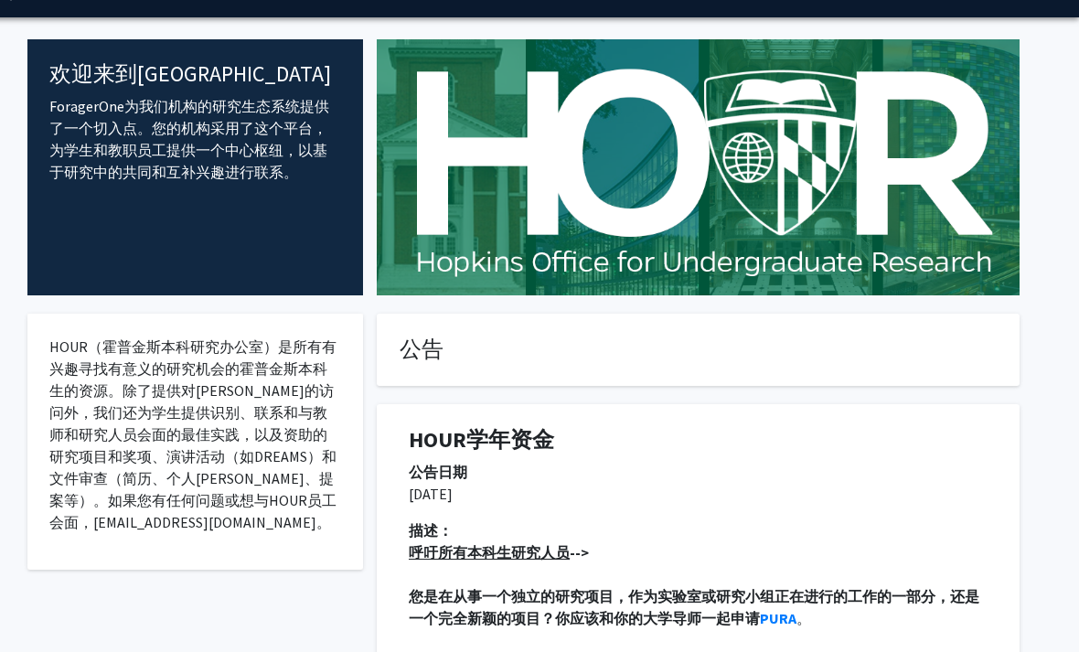
scroll to position [0, 18]
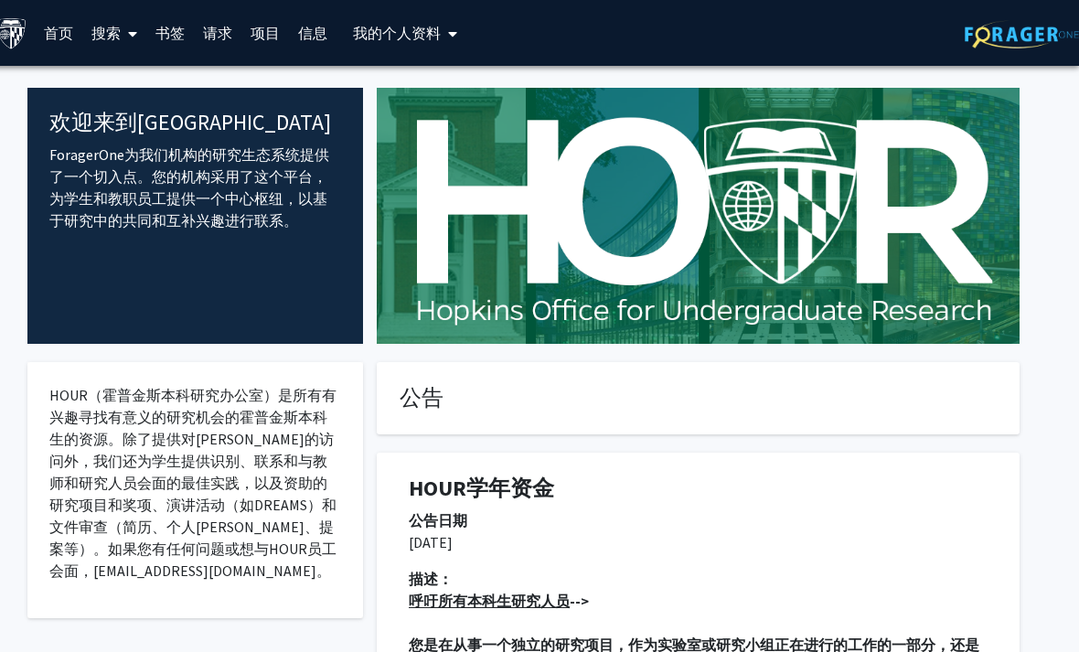
click at [113, 27] on link "搜索" at bounding box center [114, 33] width 64 height 64
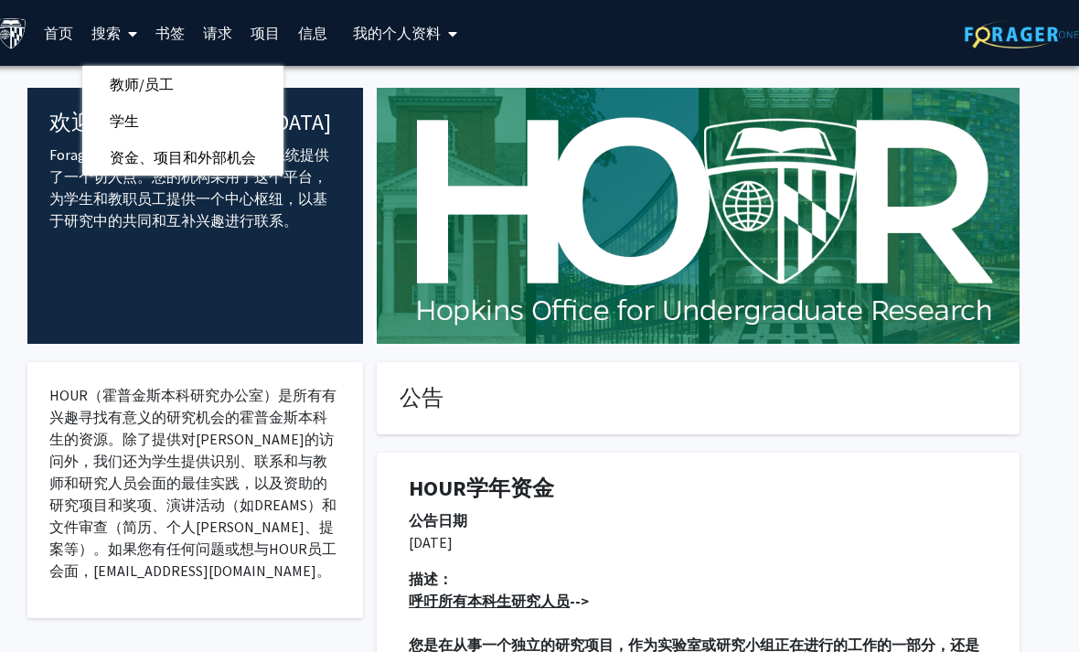
click at [123, 157] on span "资金、项目和外部机会" at bounding box center [182, 157] width 201 height 37
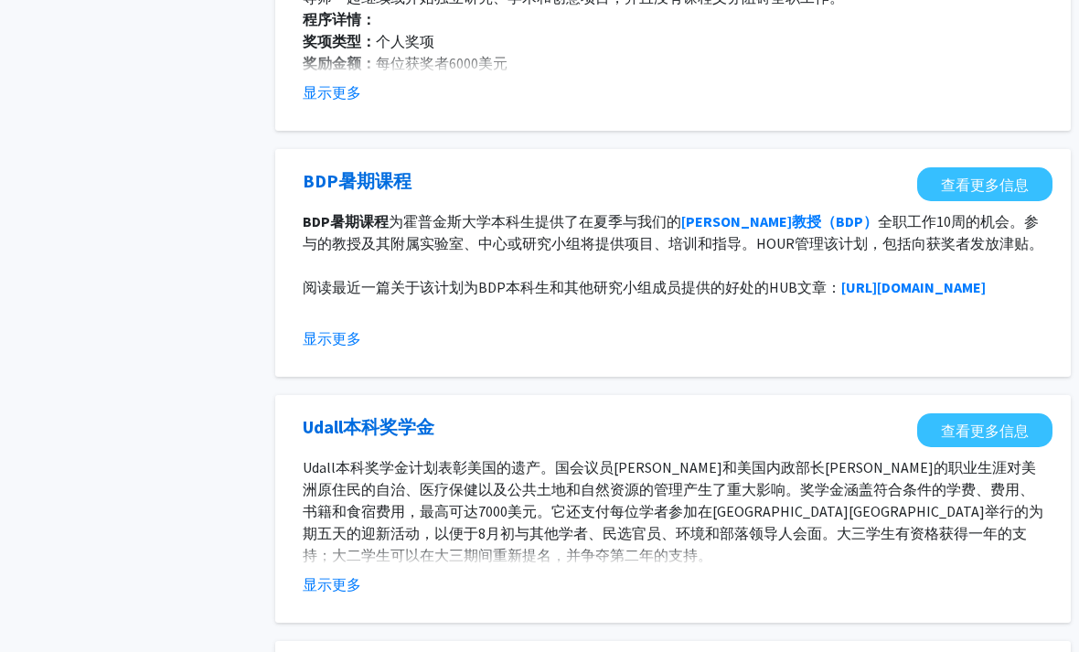
scroll to position [0, 18]
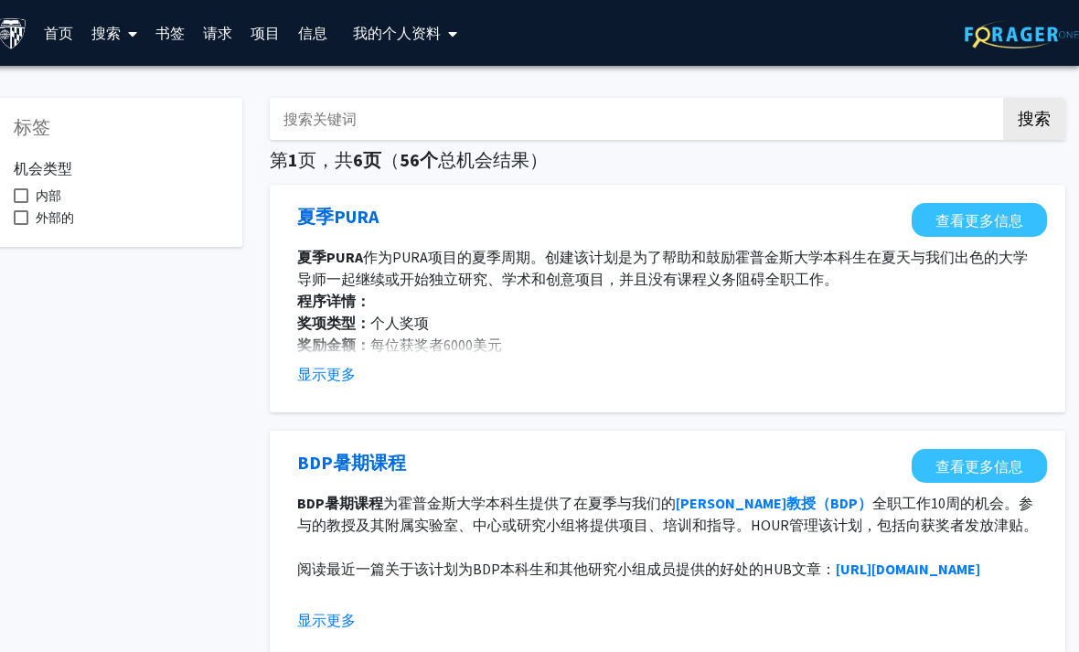
click at [214, 28] on link "请求" at bounding box center [218, 33] width 48 height 64
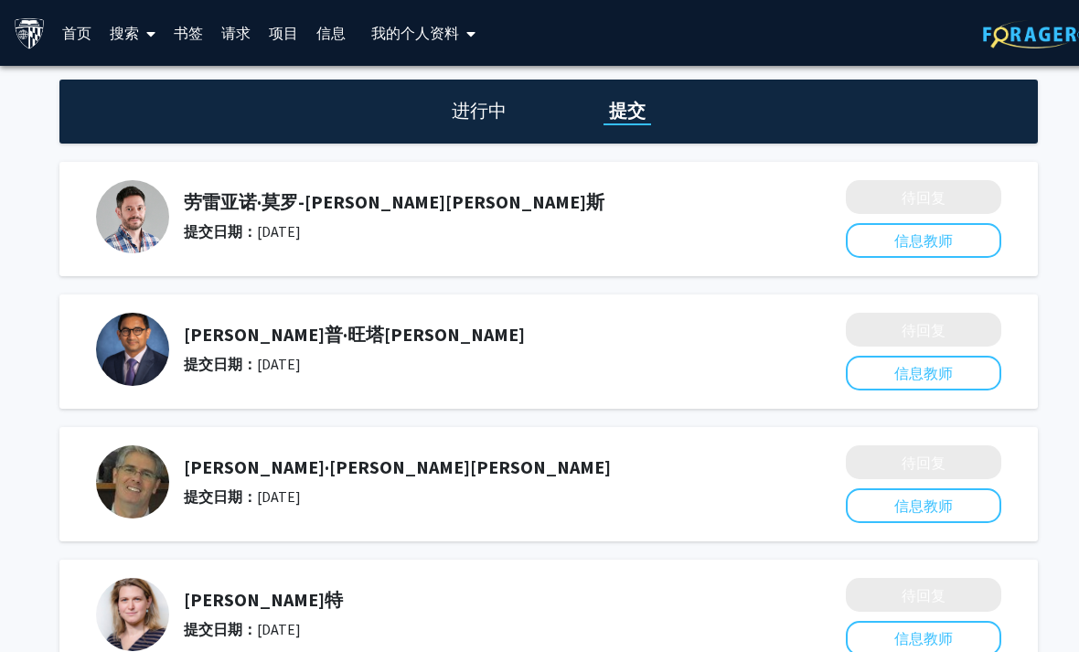
click at [125, 30] on link "搜索" at bounding box center [133, 33] width 64 height 64
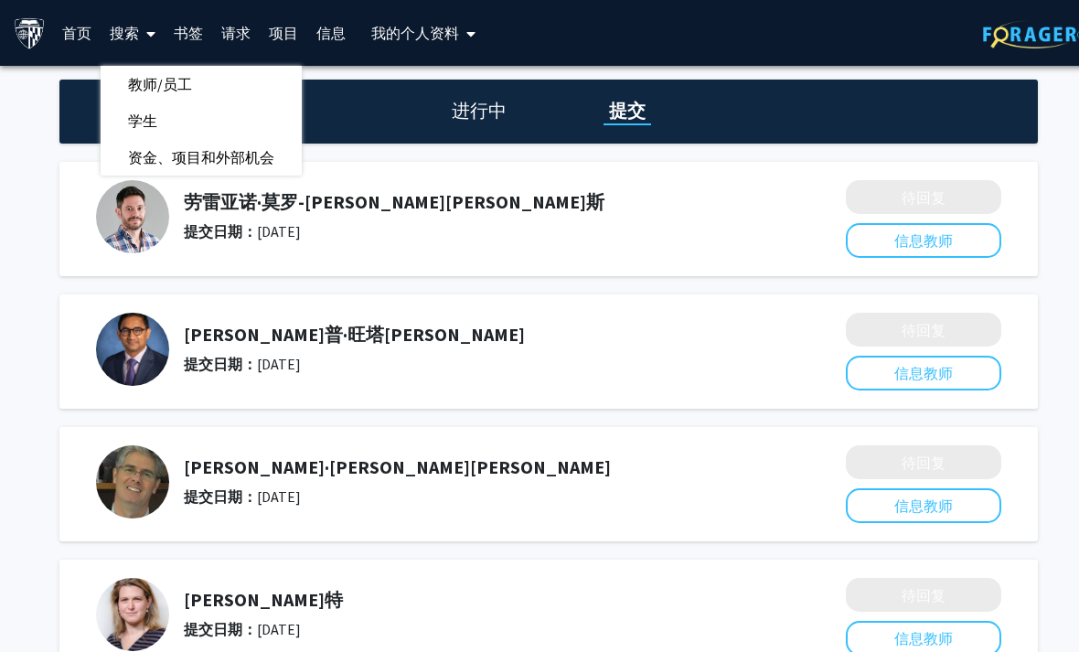
click at [144, 79] on span "教师/员工" at bounding box center [160, 84] width 119 height 37
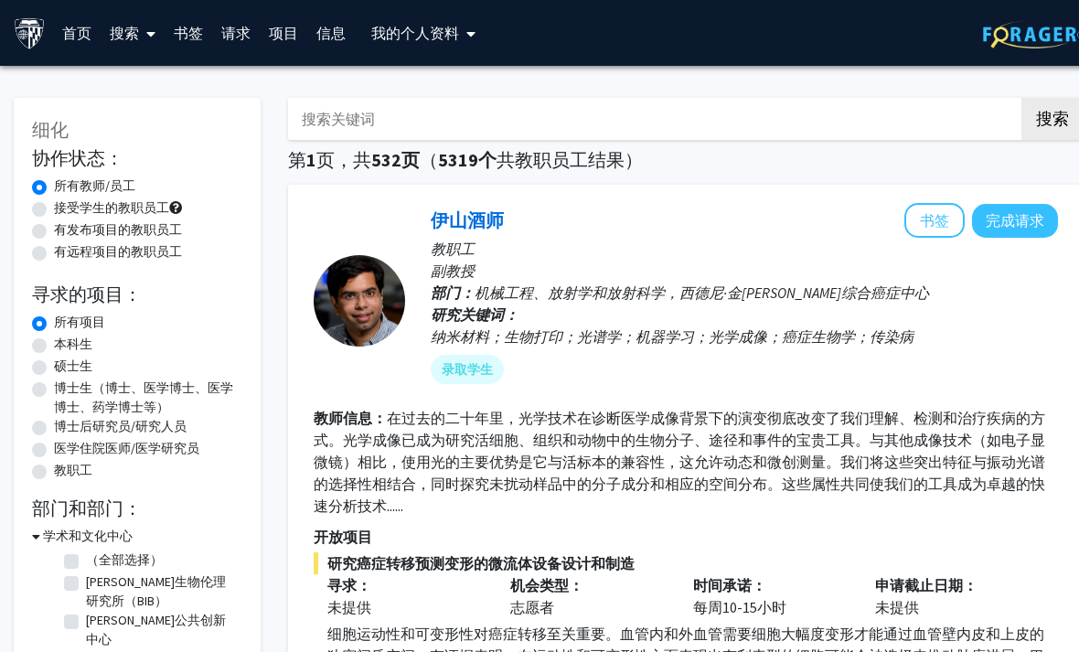
click at [822, 114] on input "搜索关键词" at bounding box center [647, 119] width 718 height 42
type input "L"
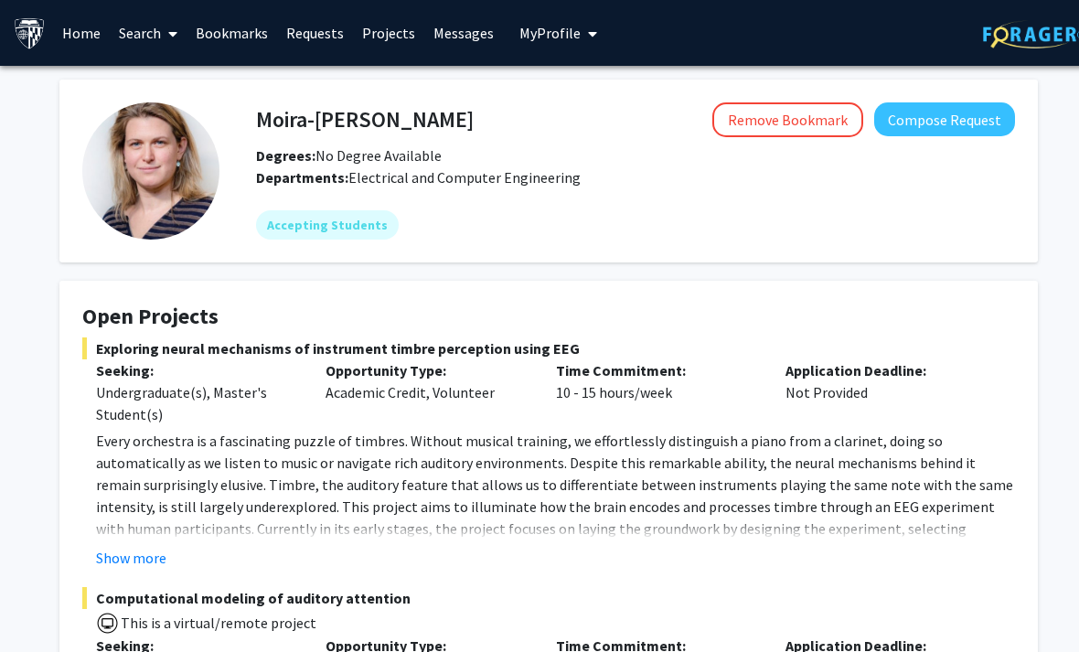
click at [977, 112] on button "Compose Request" at bounding box center [944, 119] width 141 height 34
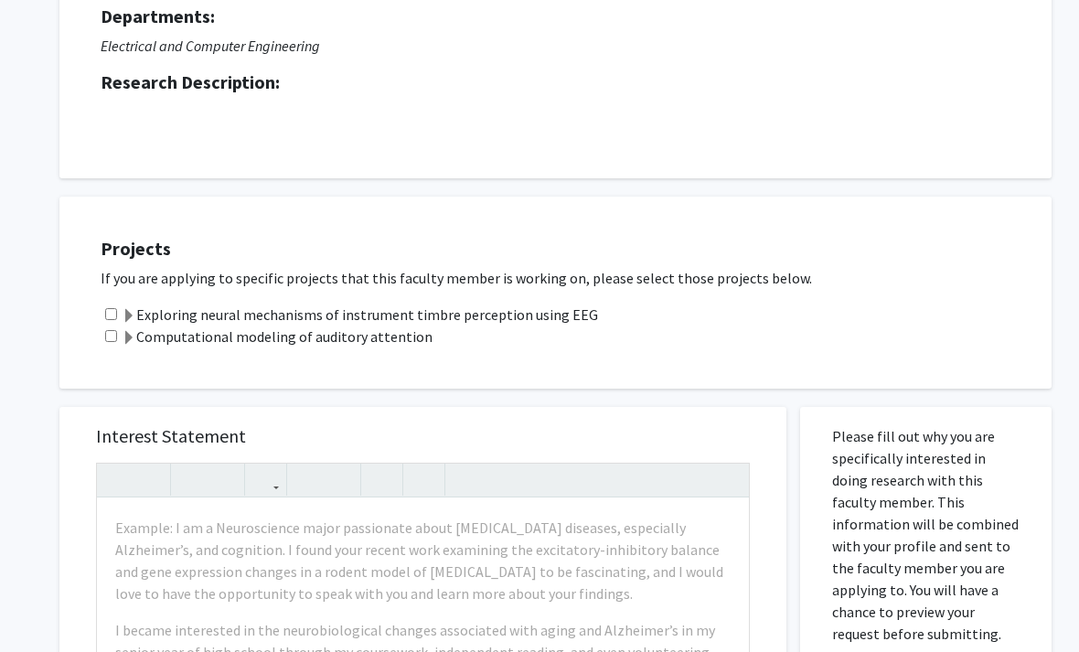
scroll to position [188, 0]
click at [117, 335] on input "checkbox" at bounding box center [111, 335] width 12 height 12
checkbox input "true"
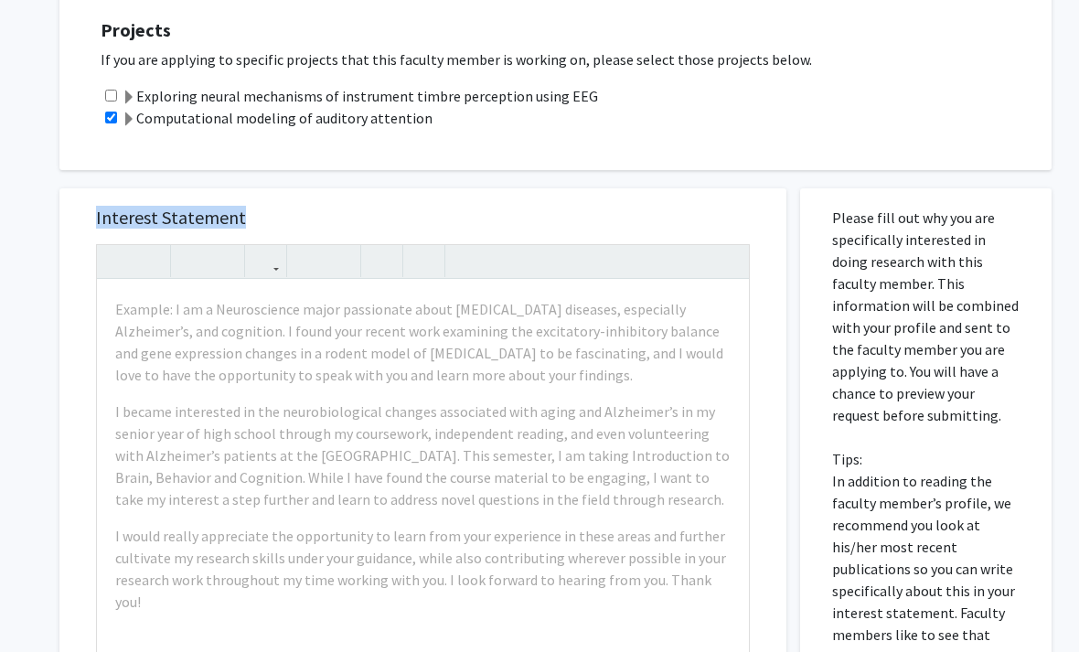
scroll to position [405, 0]
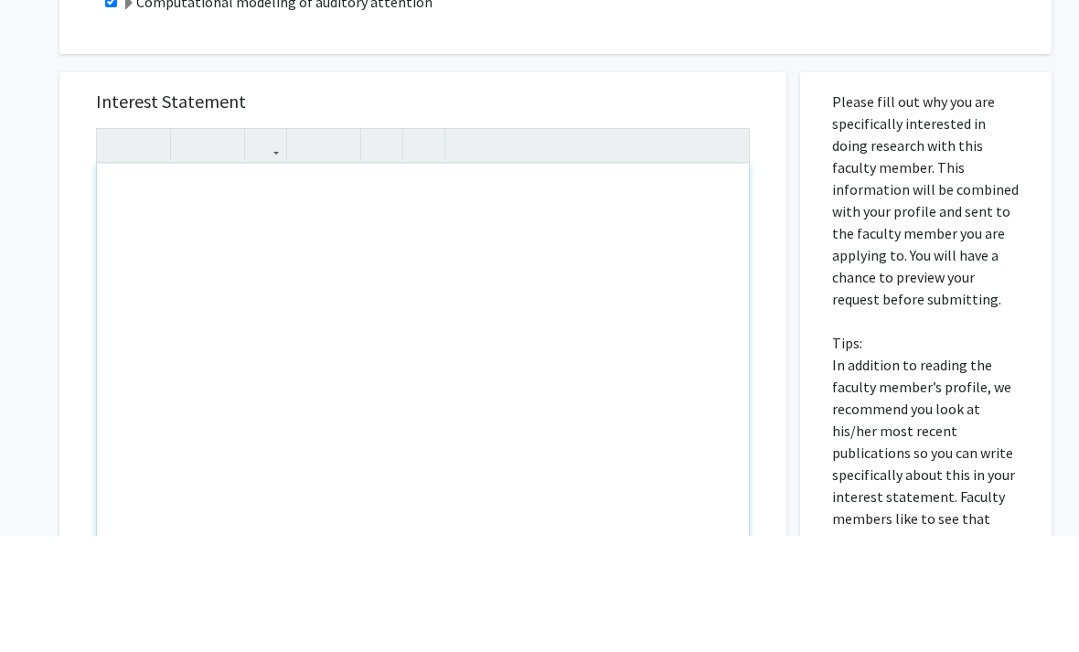
click at [130, 281] on div "Note to users with screen readers: Please press Alt+0 or Option+0 to deactivate…" at bounding box center [423, 490] width 652 height 419
click at [118, 281] on div "Note to users with screen readers: Please press Alt+0 or Option+0 to deactivate…" at bounding box center [423, 490] width 652 height 419
paste div "Note to users with screen readers: Please press Alt+0 or Option+0 to deactivate…"
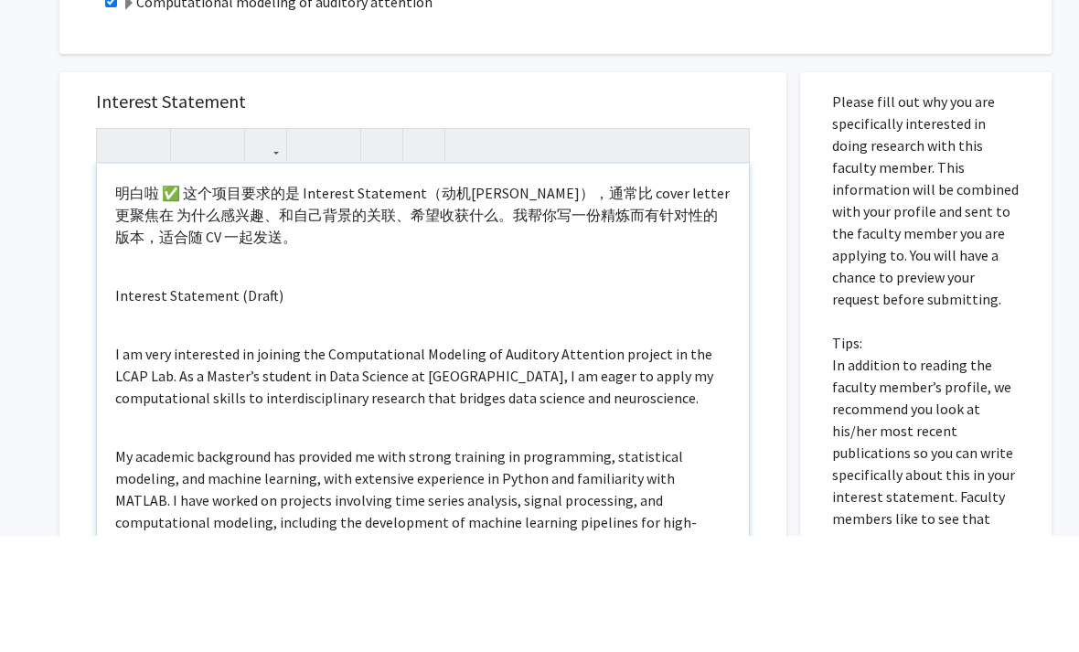
type textarea "<l>ips ✅ dolorsit Ametcons Adipiscin（elit），sed doeiu tempor inci utlabo、etdolor…"
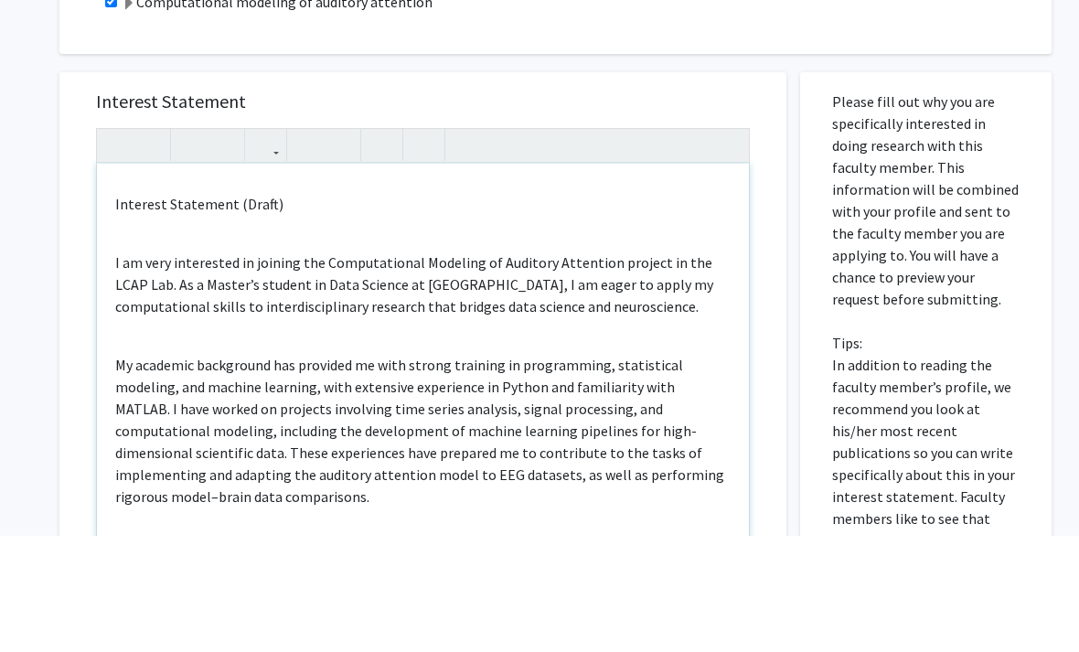
scroll to position [90, 0]
click at [115, 370] on p "I am very interested in joining the Computational Modeling of Auditory Attentio…" at bounding box center [422, 403] width 615 height 66
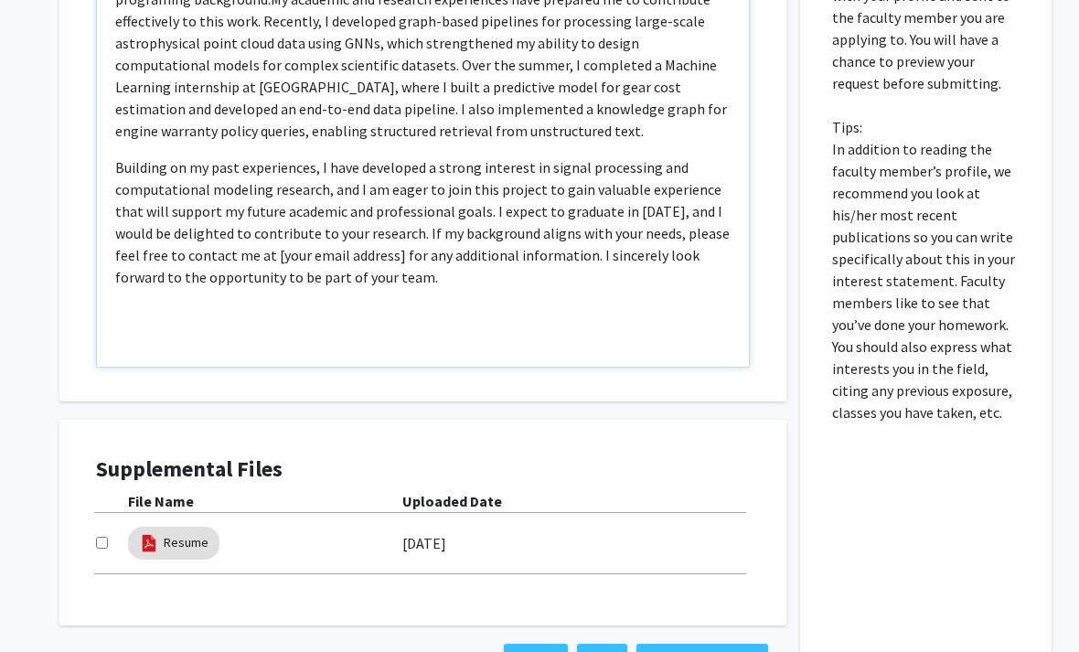
scroll to position [736, 0]
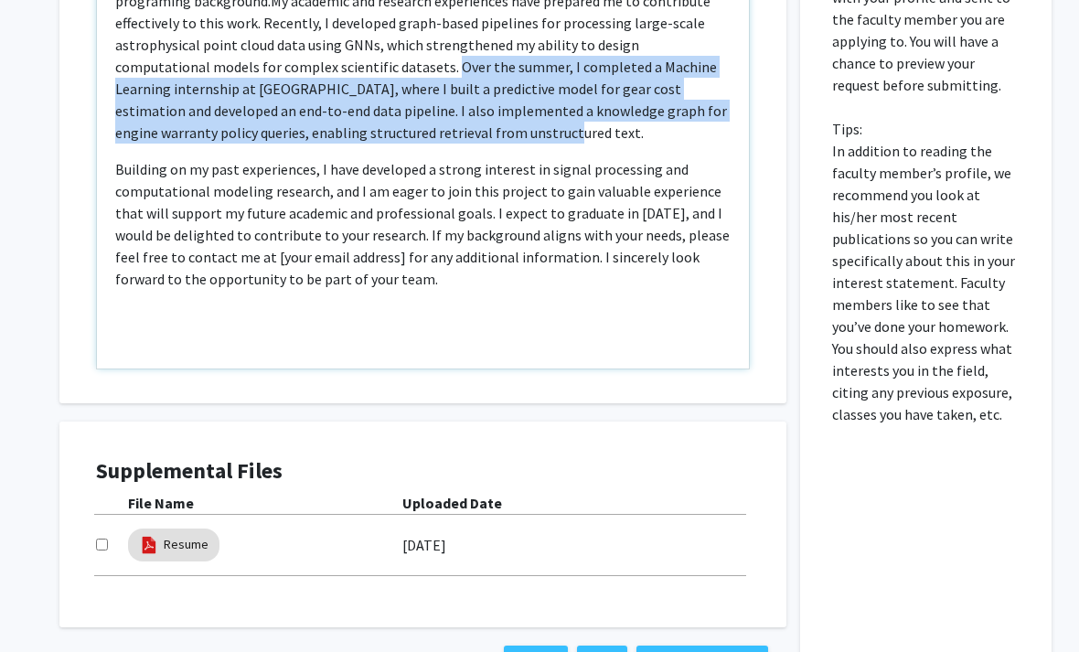
copy span "Over the summer, I completed a Machine Learning internship at Cummins, where I …"
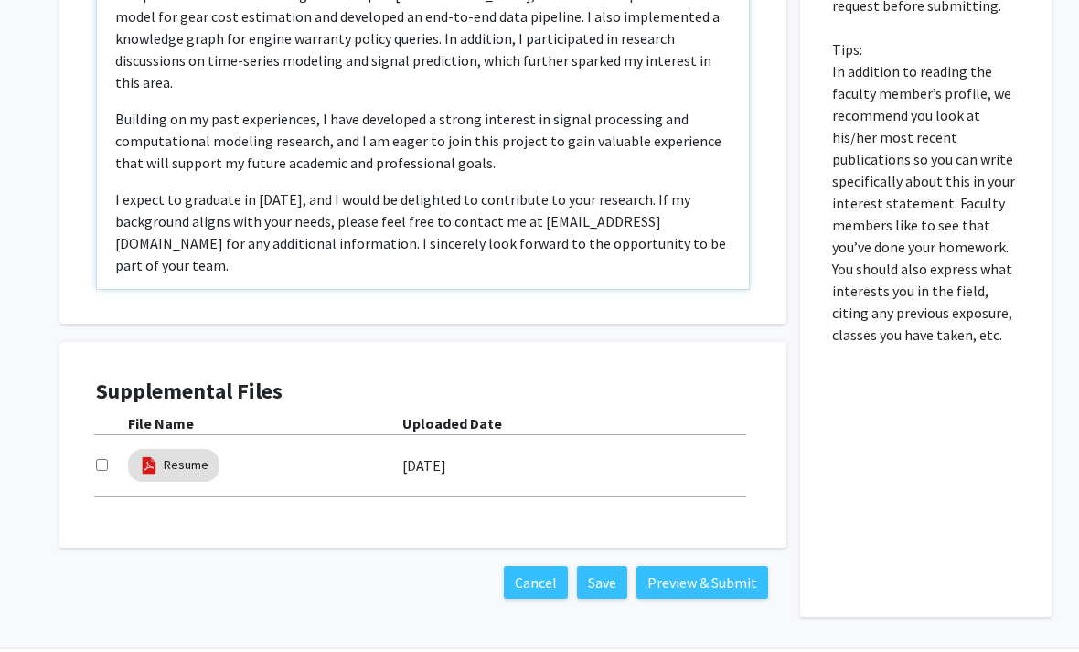
scroll to position [29, 0]
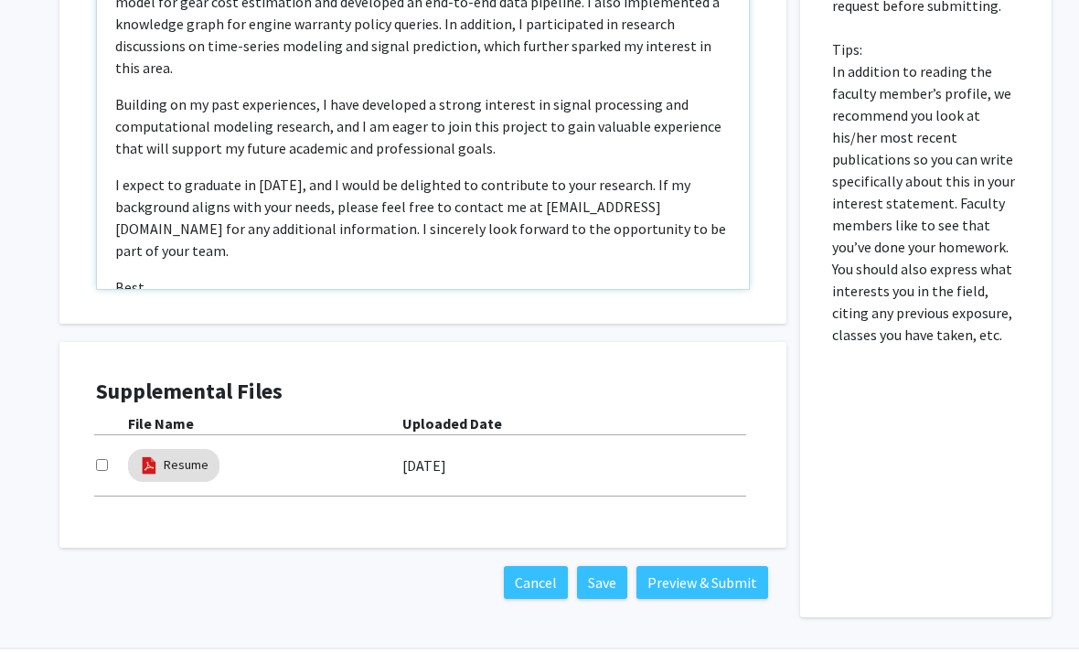
type textarea "<p><span style="font-size: 1rem; -webkit-tap-highlight-color: transparent; -web…"
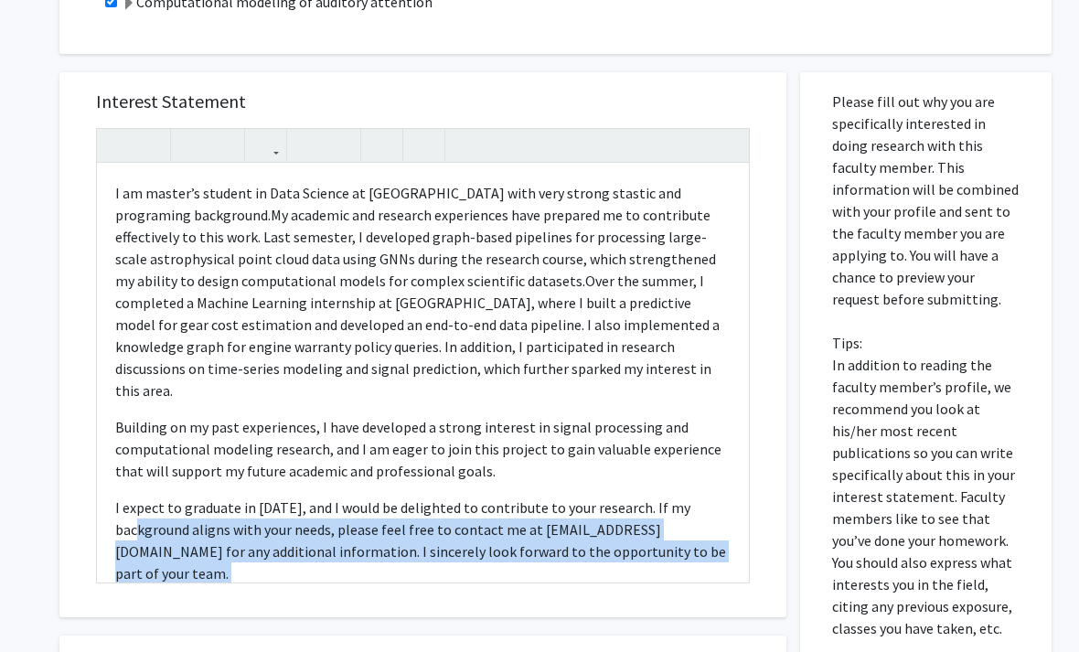
scroll to position [527, 0]
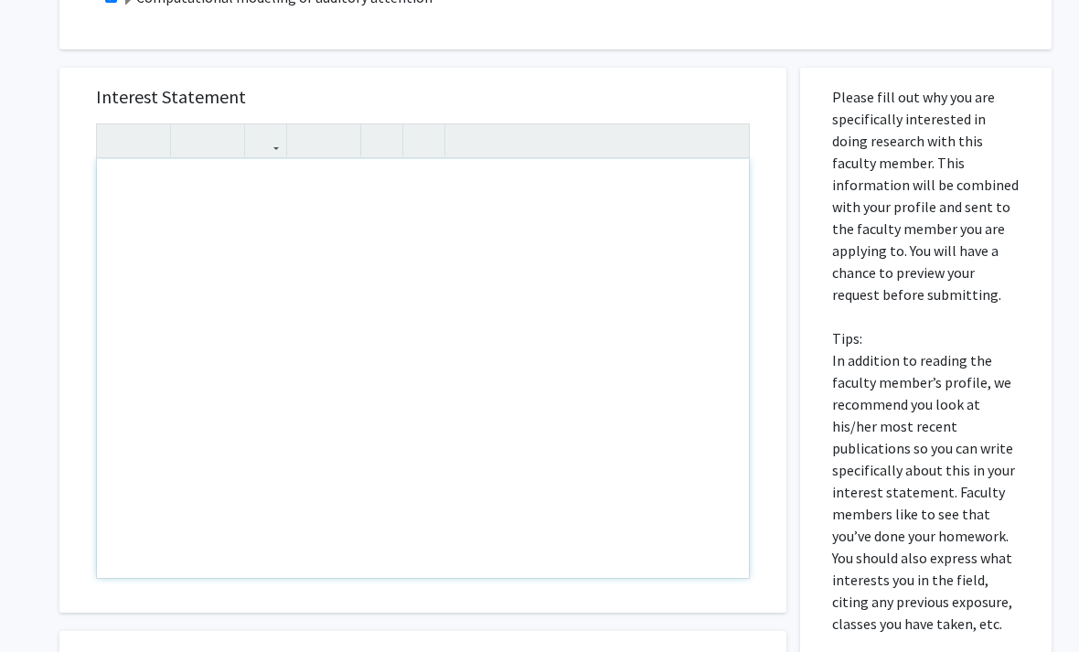
type textarea "<p>I am master’s student in Data Science at Johns Hopkins University with very …"
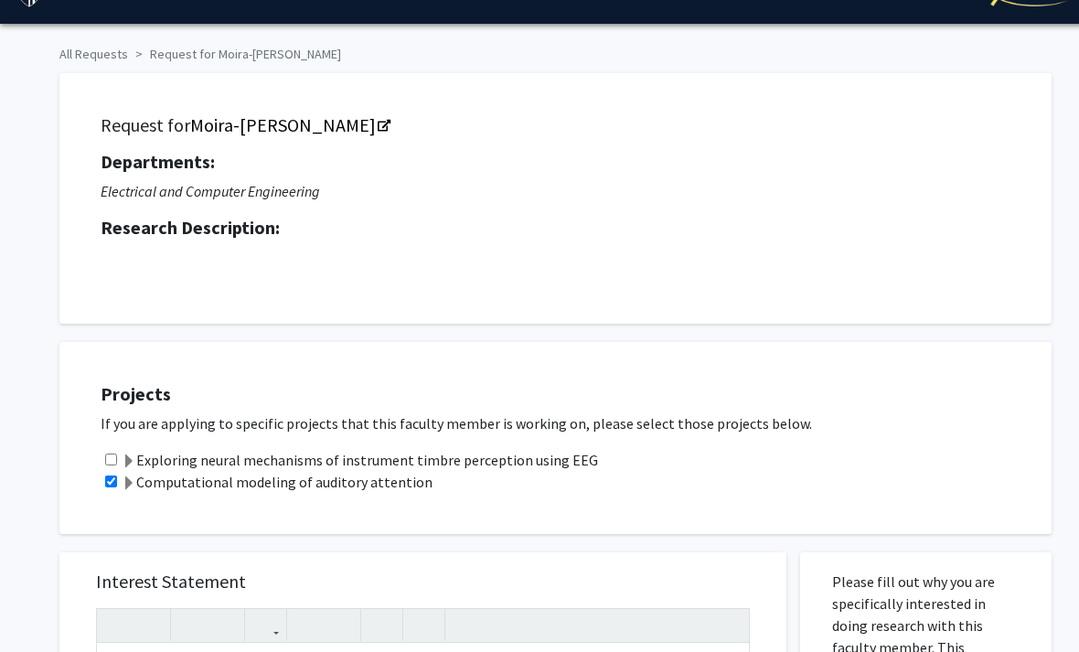
scroll to position [0, 0]
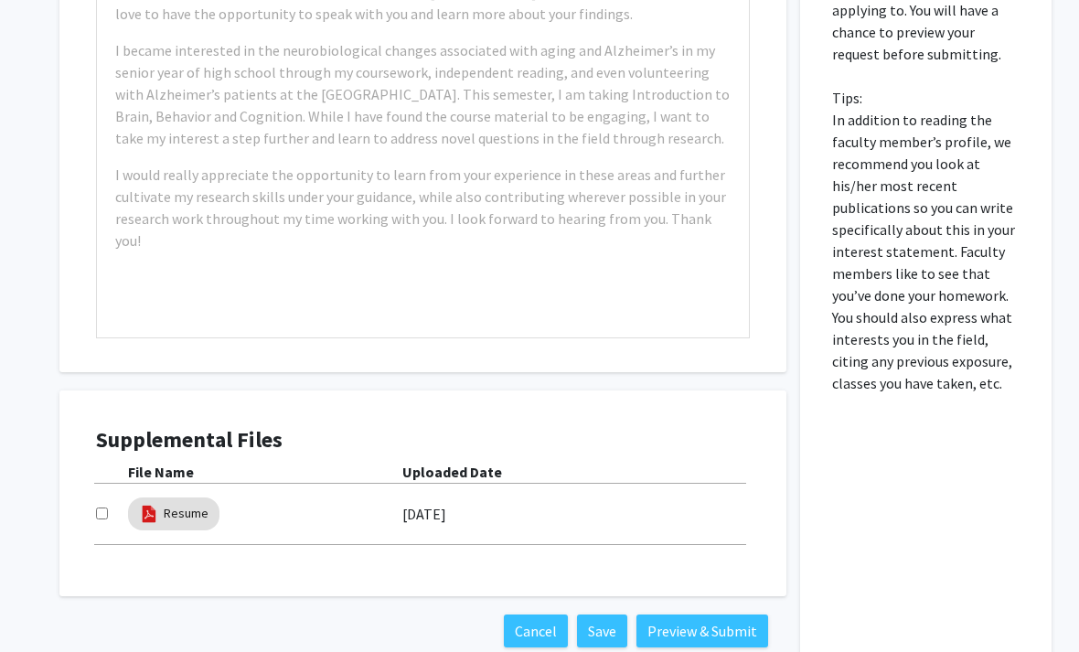
scroll to position [624, 0]
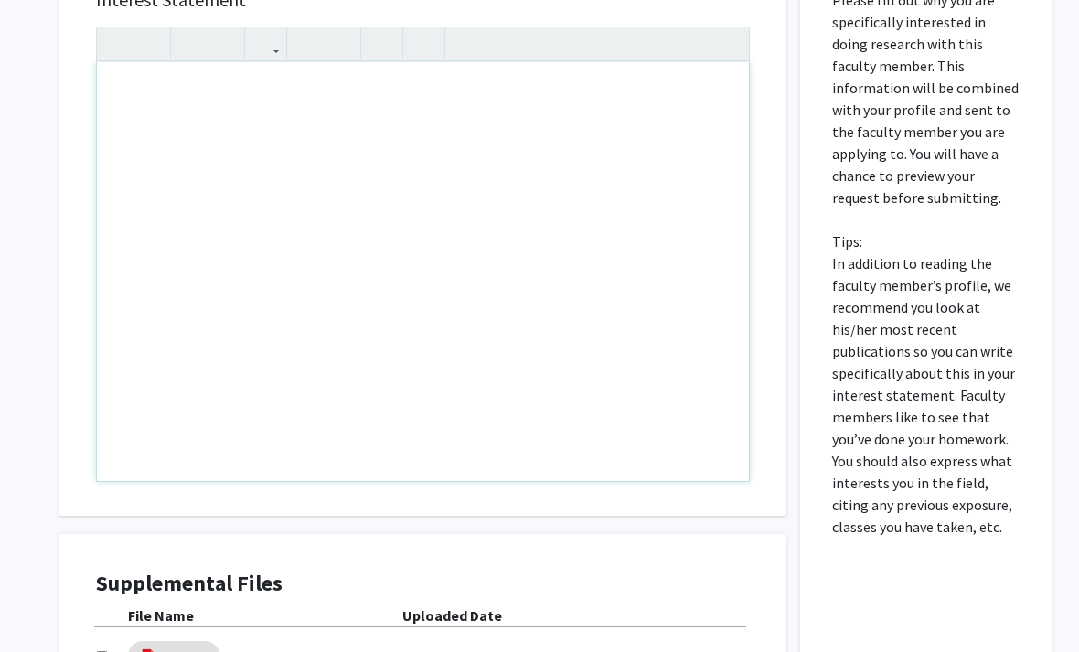
click at [142, 101] on div "Note to users with screen readers: Please press Alt+0 or Option+0 to deactivate…" at bounding box center [423, 271] width 652 height 419
click at [120, 81] on div "Note to users with screen readers: Please press Alt+0 or Option+0 to deactivate…" at bounding box center [423, 271] width 652 height 419
paste div "Note to users with screen readers: Please press Alt+0 or Option+0 to deactivate…"
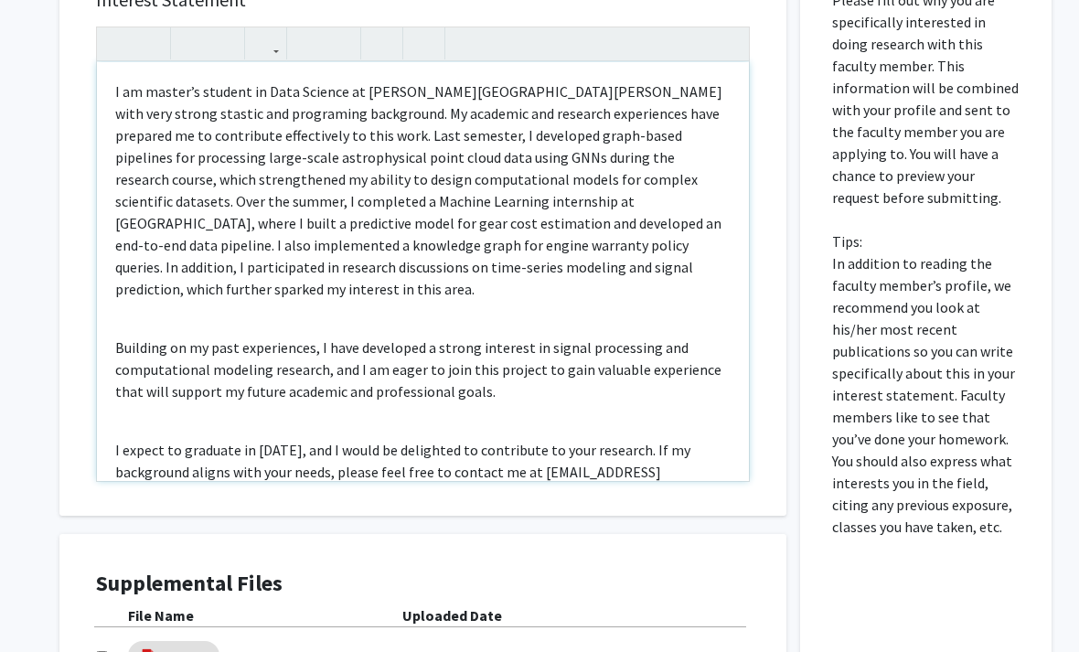
type textarea "<l>I do sitame’c adipisc el Sedd Eiusmod te Incid Utlabor Etdolorema aliq enim …"
click at [125, 297] on div "I am master’s student in Data Science at [PERSON_NAME][GEOGRAPHIC_DATA][PERSON_…" at bounding box center [423, 271] width 652 height 419
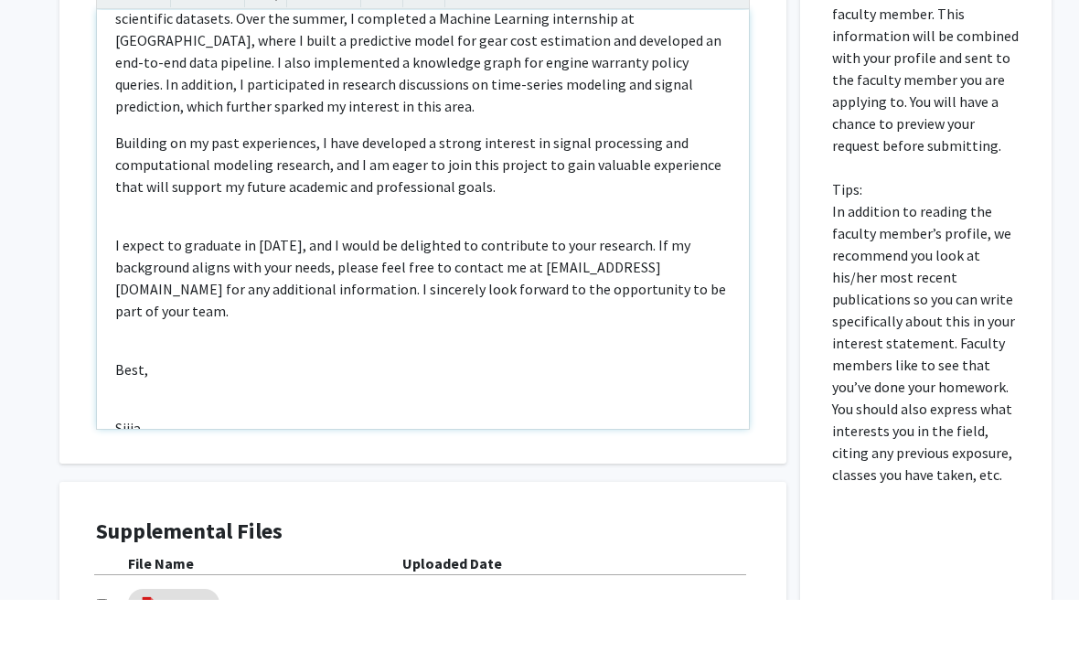
scroll to position [130, 0]
click at [134, 197] on div "I am master’s student in Data Science at [PERSON_NAME][GEOGRAPHIC_DATA][PERSON_…" at bounding box center [423, 271] width 652 height 419
type textarea "<l>I do sitame’c adipisc el Sedd Eiusmod te Incid Utlabor Etdolorema aliq enim …"
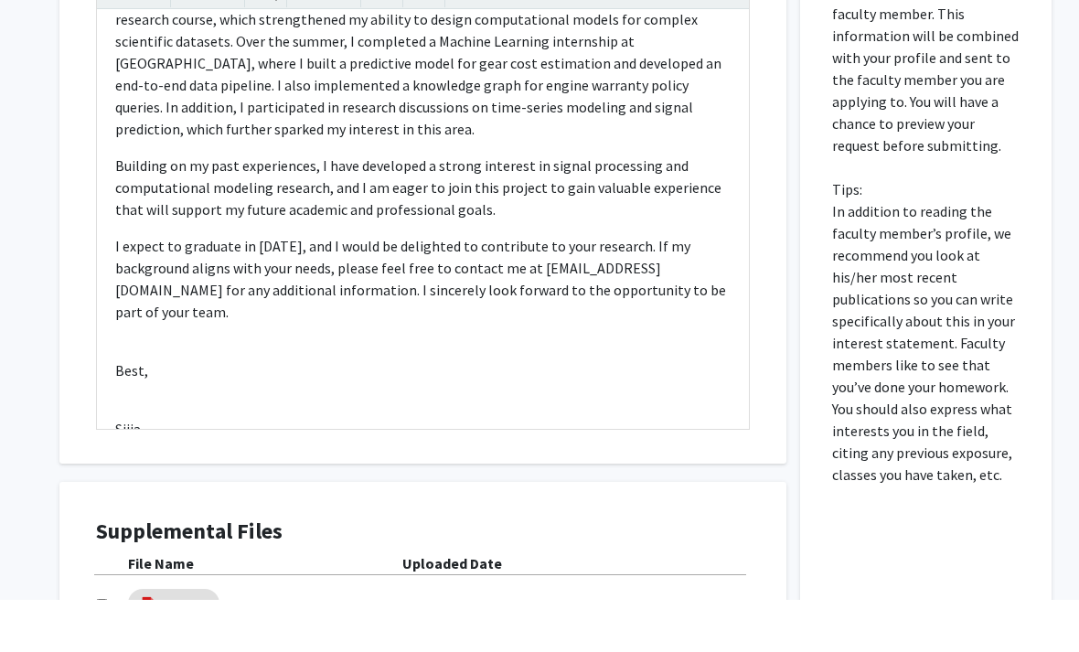
scroll to position [676, 0]
click at [108, 602] on input "checkbox" at bounding box center [102, 605] width 12 height 12
checkbox input "true"
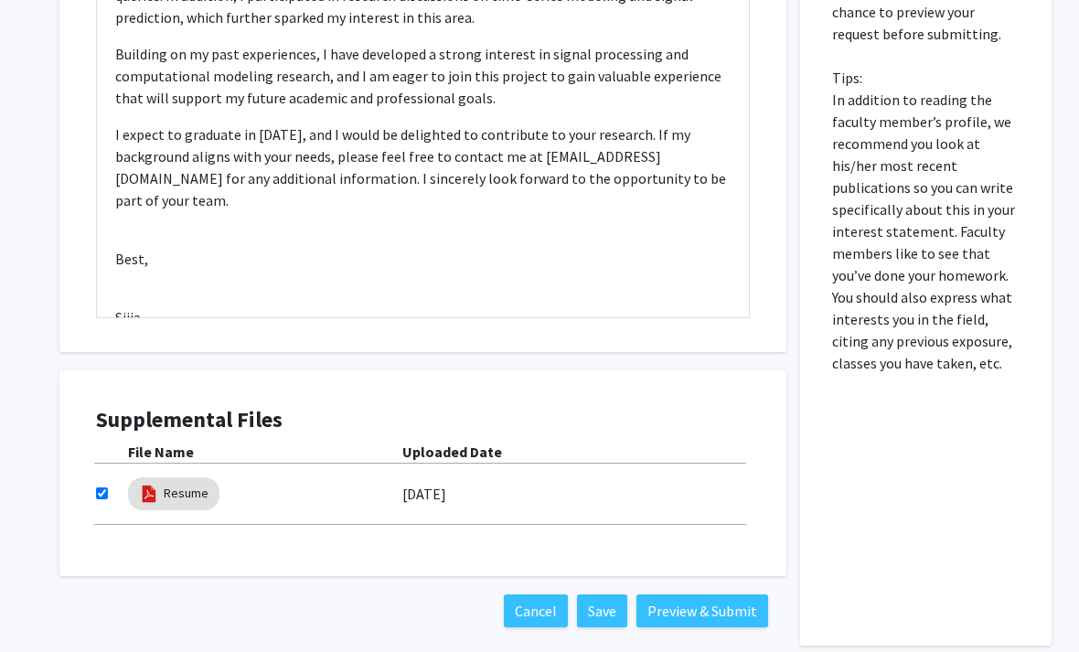
scroll to position [816, 0]
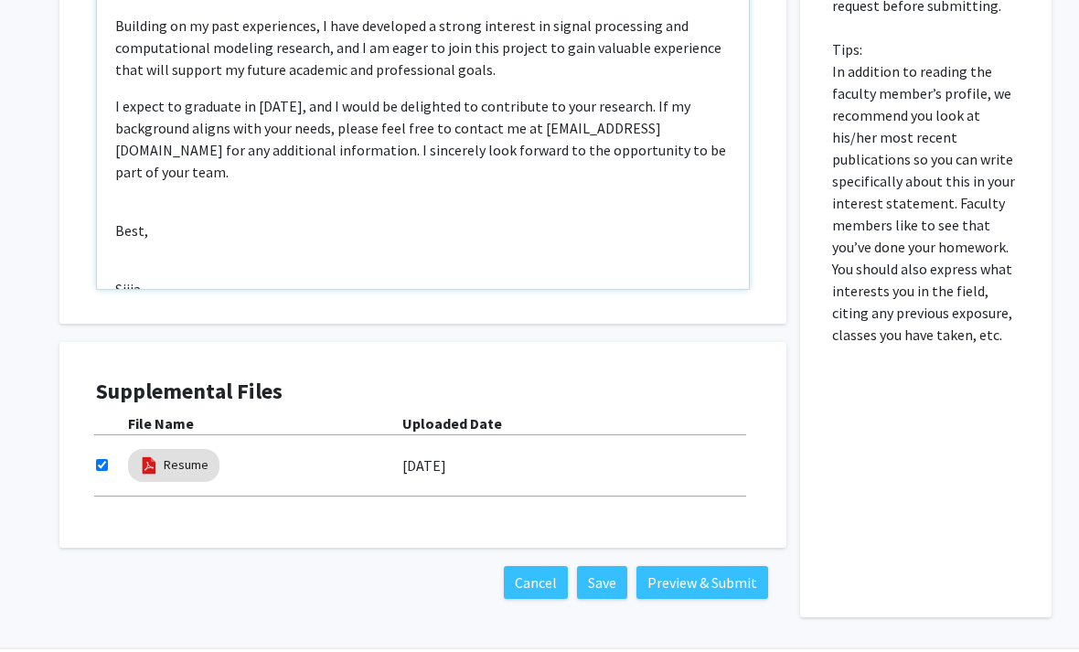
click at [128, 208] on div "I am master’s student in Data Science at [PERSON_NAME][GEOGRAPHIC_DATA][PERSON_…" at bounding box center [423, 79] width 652 height 419
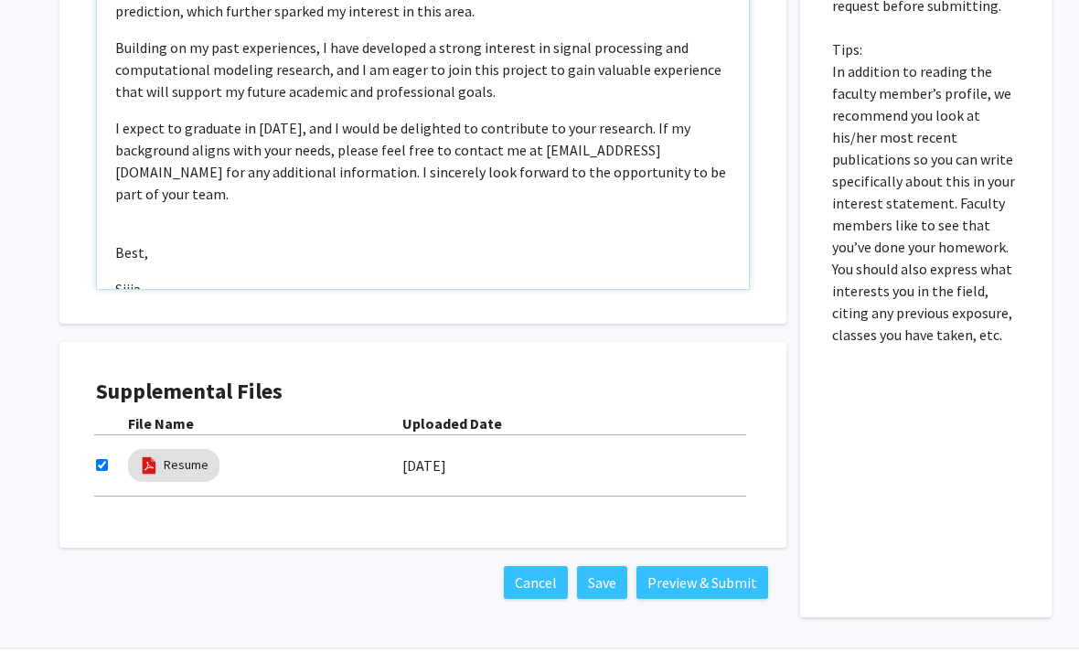
click at [133, 170] on div "I am master’s student in Data Science at [PERSON_NAME][GEOGRAPHIC_DATA][PERSON_…" at bounding box center [423, 79] width 652 height 419
type textarea "<l>I do sitame’c adipisc el Sedd Eiusmod te Incid Utlabor Etdolorema aliq enim …"
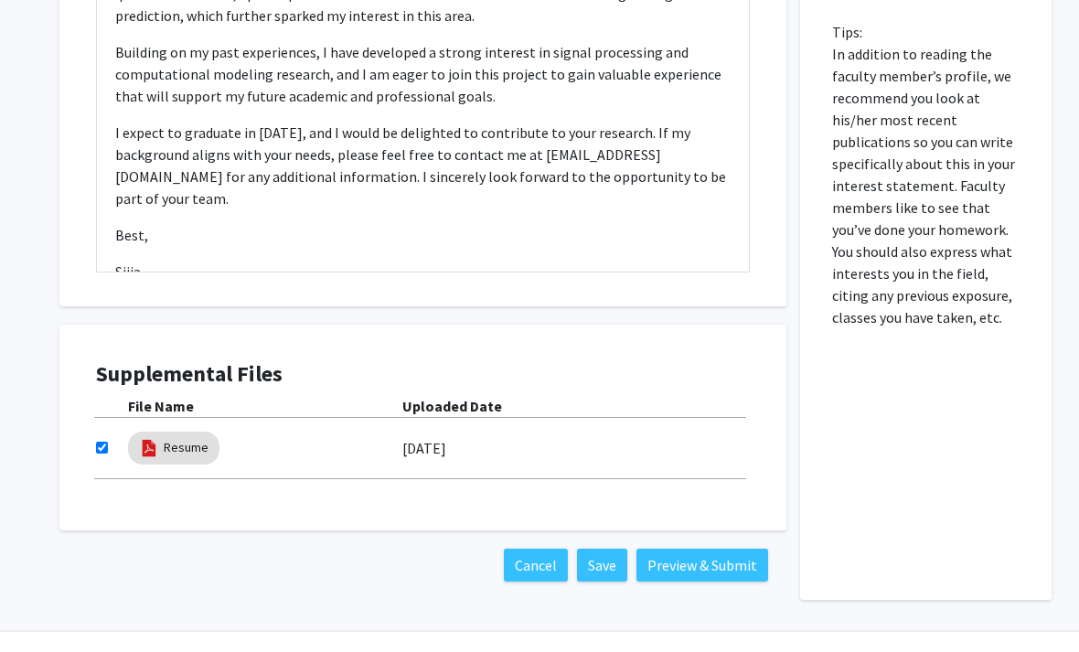
scroll to position [816, 0]
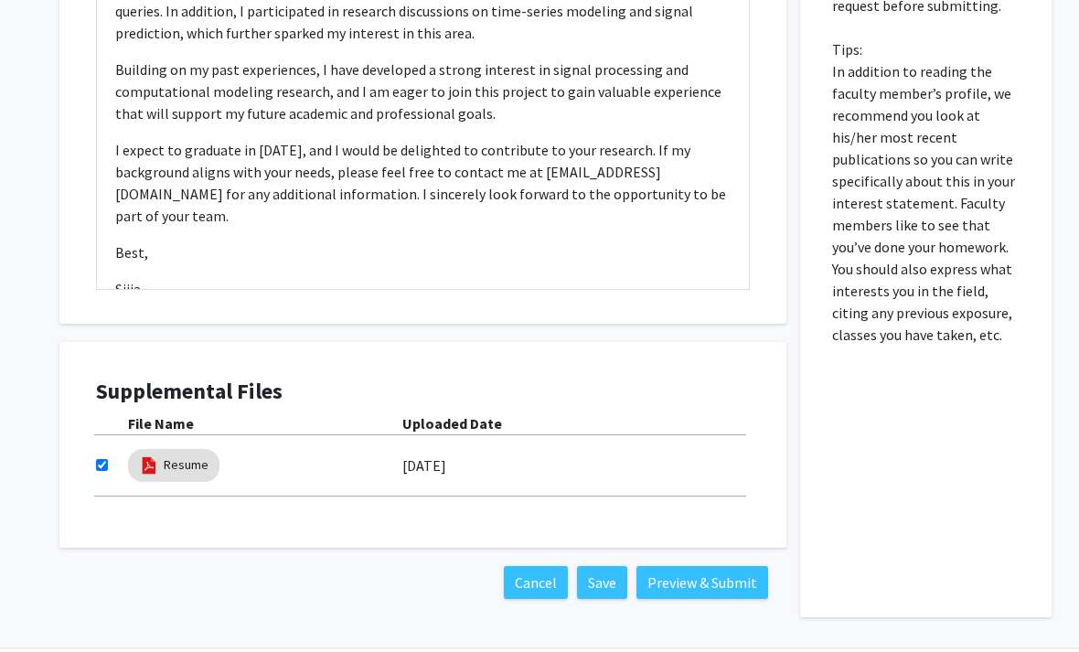
click at [733, 575] on button "Preview & Submit" at bounding box center [702, 582] width 132 height 33
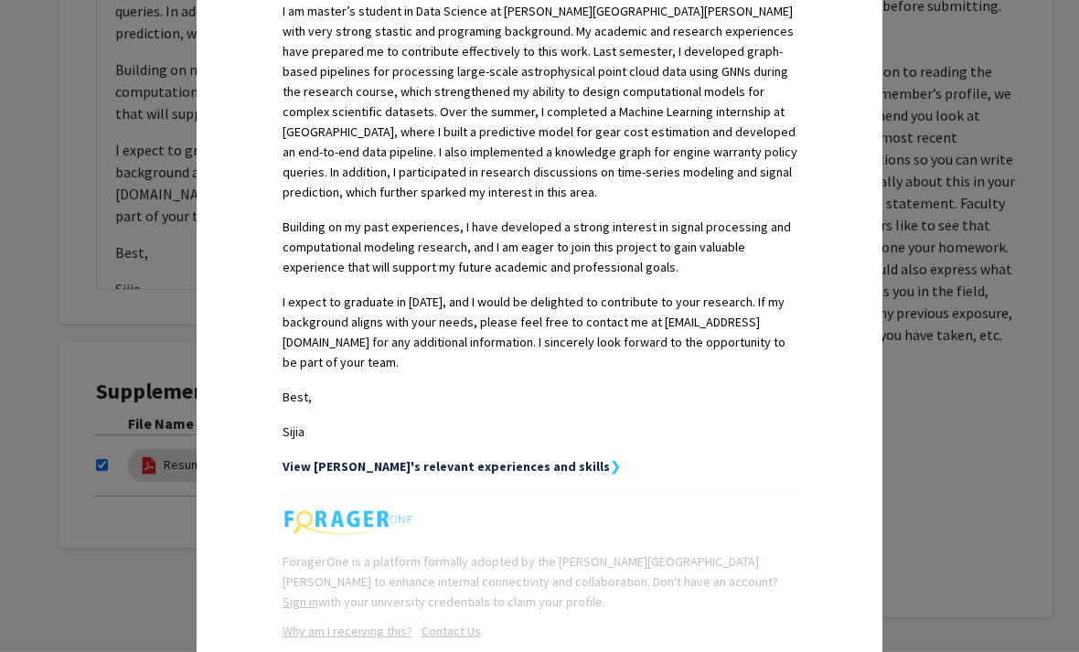
scroll to position [499, 0]
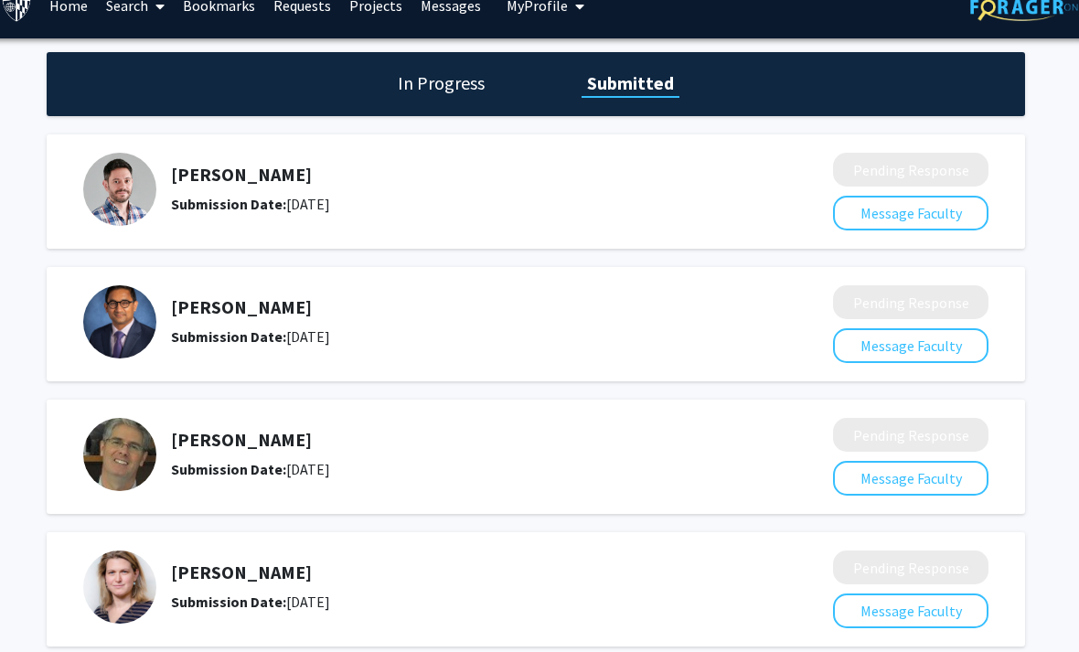
scroll to position [0, 18]
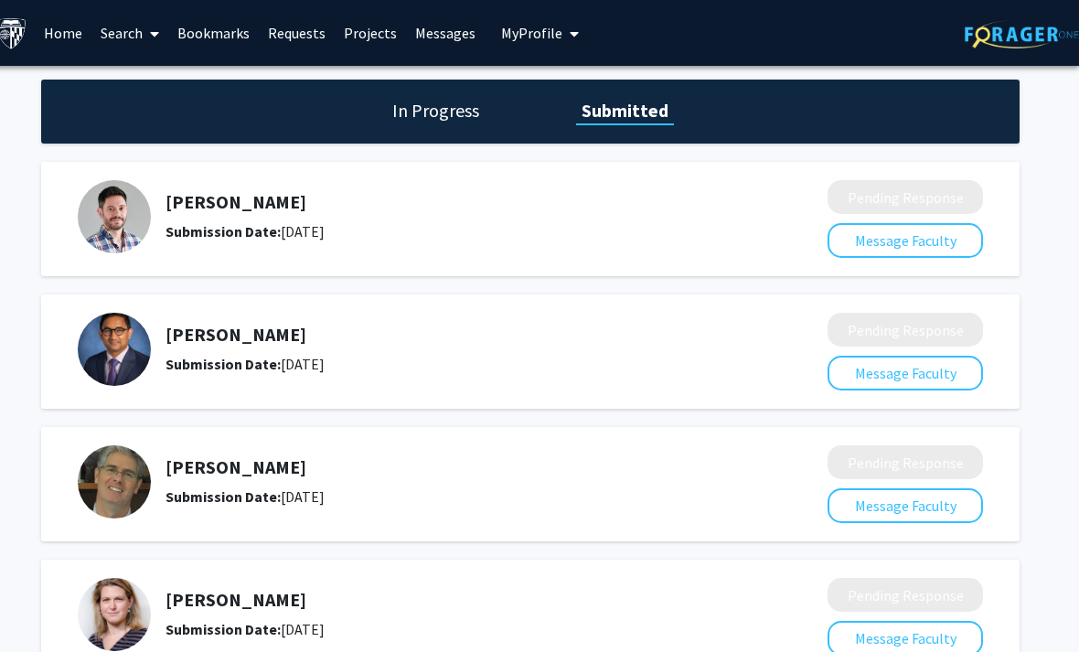
click at [120, 37] on link "Search" at bounding box center [129, 33] width 77 height 64
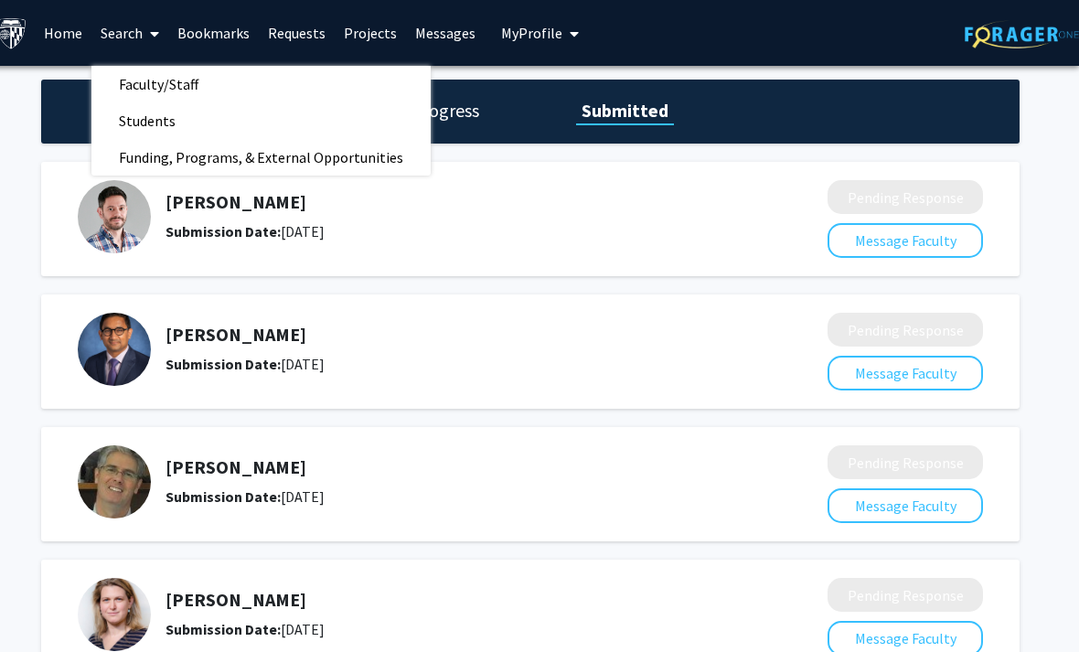
click at [123, 84] on span "Faculty/Staff" at bounding box center [158, 84] width 134 height 37
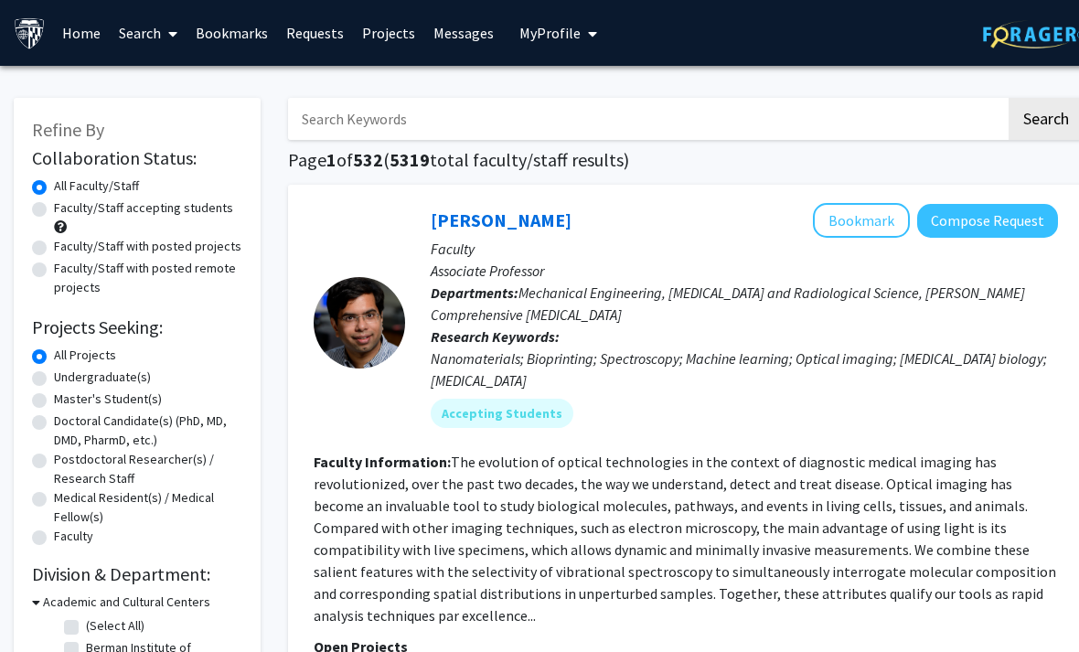
click at [27, 400] on div "Refine By Collaboration Status: Collaboration Status All Faculty/Staff Collabor…" at bounding box center [137, 609] width 247 height 1022
click at [54, 400] on label "Master's Student(s)" at bounding box center [108, 399] width 108 height 19
click at [54, 400] on input "Master's Student(s)" at bounding box center [60, 396] width 12 height 12
radio input "true"
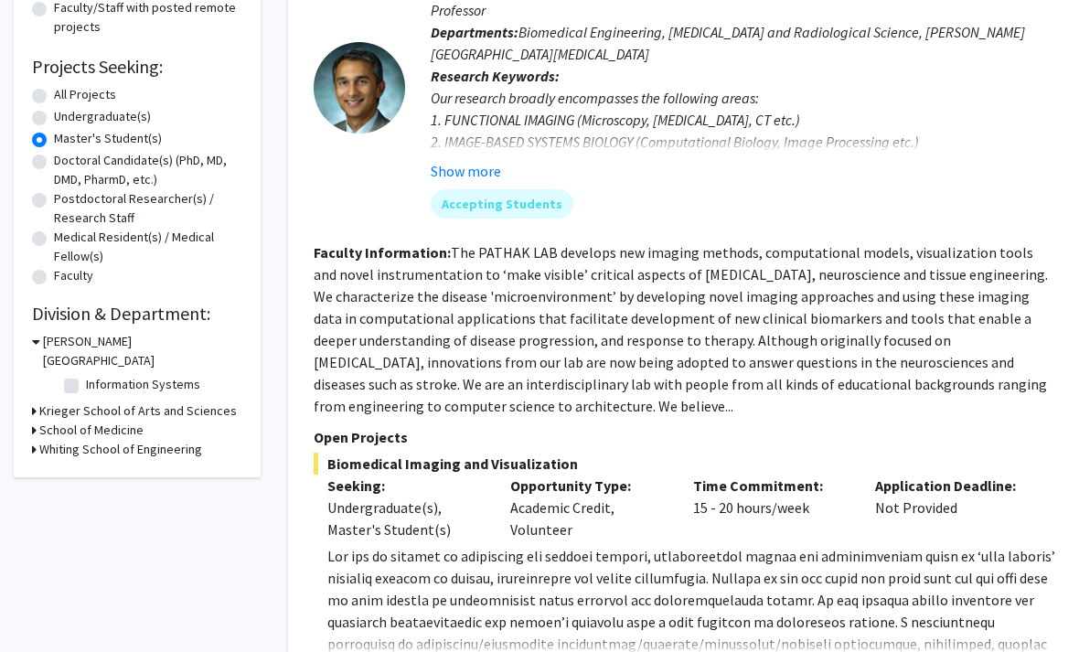
scroll to position [260, 0]
click at [54, 94] on label "All Projects" at bounding box center [85, 95] width 62 height 19
click at [54, 94] on input "All Projects" at bounding box center [60, 92] width 12 height 12
radio input "true"
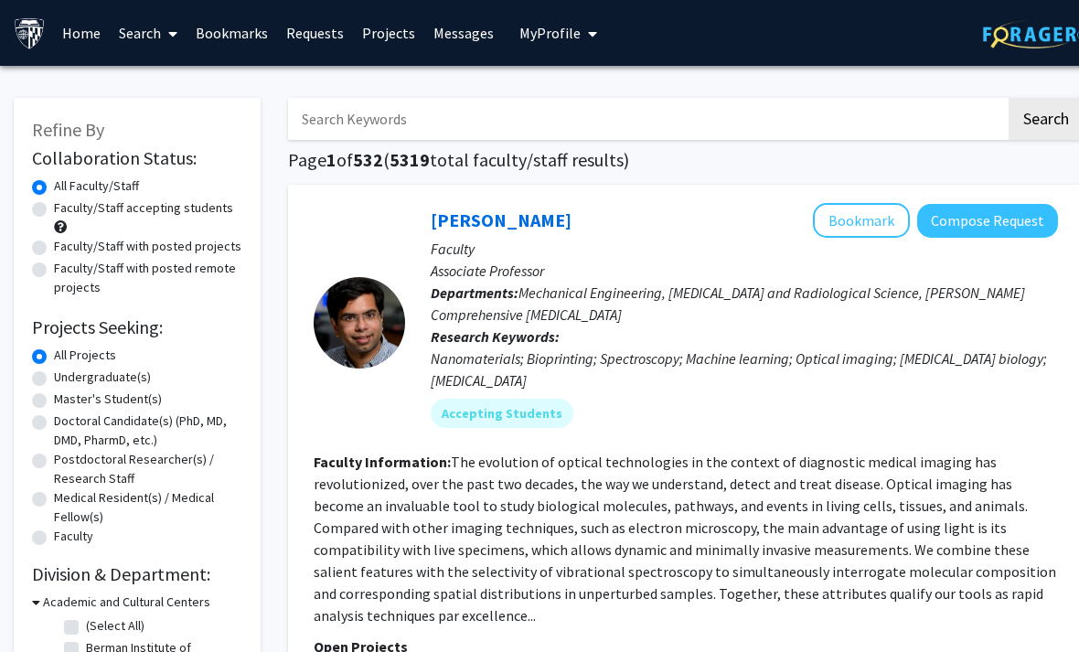
click at [54, 208] on label "Faculty/Staff accepting students" at bounding box center [143, 207] width 179 height 19
click at [54, 208] on input "Faculty/Staff accepting students" at bounding box center [60, 204] width 12 height 12
radio input "true"
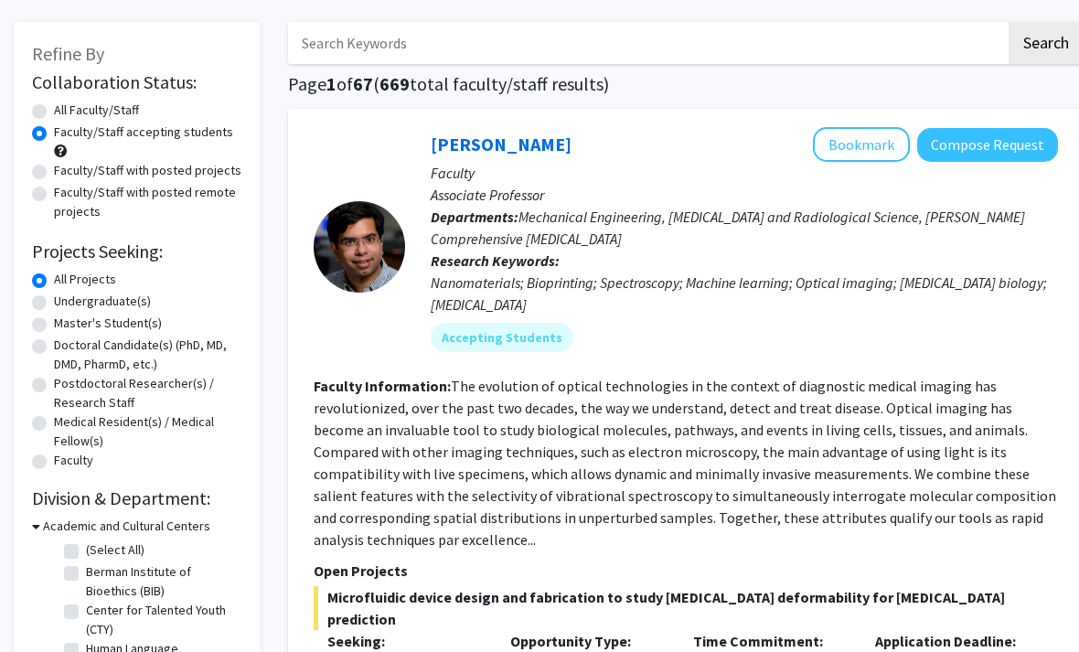
scroll to position [77, 0]
click at [491, 50] on input "Search Keywords" at bounding box center [647, 42] width 718 height 42
type input "Data science"
click at [982, 139] on button "Compose Request" at bounding box center [987, 144] width 141 height 34
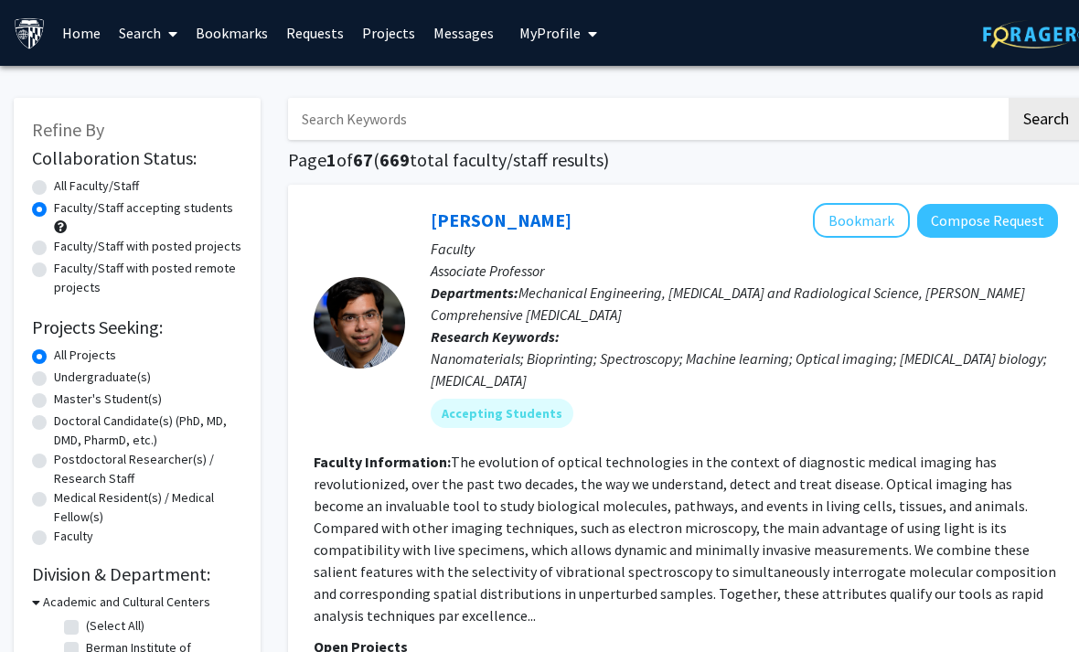
click at [838, 123] on input "Search Keywords" at bounding box center [647, 119] width 718 height 42
type input "D"
type input "machine learning"
click at [1041, 109] on button "Search" at bounding box center [1046, 119] width 75 height 42
radio input "true"
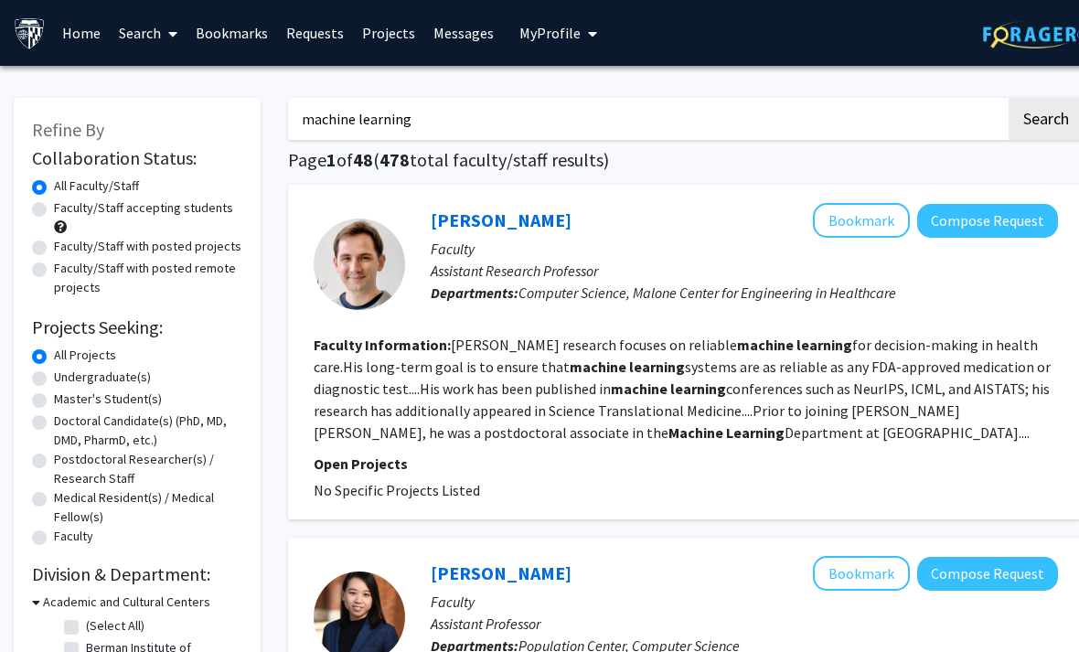
click at [519, 100] on input "machine learning" at bounding box center [647, 119] width 718 height 42
click at [565, 123] on input "machine learning" at bounding box center [647, 119] width 718 height 42
type input "machine learning master"
click at [1045, 117] on button "Search" at bounding box center [1046, 119] width 75 height 42
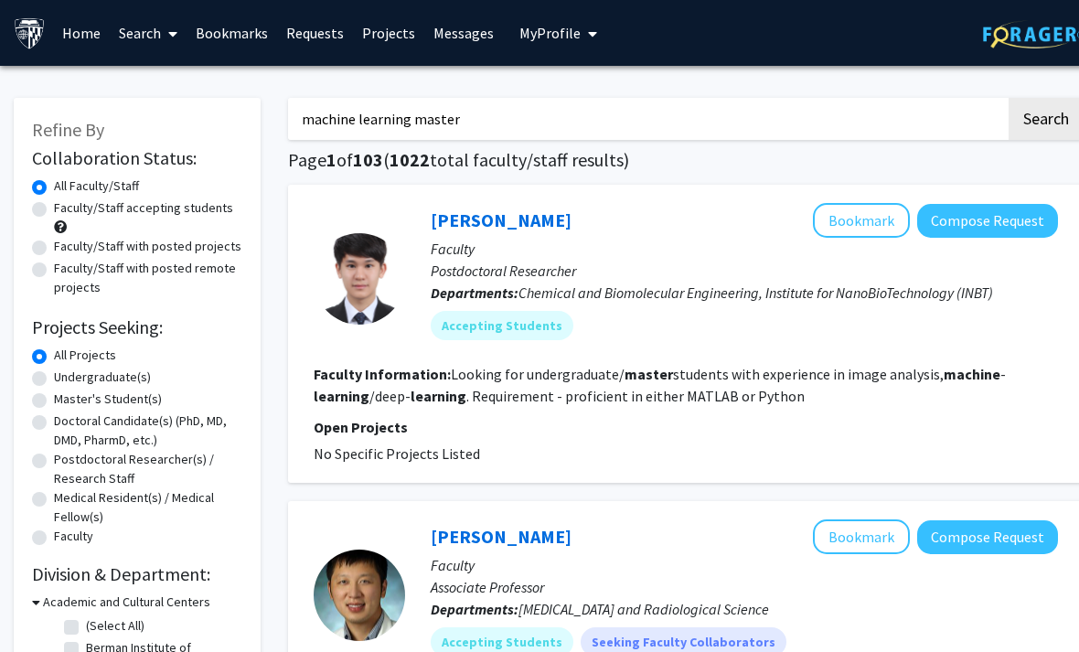
click at [54, 213] on label "Faculty/Staff accepting students" at bounding box center [143, 207] width 179 height 19
click at [54, 210] on input "Faculty/Staff accepting students" at bounding box center [60, 204] width 12 height 12
radio input "true"
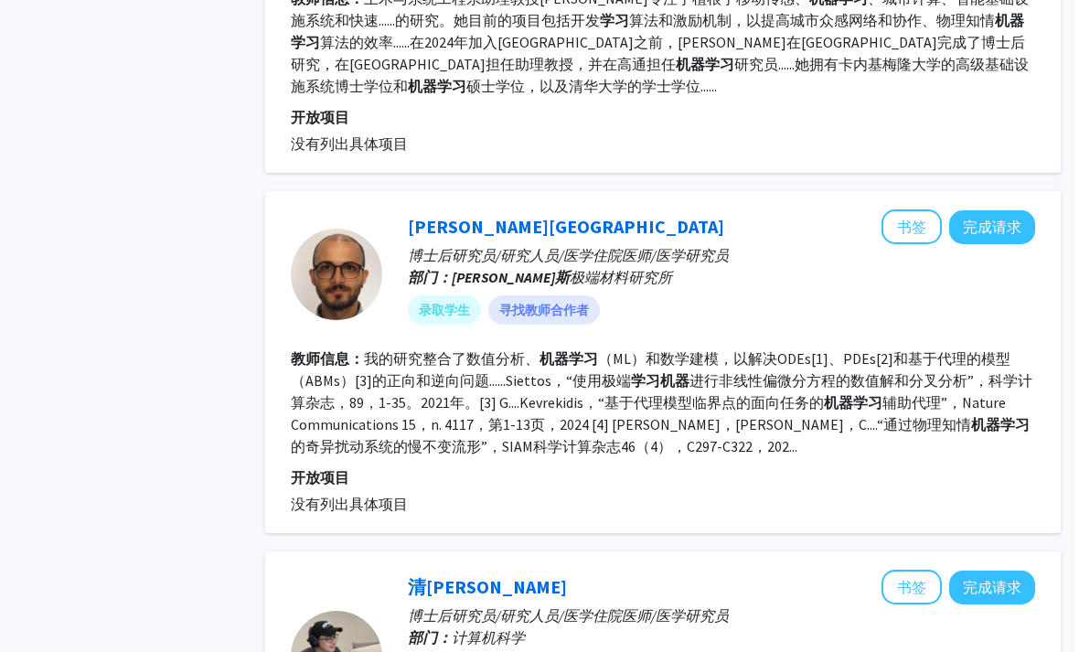
scroll to position [1009, 18]
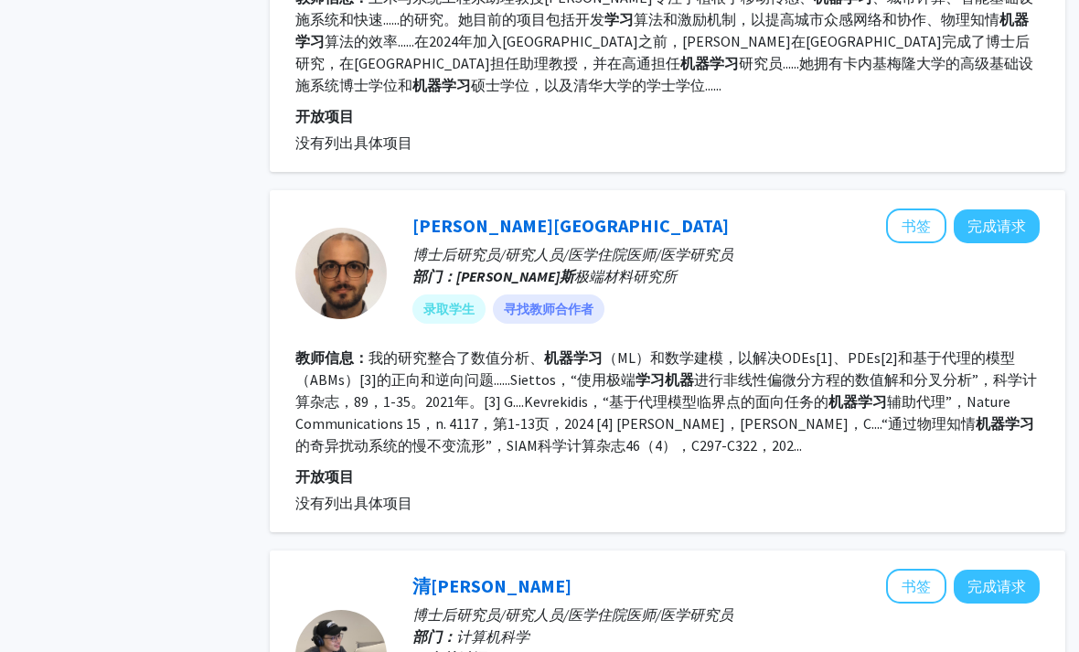
click at [304, 471] on p "开放项目" at bounding box center [667, 477] width 744 height 22
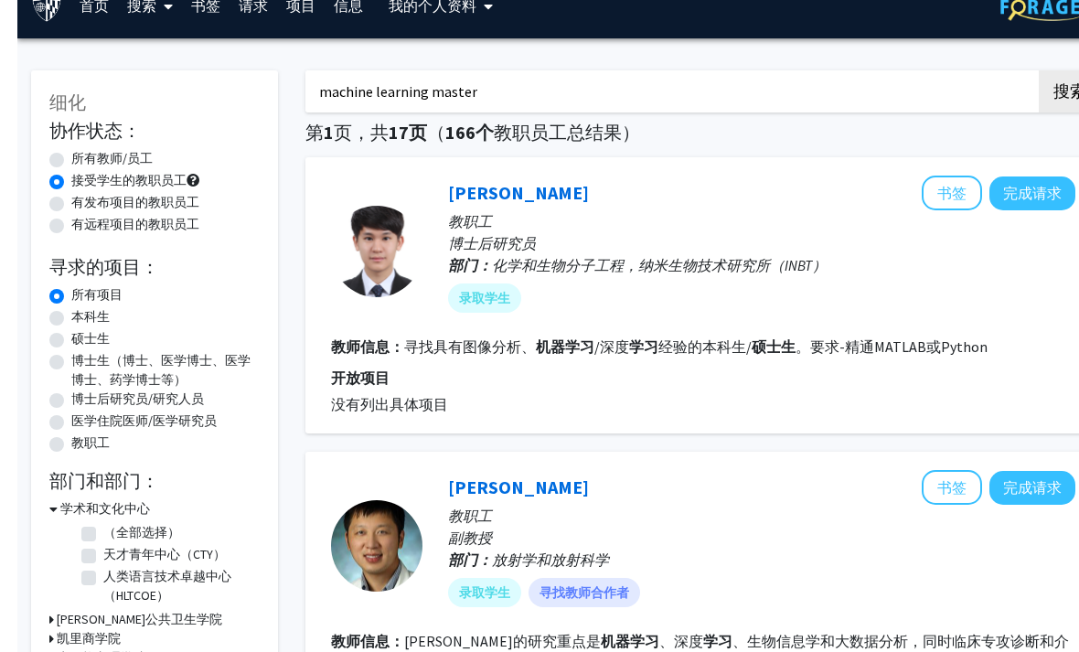
scroll to position [0, 0]
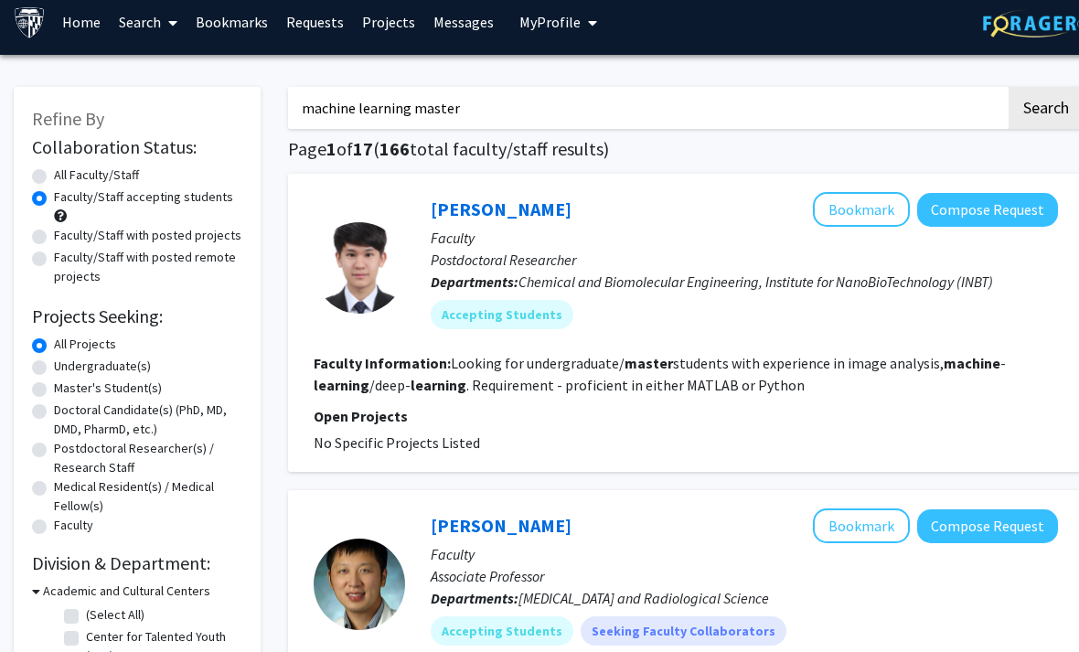
scroll to position [13, 0]
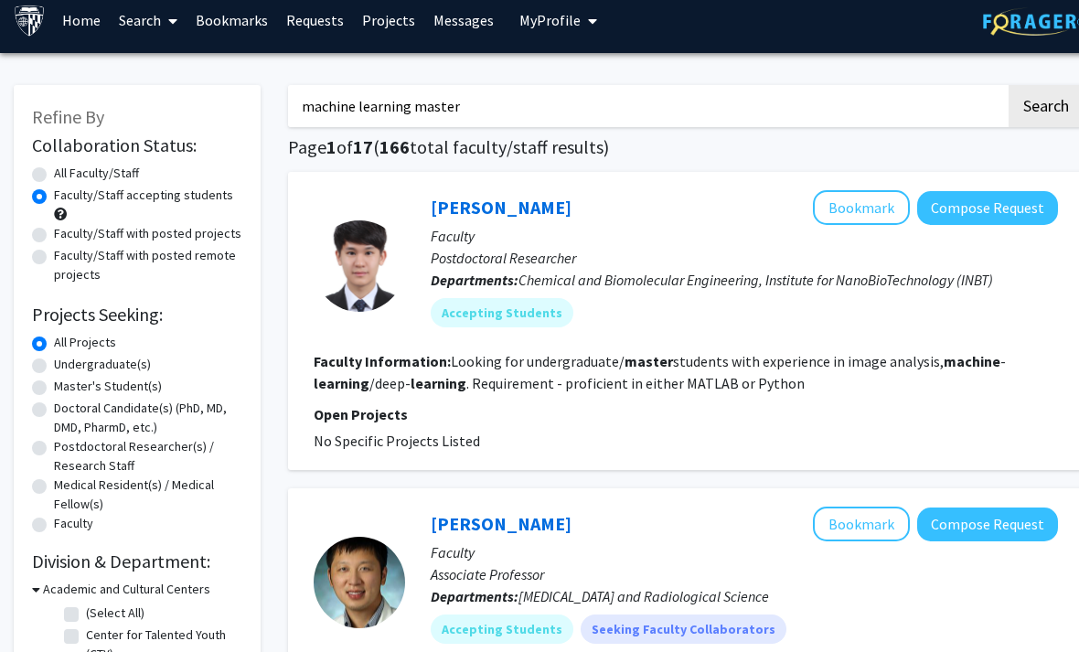
click at [666, 108] on input "machine learning master" at bounding box center [647, 106] width 718 height 42
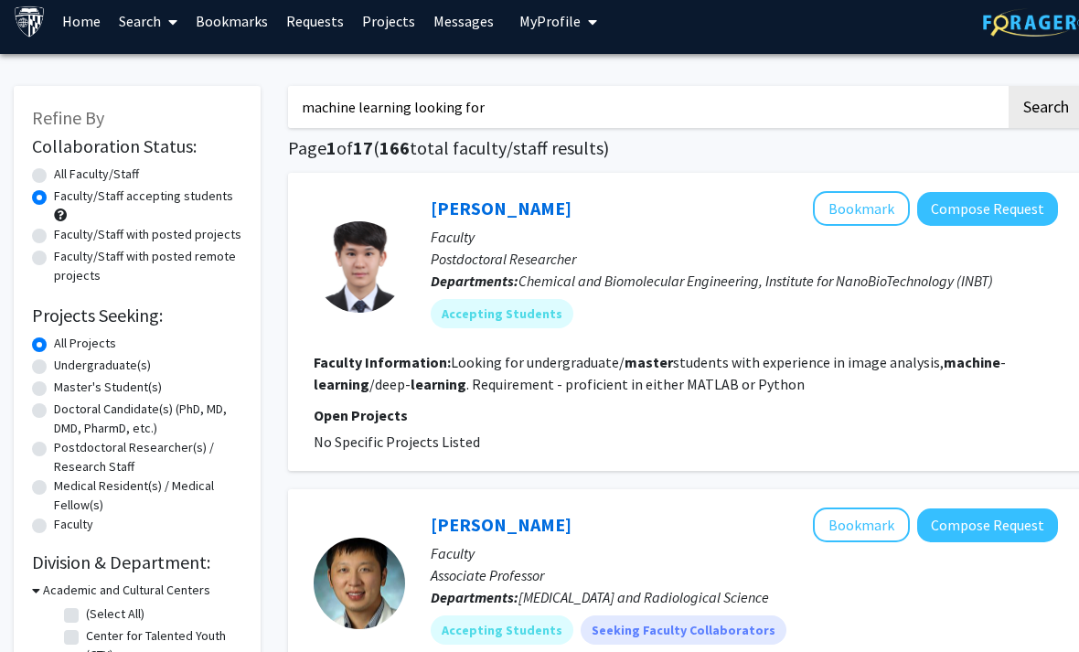
type input "machine learning looking for"
click at [1045, 104] on button "Search" at bounding box center [1046, 107] width 75 height 42
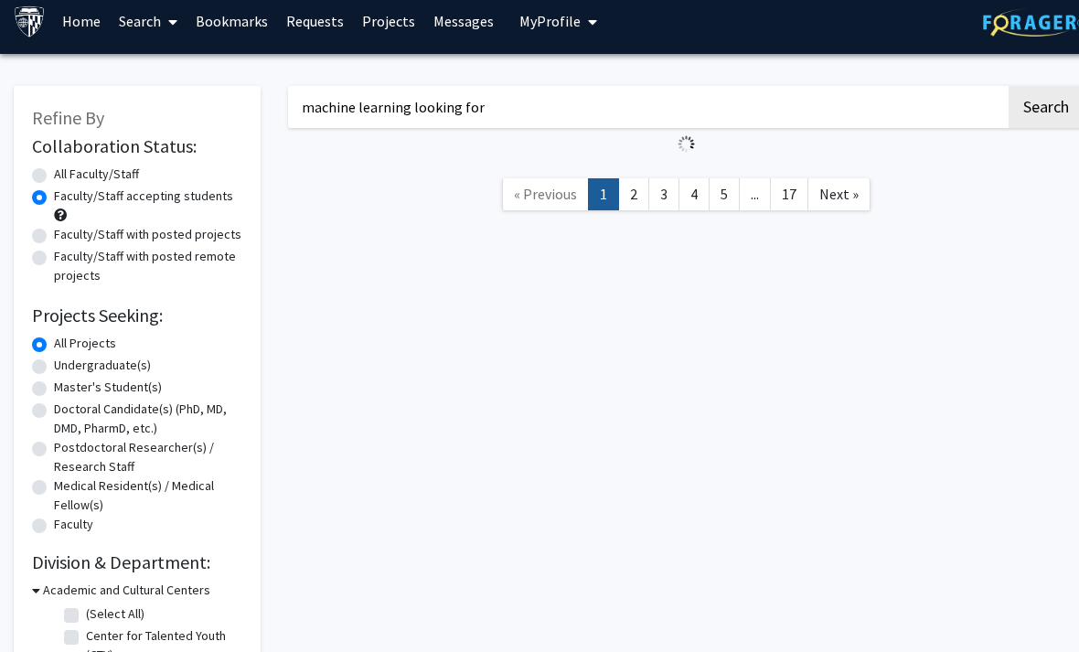
radio input "true"
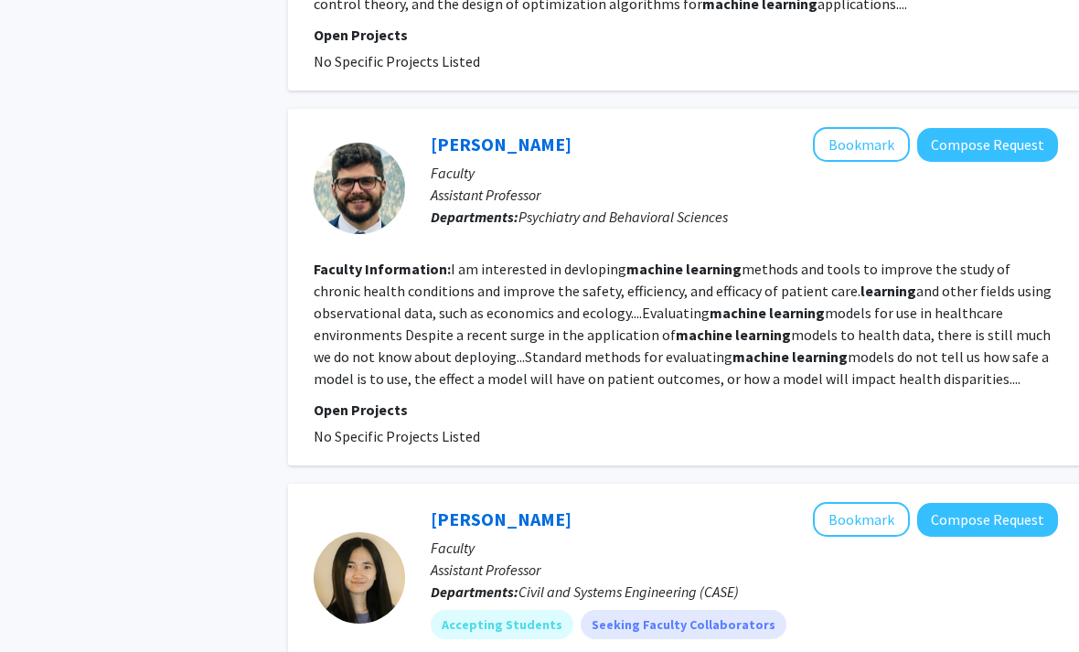
scroll to position [1809, 0]
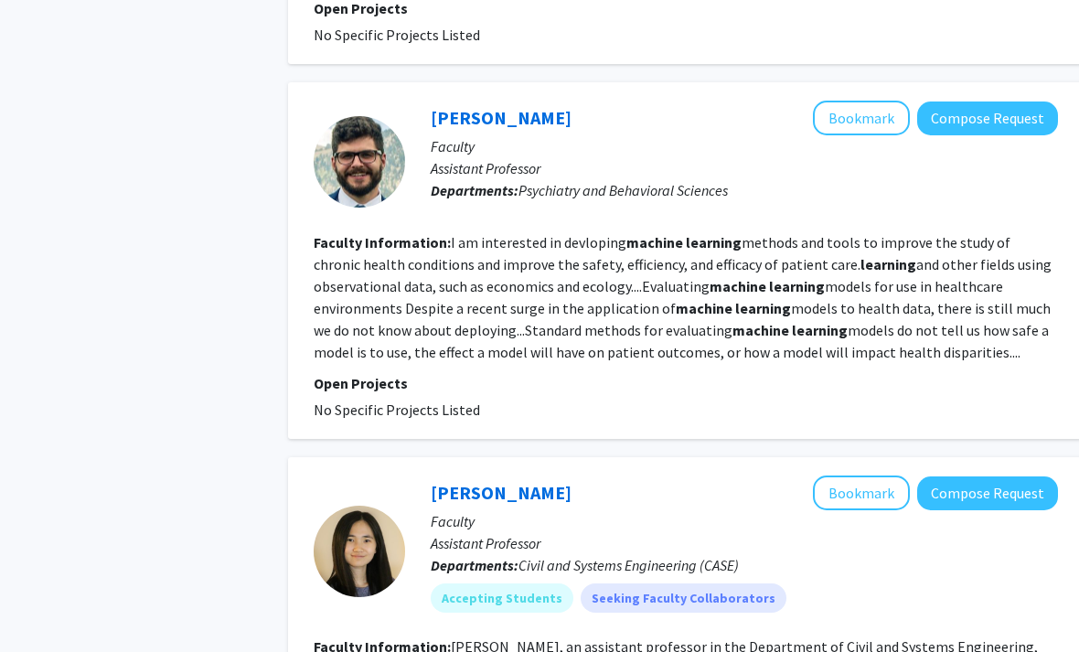
click at [347, 338] on section "Faculty Information: I am interested in devloping machine learning methods and …" at bounding box center [686, 297] width 744 height 132
click at [338, 382] on p "Open Projects" at bounding box center [686, 383] width 744 height 22
click at [501, 112] on link "[PERSON_NAME]" at bounding box center [501, 117] width 141 height 23
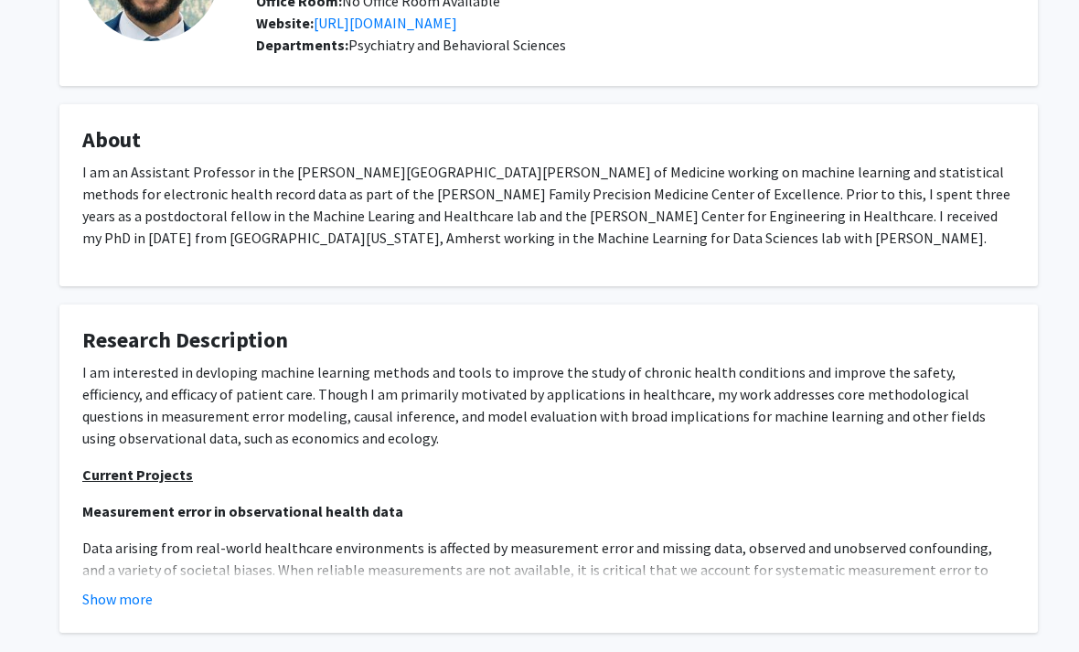
scroll to position [231, 0]
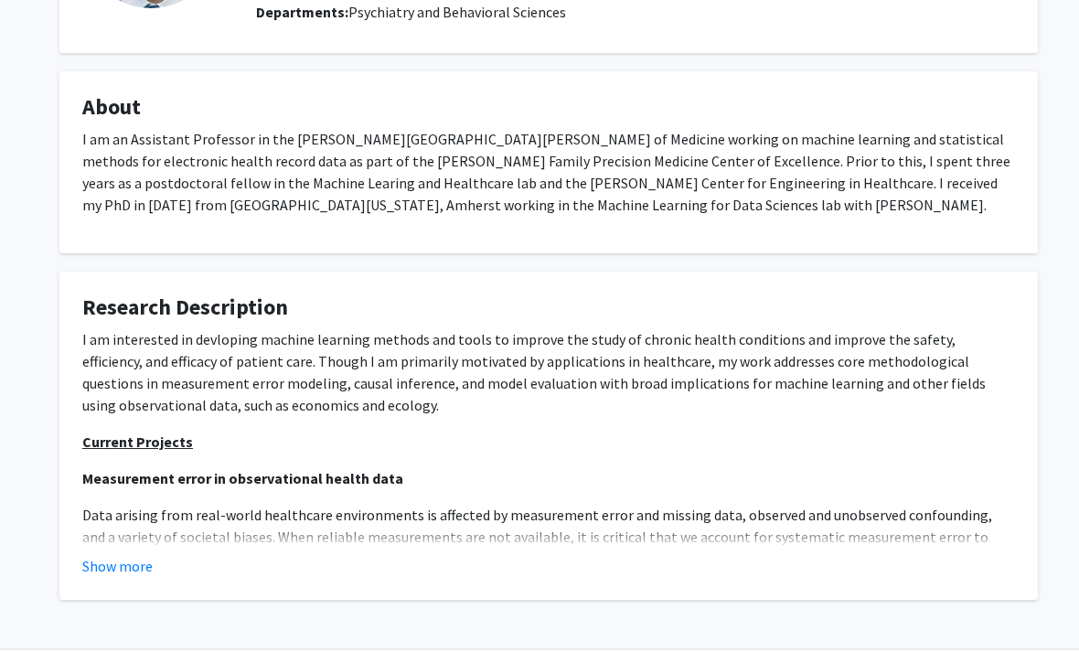
click at [99, 561] on button "Show more" at bounding box center [117, 566] width 70 height 22
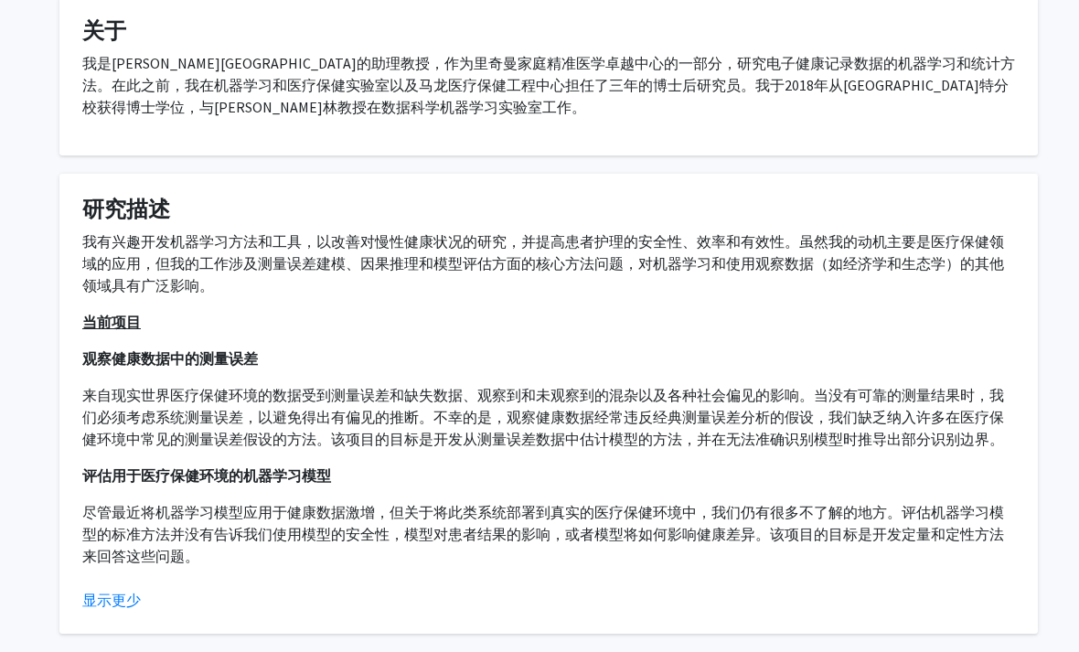
scroll to position [205, 0]
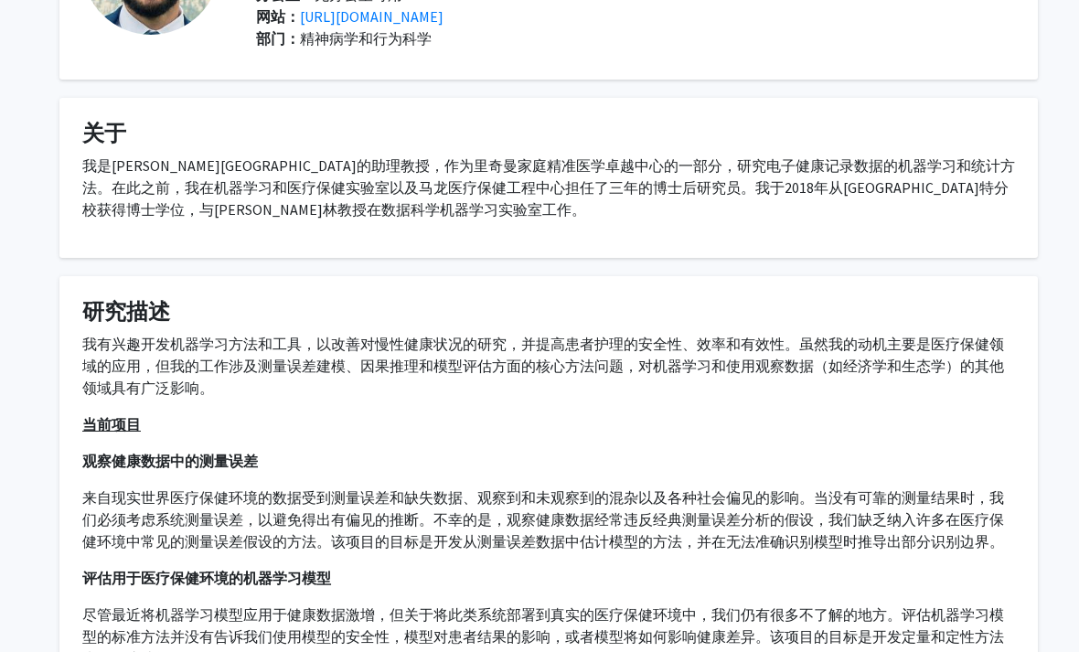
click at [112, 421] on u "当前项目" at bounding box center [111, 424] width 59 height 18
click at [102, 418] on u "当前项目" at bounding box center [111, 424] width 59 height 18
click at [119, 420] on u "当前项目" at bounding box center [111, 424] width 59 height 18
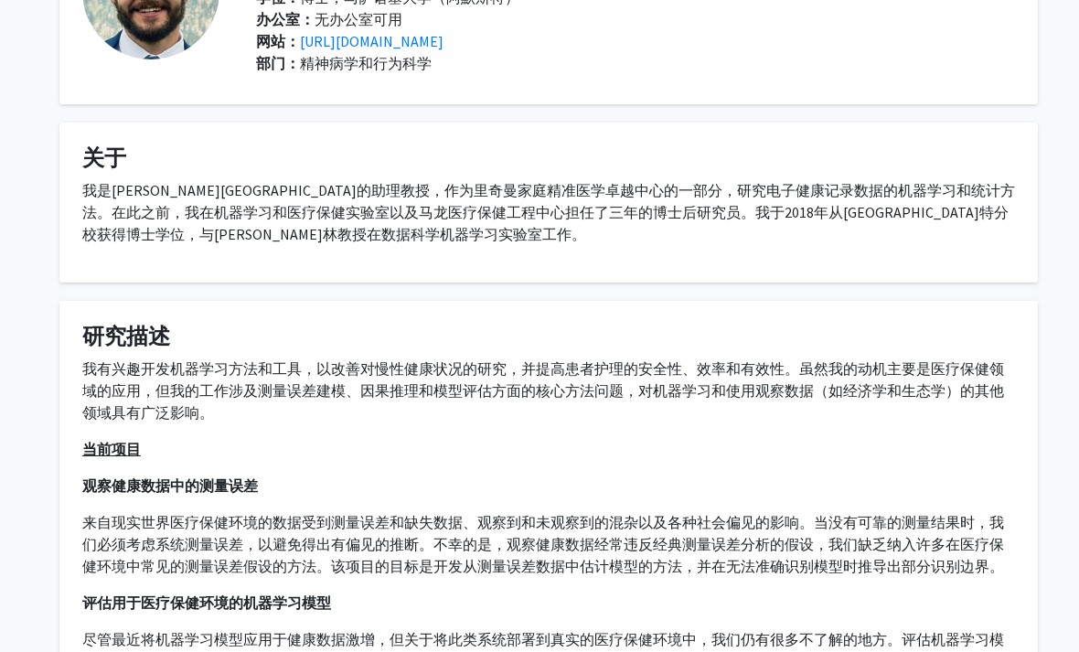
click at [112, 447] on u "当前项目" at bounding box center [111, 449] width 59 height 18
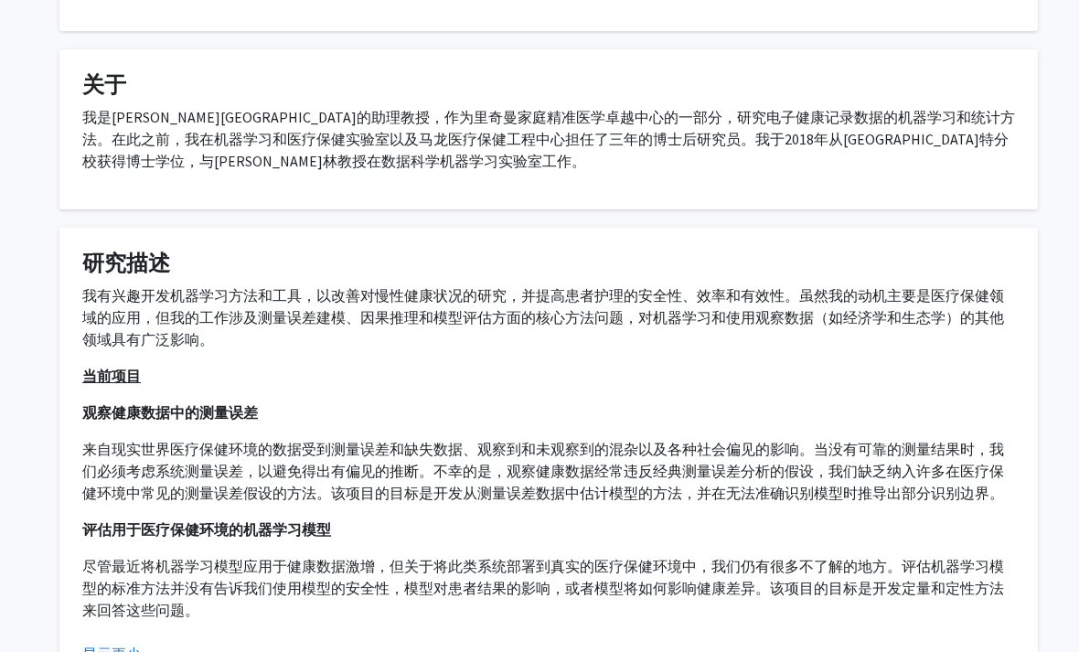
scroll to position [326, 0]
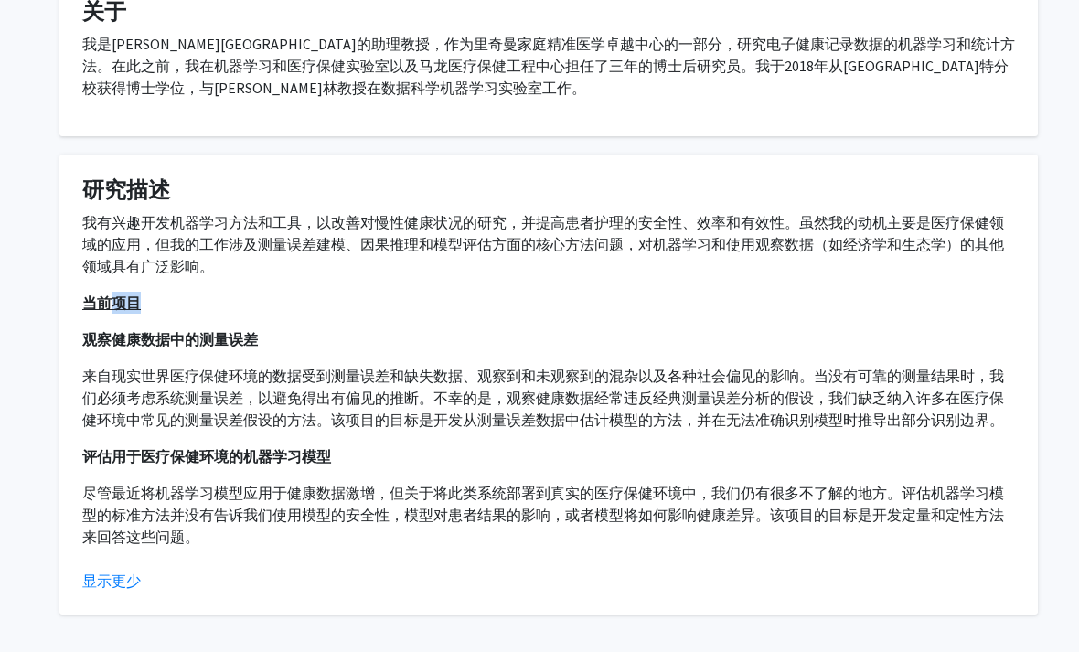
click at [268, 412] on p "来自现实世界医疗保健环境的数据受到测量误差和缺失数据、观察到和未观察到的混杂以及各种社会偏见的影响。当没有可靠的测量结果时，我们必须考虑系统测量误差，以避免得…" at bounding box center [548, 398] width 933 height 66
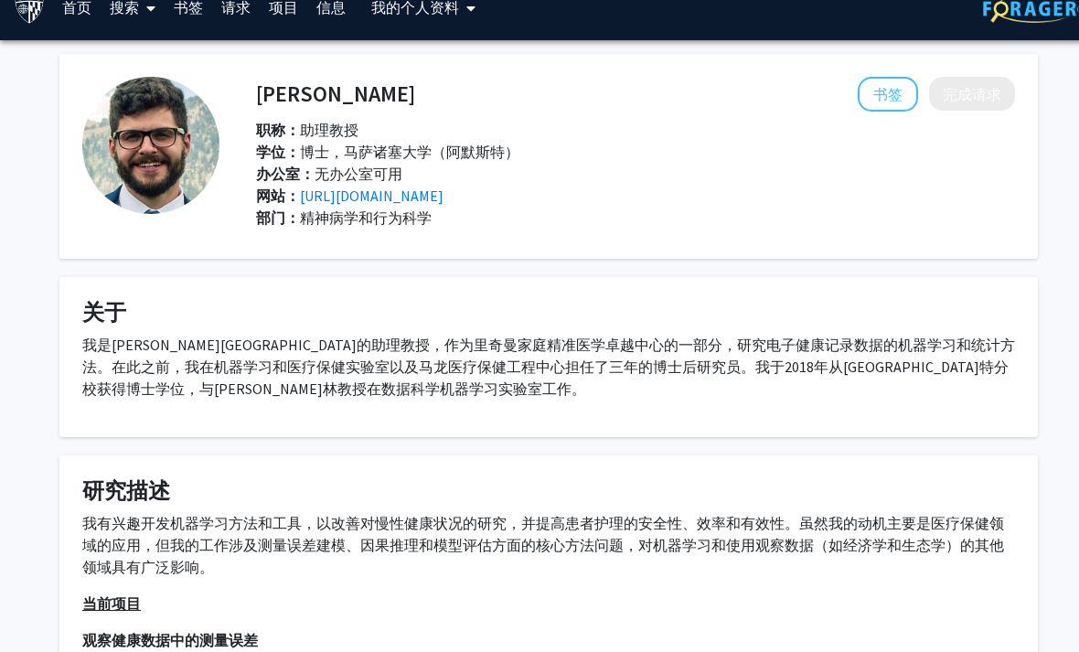
scroll to position [0, 0]
